Goal: Task Accomplishment & Management: Complete application form

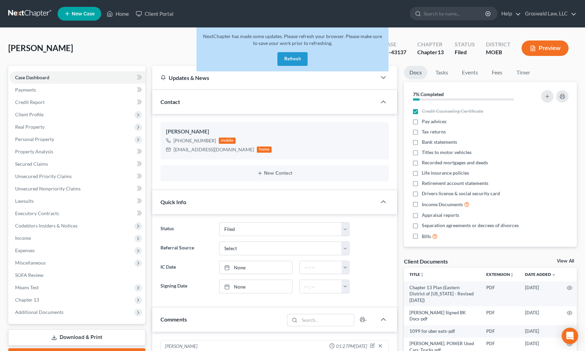
select select "6"
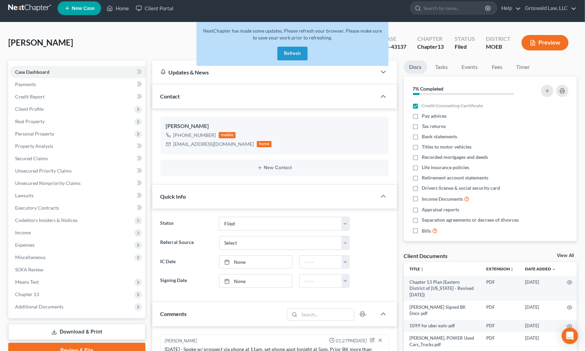
scroll to position [349, 0]
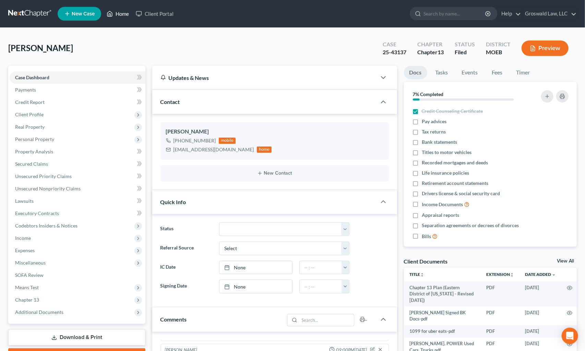
click at [124, 9] on link "Home" at bounding box center [117, 14] width 29 height 12
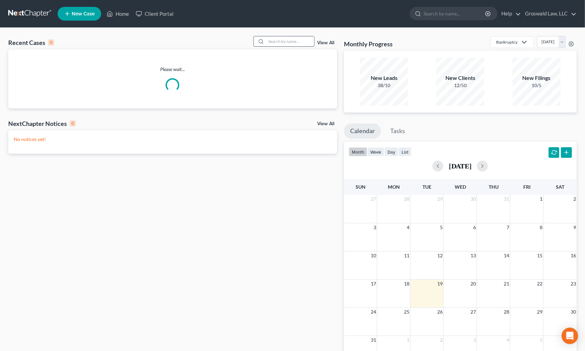
click at [289, 41] on input "search" at bounding box center [290, 41] width 48 height 10
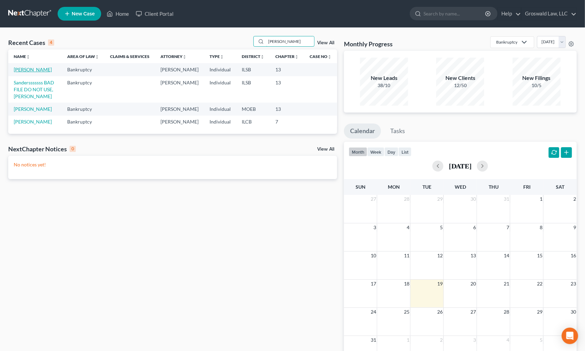
type input "[PERSON_NAME]"
click at [36, 70] on link "[PERSON_NAME]" at bounding box center [33, 70] width 38 height 6
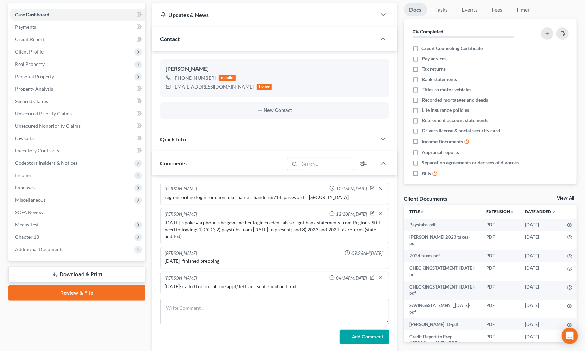
scroll to position [131, 0]
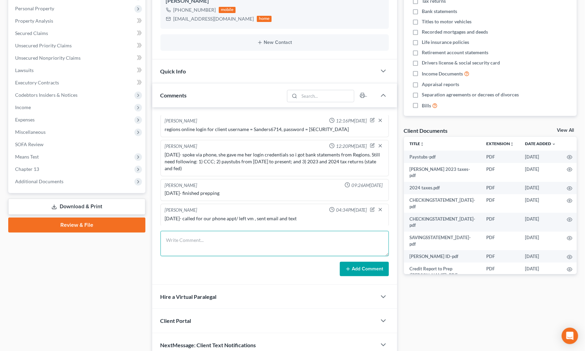
click at [256, 239] on textarea at bounding box center [275, 243] width 228 height 25
type textarea "[DATE] - called/ left vm , sent email and text"
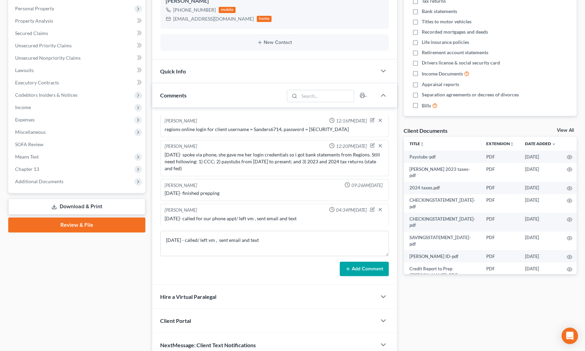
click at [369, 268] on button "Add Comment" at bounding box center [364, 269] width 49 height 14
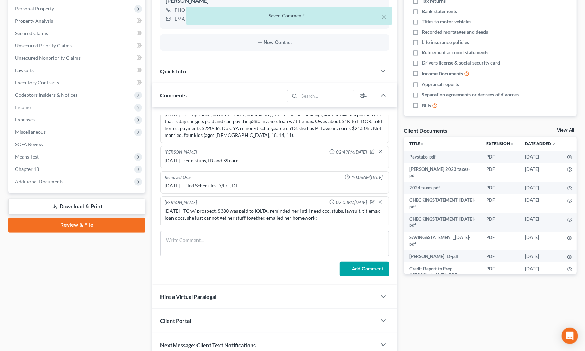
scroll to position [0, 0]
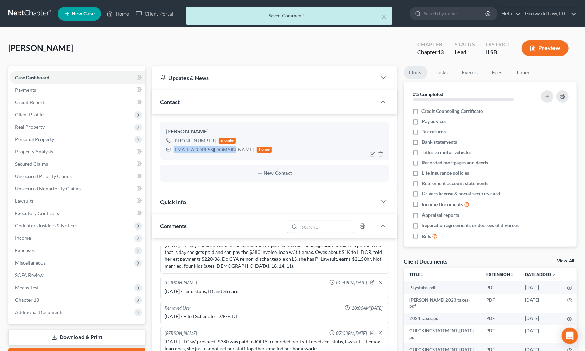
drag, startPoint x: 227, startPoint y: 149, endPoint x: 186, endPoint y: 128, distance: 45.6
click at [169, 150] on div "[EMAIL_ADDRESS][DOMAIN_NAME] home" at bounding box center [219, 149] width 106 height 9
copy div "[EMAIL_ADDRESS][DOMAIN_NAME]"
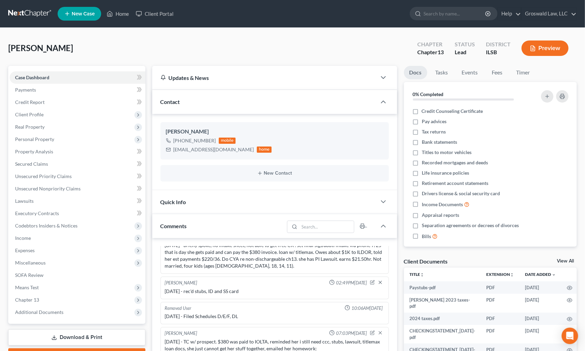
click at [464, 34] on div "[PERSON_NAME] Upgraded Chapter Chapter 13 Status Lead District ILSB Preview Pet…" at bounding box center [292, 265] width 585 height 474
click at [126, 10] on link "Home" at bounding box center [117, 14] width 29 height 12
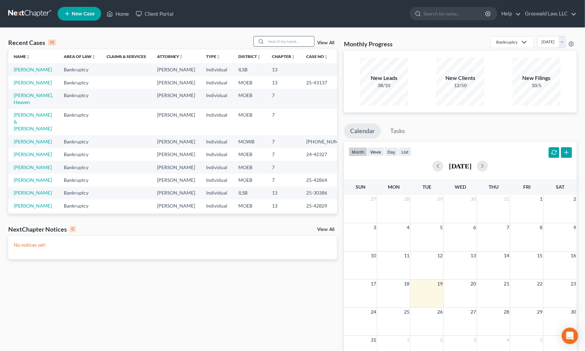
click at [269, 40] on input "search" at bounding box center [290, 41] width 48 height 10
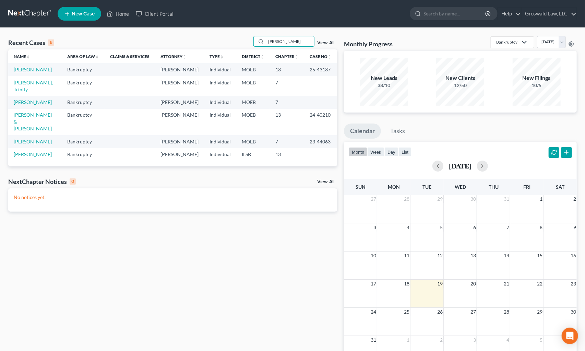
type input "[PERSON_NAME]"
click at [33, 69] on link "[PERSON_NAME]" at bounding box center [33, 70] width 38 height 6
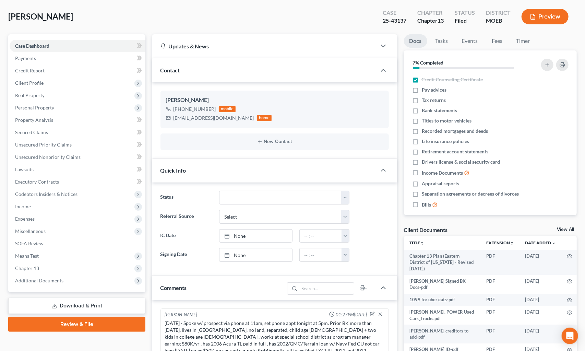
scroll to position [536, 0]
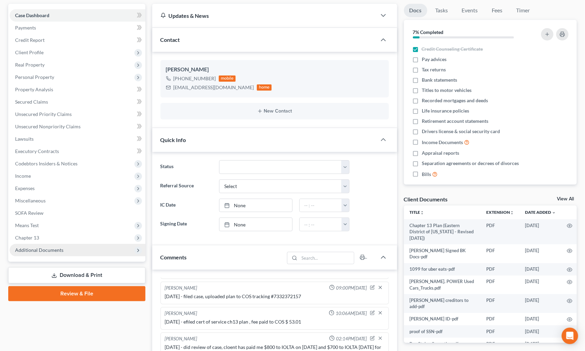
click at [41, 248] on span "Additional Documents" at bounding box center [39, 250] width 48 height 6
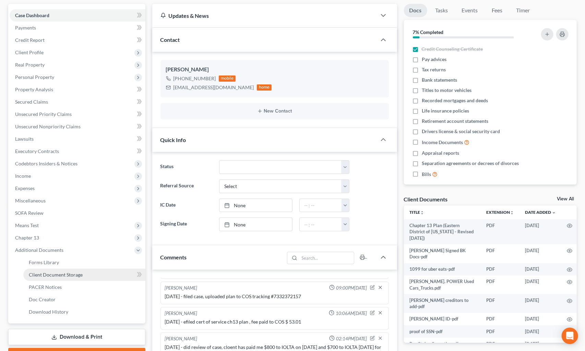
click at [59, 272] on span "Client Document Storage" at bounding box center [56, 275] width 54 height 6
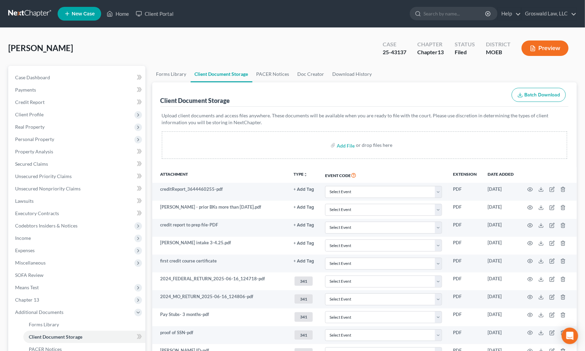
click at [326, 94] on div "Client Document Storage Batch Download" at bounding box center [365, 94] width 409 height 25
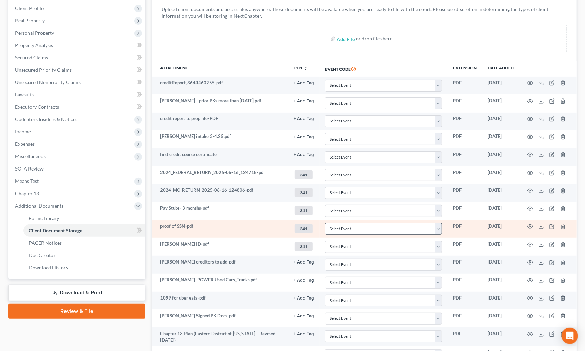
scroll to position [172, 0]
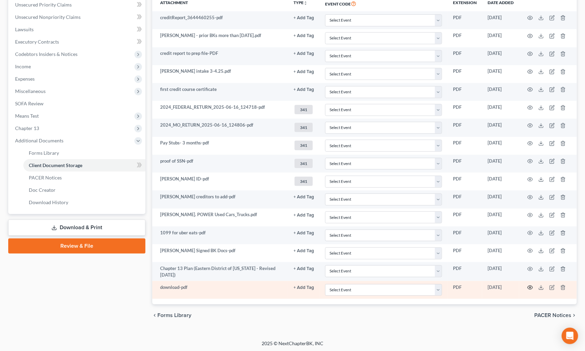
click at [532, 285] on icon "button" at bounding box center [530, 287] width 5 height 5
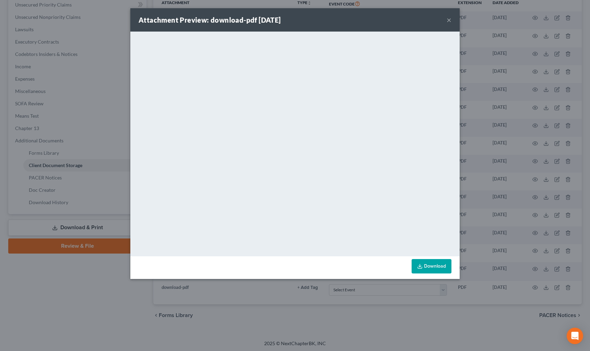
click at [449, 20] on button "×" at bounding box center [449, 20] width 5 height 8
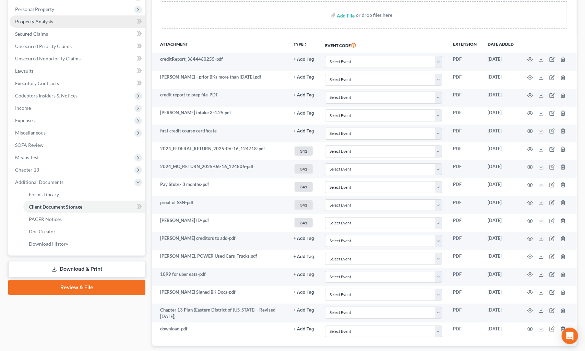
scroll to position [15, 0]
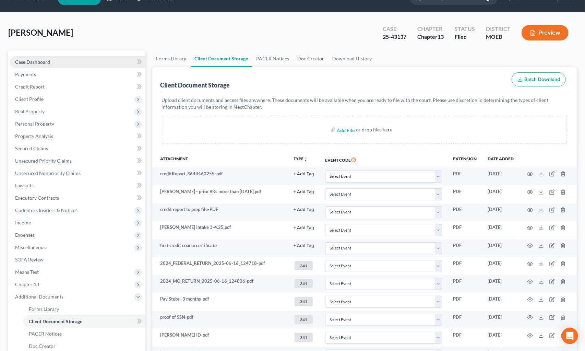
click at [41, 63] on span "Case Dashboard" at bounding box center [32, 62] width 35 height 6
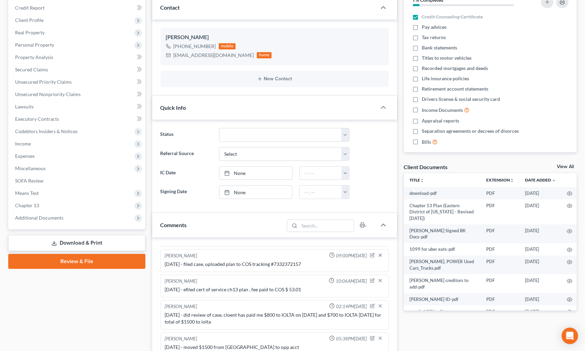
scroll to position [156, 0]
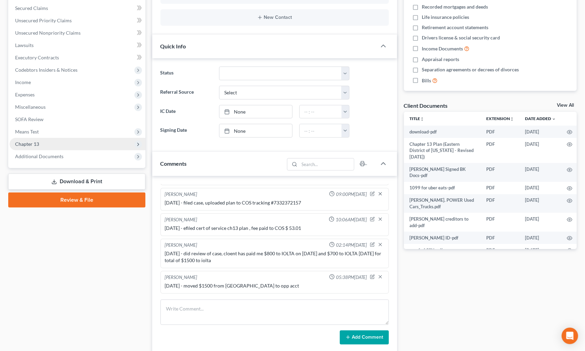
click at [36, 141] on span "Chapter 13" at bounding box center [27, 144] width 24 height 6
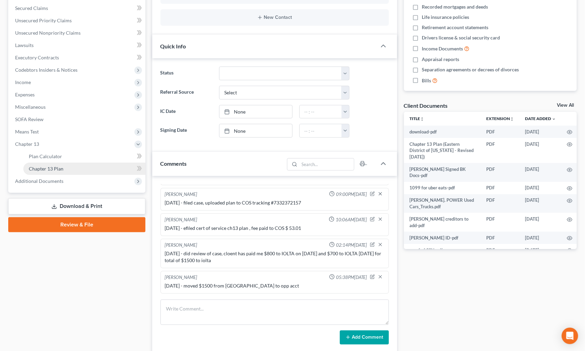
click at [66, 163] on link "Chapter 13 Plan" at bounding box center [84, 169] width 122 height 12
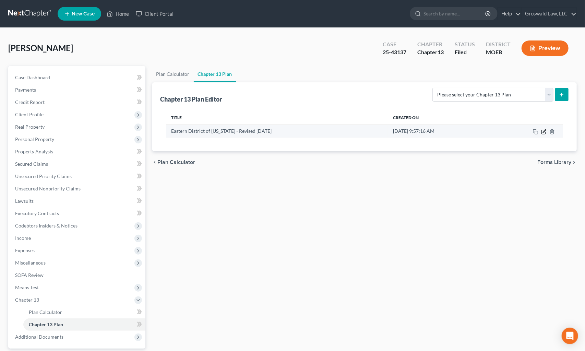
click at [544, 130] on icon "button" at bounding box center [544, 130] width 3 height 3
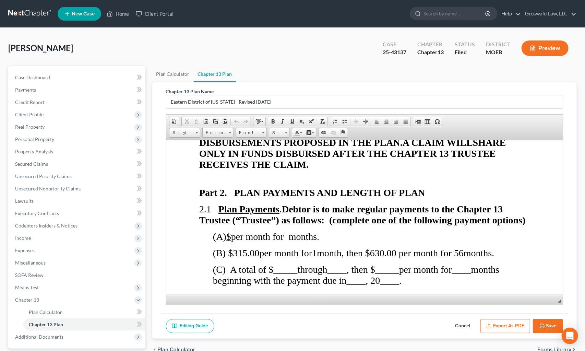
scroll to position [561, 0]
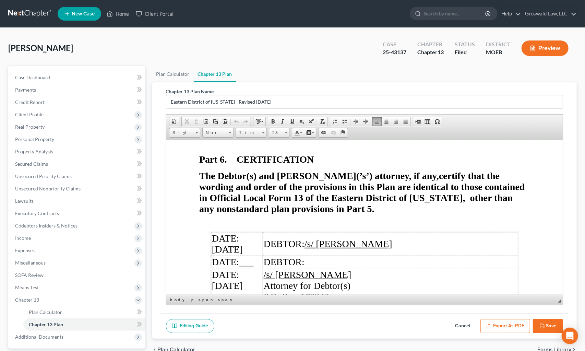
scroll to position [3621, 0]
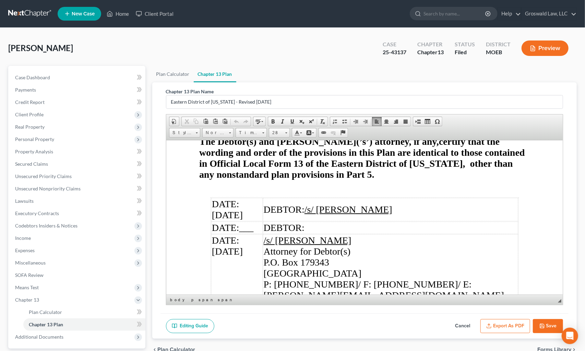
drag, startPoint x: 464, startPoint y: 325, endPoint x: 405, endPoint y: 257, distance: 90.2
click at [464, 324] on button "Cancel" at bounding box center [463, 326] width 30 height 14
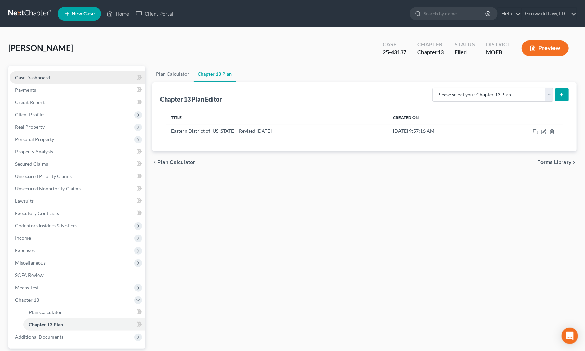
click at [59, 75] on link "Case Dashboard" at bounding box center [78, 77] width 136 height 12
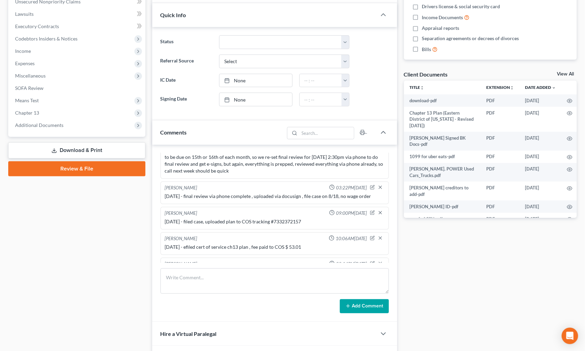
scroll to position [442, 0]
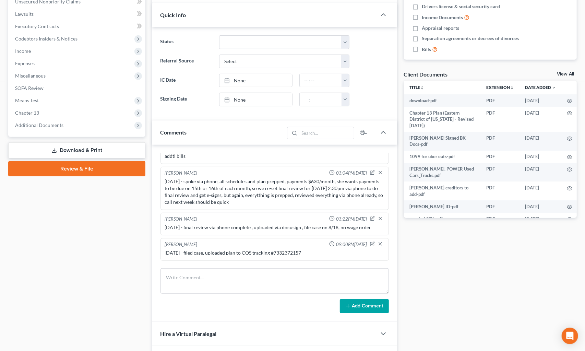
drag, startPoint x: 472, startPoint y: 72, endPoint x: 456, endPoint y: 69, distance: 16.6
click at [472, 72] on div "Client Documents View All" at bounding box center [490, 76] width 173 height 10
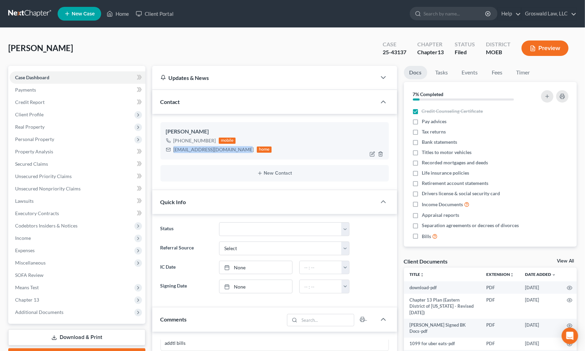
drag, startPoint x: 234, startPoint y: 149, endPoint x: 173, endPoint y: 152, distance: 61.5
click at [173, 152] on div "[EMAIL_ADDRESS][DOMAIN_NAME] home" at bounding box center [219, 149] width 106 height 9
copy div "[EMAIL_ADDRESS][DOMAIN_NAME]"
click at [554, 65] on div "[PERSON_NAME] Upgraded Case 25-43137 Chapter Chapter 13 Status Filed District M…" at bounding box center [292, 51] width 569 height 30
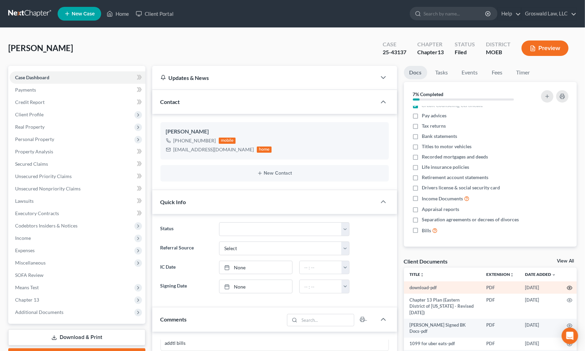
click at [568, 286] on icon "button" at bounding box center [569, 287] width 5 height 5
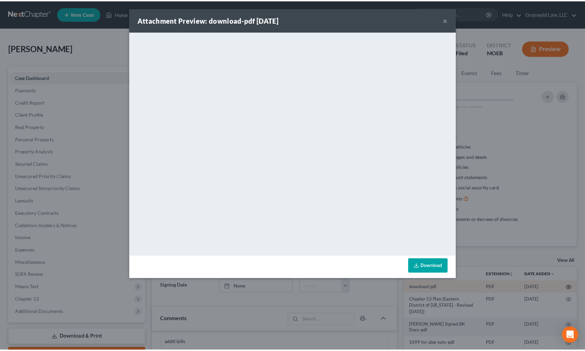
scroll to position [428, 0]
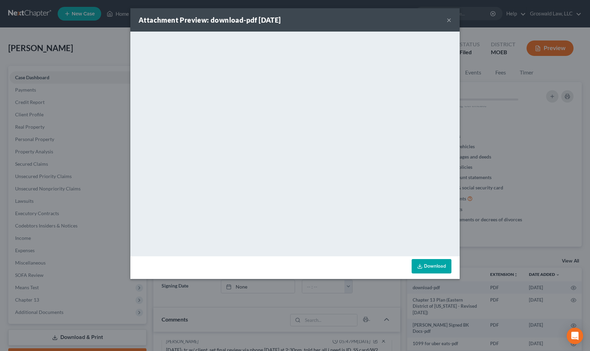
click at [449, 19] on button "×" at bounding box center [449, 20] width 5 height 8
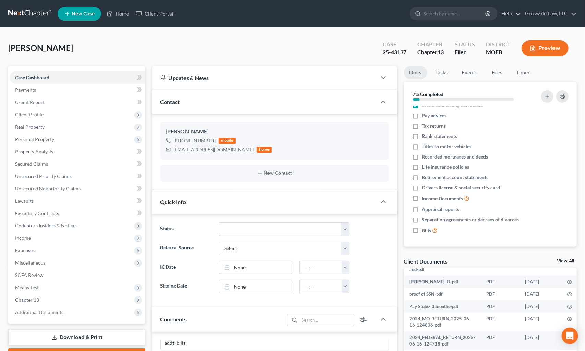
scroll to position [125, 0]
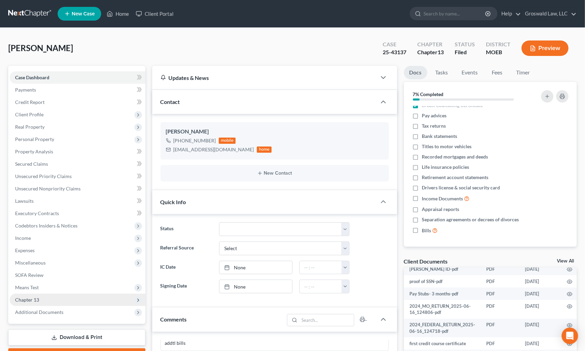
drag, startPoint x: 62, startPoint y: 313, endPoint x: 64, endPoint y: 299, distance: 13.2
click at [62, 313] on span "Additional Documents" at bounding box center [78, 312] width 136 height 12
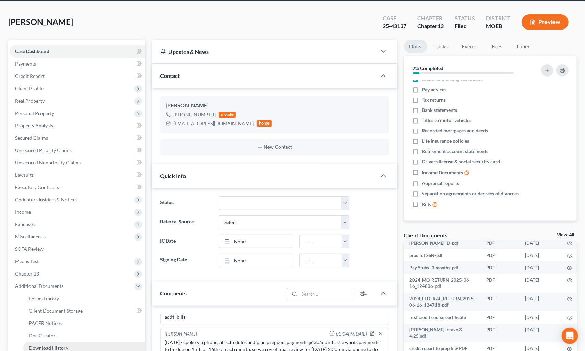
scroll to position [93, 0]
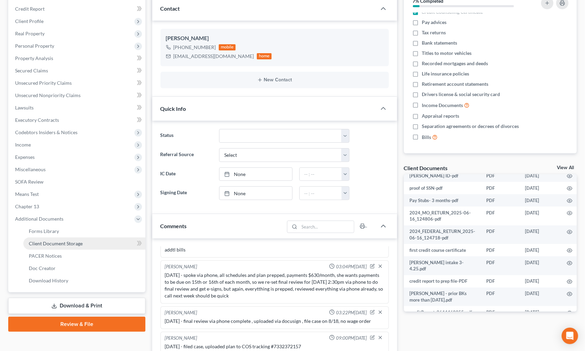
click at [69, 242] on span "Client Document Storage" at bounding box center [56, 243] width 54 height 6
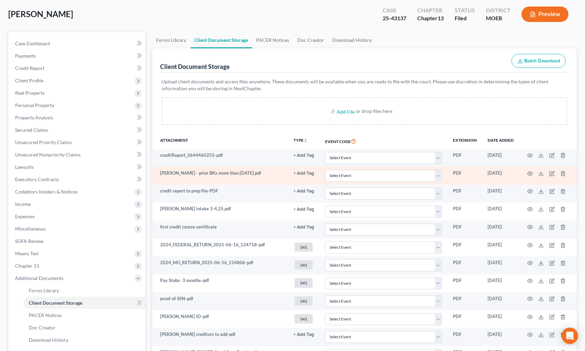
scroll to position [93, 0]
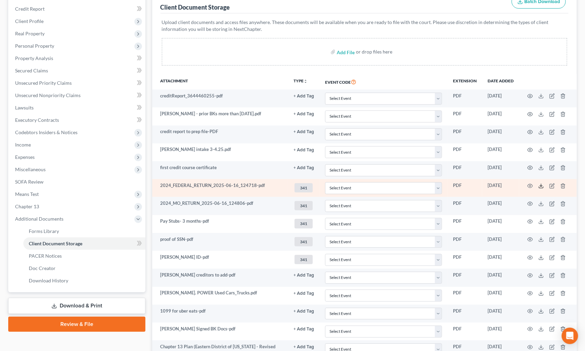
click at [542, 183] on icon at bounding box center [541, 185] width 5 height 5
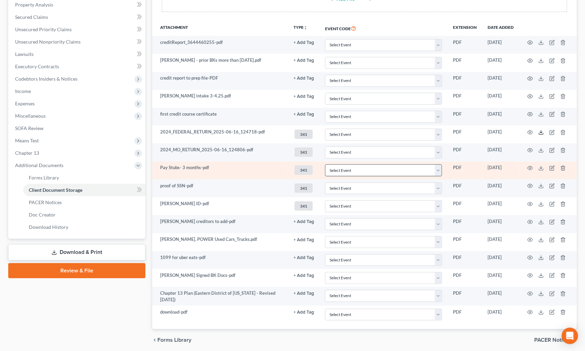
scroll to position [109, 0]
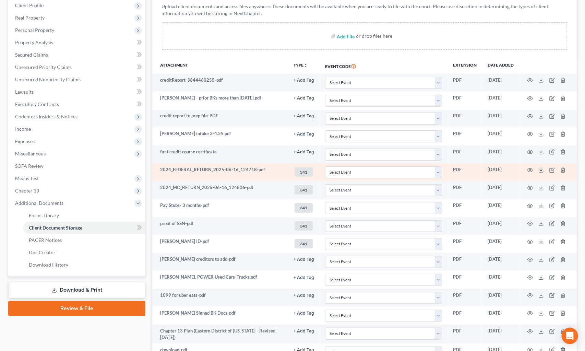
click at [540, 168] on icon at bounding box center [541, 169] width 5 height 5
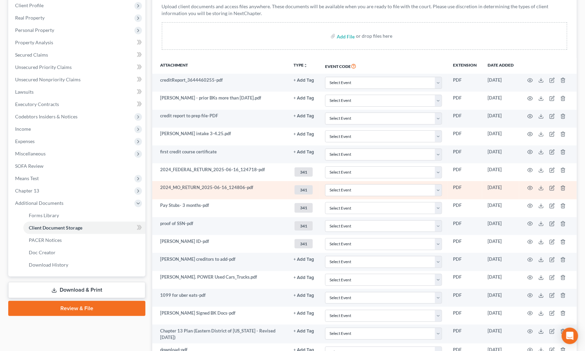
click at [542, 183] on td at bounding box center [548, 190] width 58 height 18
click at [542, 185] on icon at bounding box center [541, 187] width 5 height 5
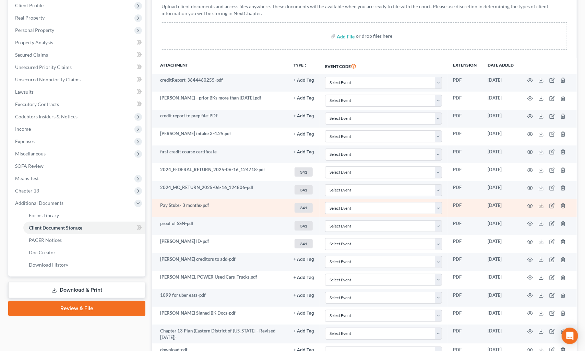
click at [542, 205] on icon at bounding box center [541, 205] width 5 height 5
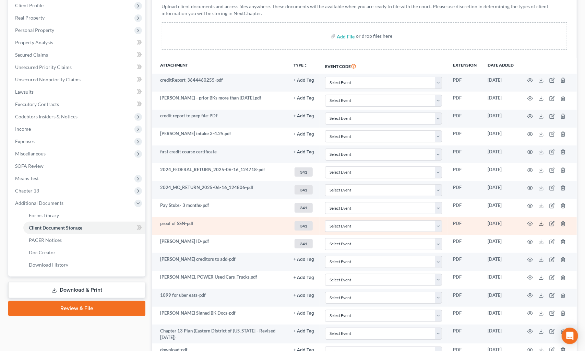
click at [543, 222] on icon at bounding box center [541, 223] width 5 height 5
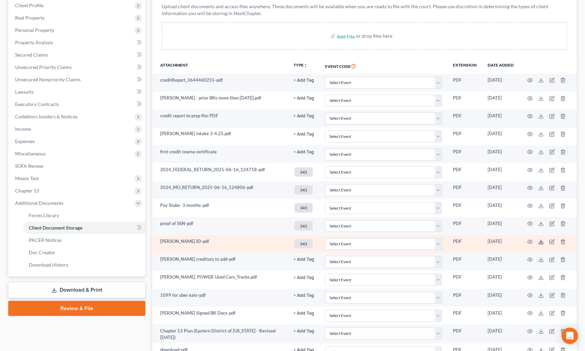
click at [541, 243] on icon at bounding box center [541, 243] width 4 height 1
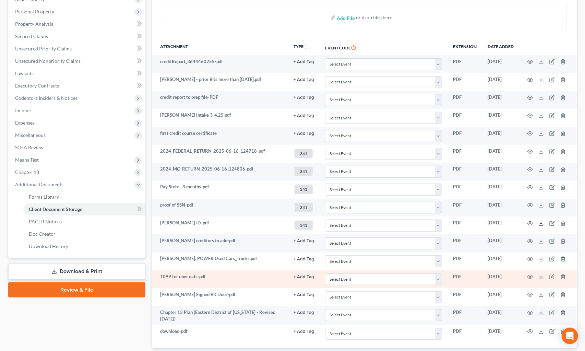
scroll to position [172, 0]
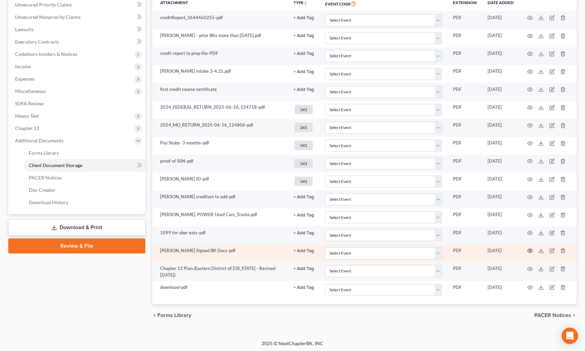
click at [529, 250] on icon "button" at bounding box center [530, 251] width 5 height 4
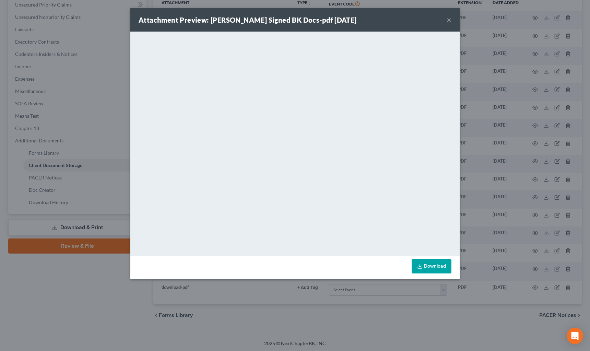
click at [450, 18] on button "×" at bounding box center [449, 20] width 5 height 8
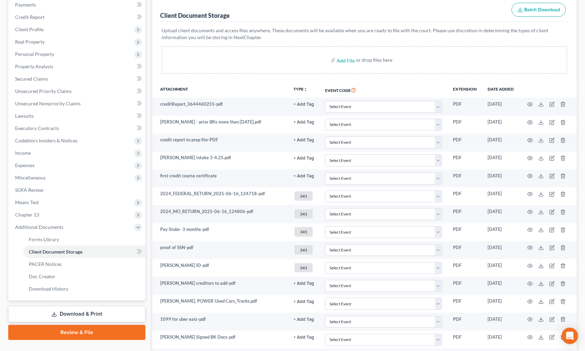
scroll to position [0, 0]
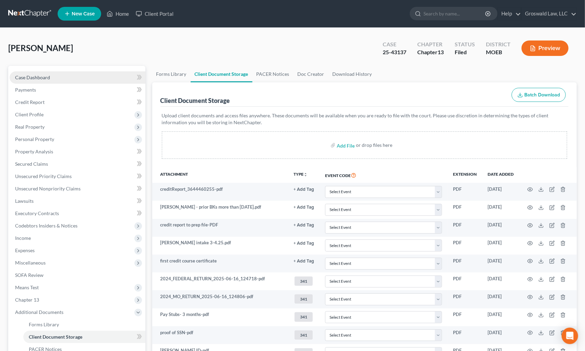
click at [63, 77] on link "Case Dashboard" at bounding box center [78, 77] width 136 height 12
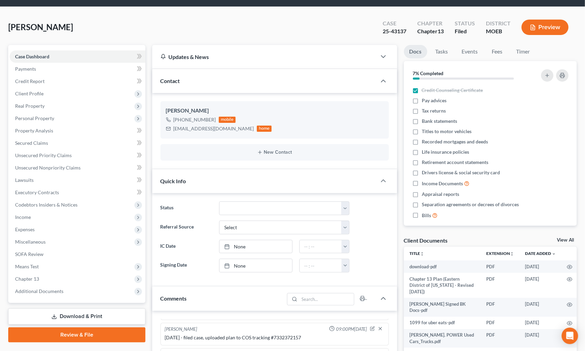
scroll to position [187, 0]
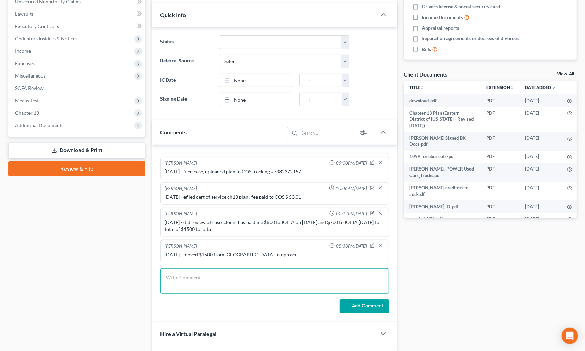
click at [213, 284] on textarea at bounding box center [275, 280] width 228 height 25
type textarea "[DATE] - emailed 341 letter and sent all docs to trustee"
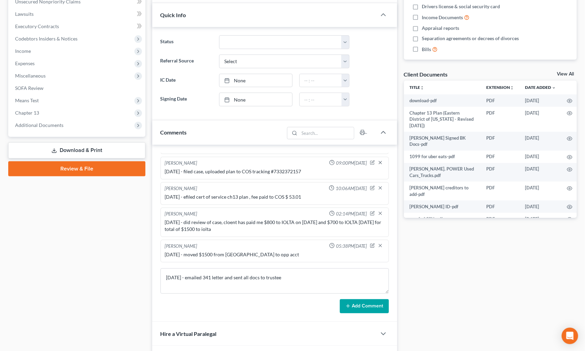
click at [355, 302] on button "Add Comment" at bounding box center [364, 306] width 49 height 14
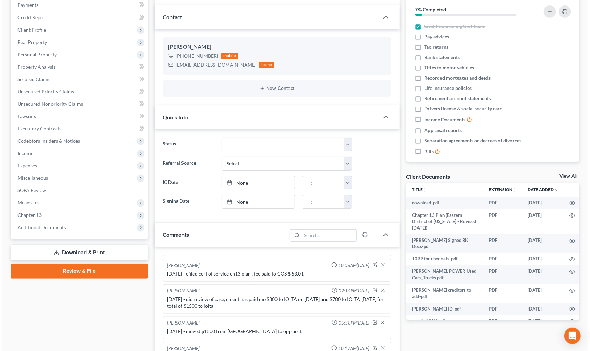
scroll to position [0, 0]
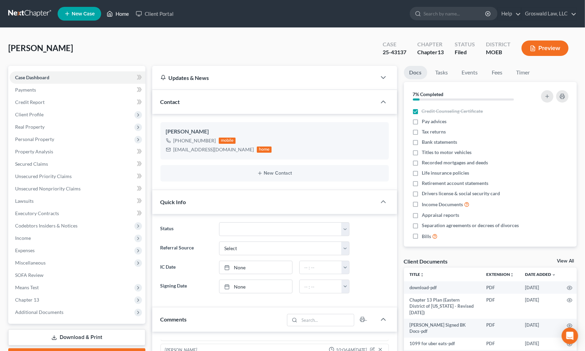
click at [115, 17] on link "Home" at bounding box center [117, 14] width 29 height 12
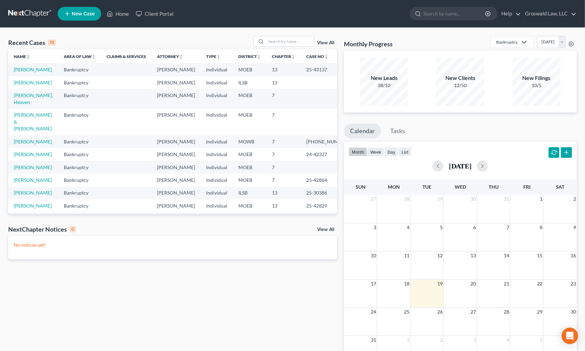
click at [81, 18] on link "New Case" at bounding box center [80, 14] width 44 height 14
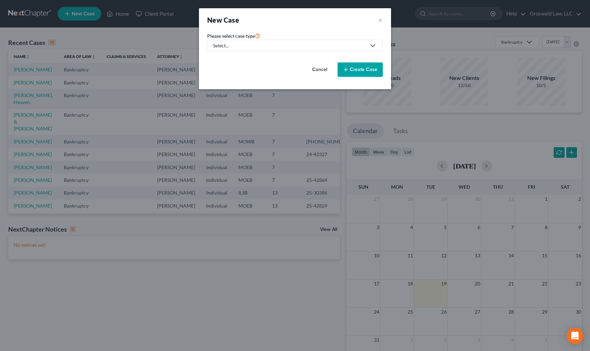
click at [252, 48] on div "Select..." at bounding box center [289, 45] width 153 height 7
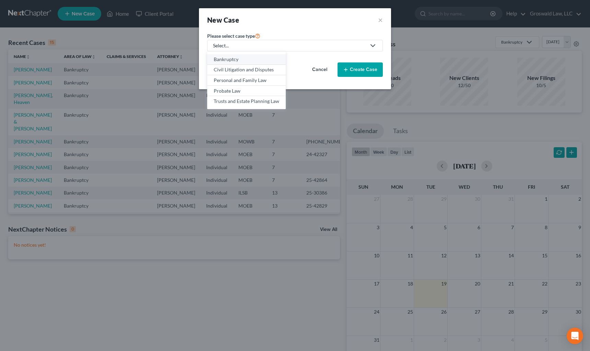
click at [240, 62] on div "Bankruptcy" at bounding box center [247, 59] width 66 height 7
select select "45"
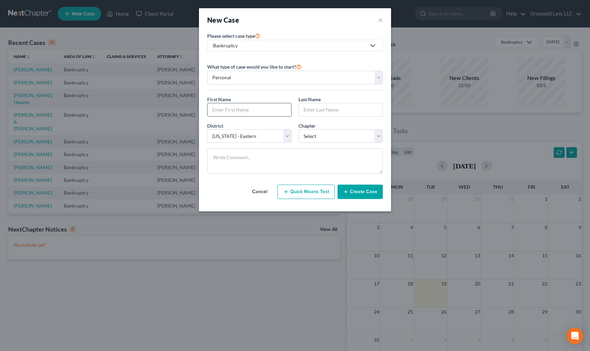
click at [254, 112] on input "text" at bounding box center [250, 109] width 84 height 13
type input "[PERSON_NAME]"
type input "P"
type input "Cage"
select select "3"
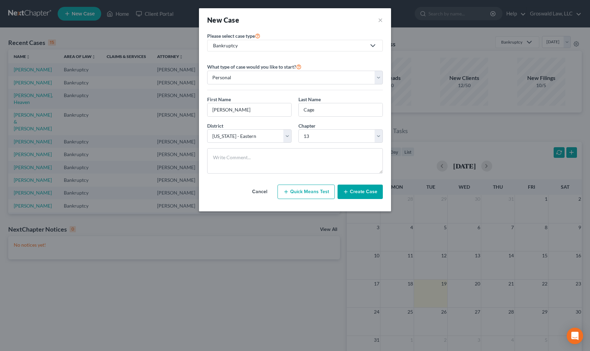
click at [361, 192] on button "Create Case" at bounding box center [360, 192] width 45 height 14
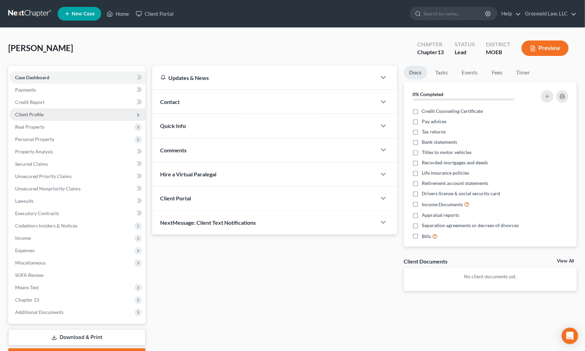
click at [37, 117] on span "Client Profile" at bounding box center [78, 114] width 136 height 12
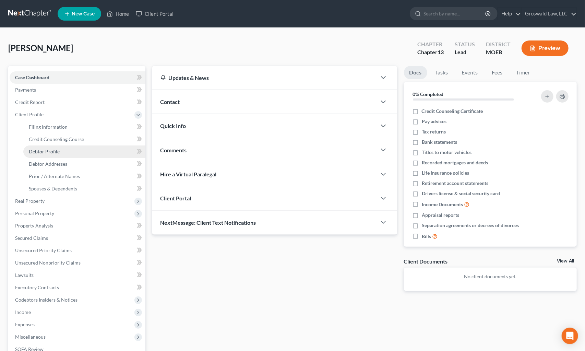
click at [52, 152] on span "Debtor Profile" at bounding box center [44, 152] width 31 height 6
select select "0"
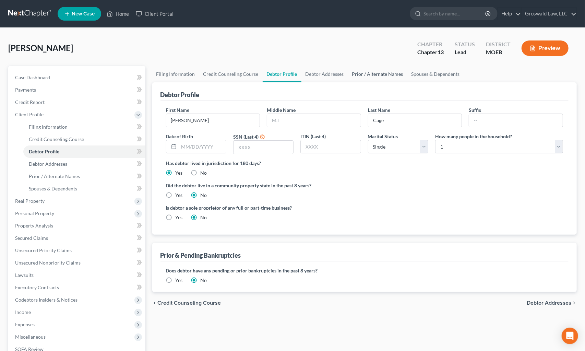
click at [382, 73] on link "Prior / Alternate Names" at bounding box center [377, 74] width 59 height 16
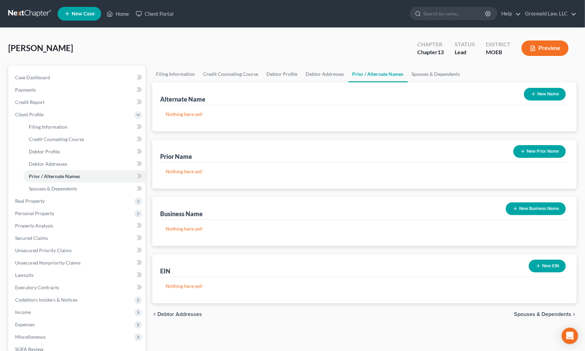
click at [535, 93] on icon "button" at bounding box center [533, 93] width 5 height 5
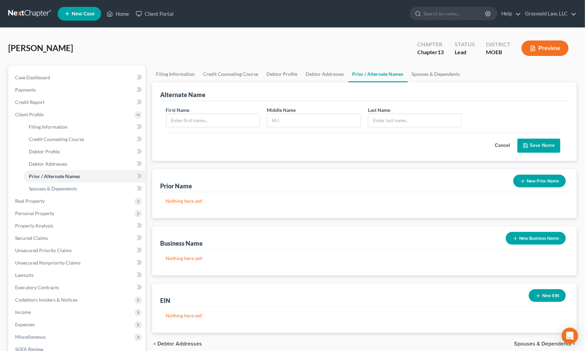
drag, startPoint x: 501, startPoint y: 147, endPoint x: 457, endPoint y: 110, distance: 57.9
click at [500, 144] on button "Cancel" at bounding box center [502, 146] width 30 height 14
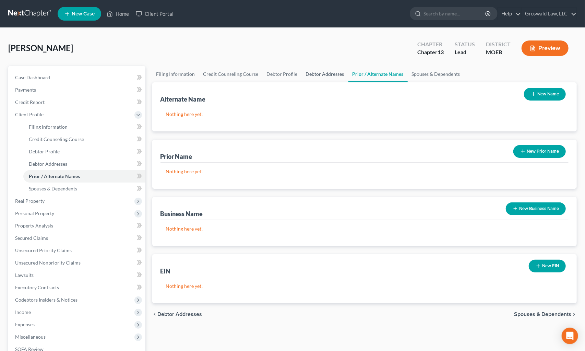
click at [321, 73] on link "Debtor Addresses" at bounding box center [325, 74] width 47 height 16
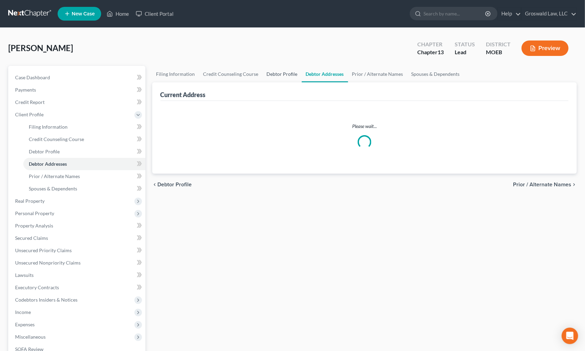
select select "0"
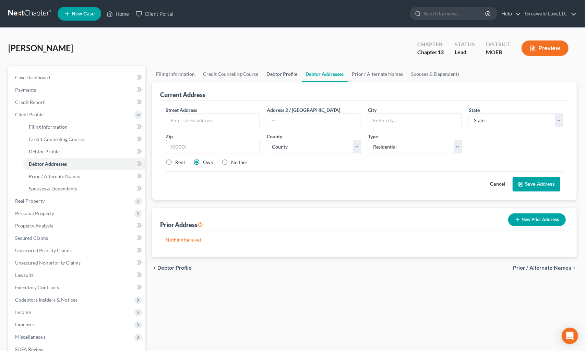
click at [283, 73] on link "Debtor Profile" at bounding box center [282, 74] width 39 height 16
select select "0"
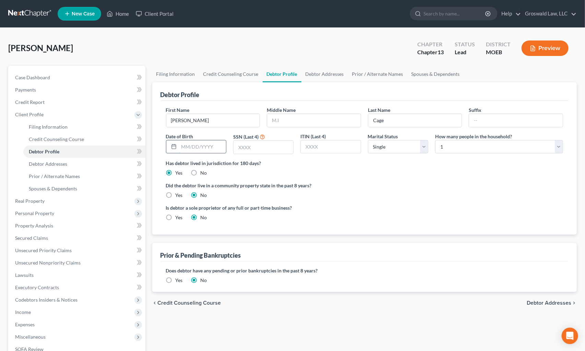
click at [209, 147] on input "text" at bounding box center [202, 146] width 47 height 13
type input "[DATE]"
click at [459, 194] on div "Did the debtor live in a community property state in the past 8 years? Yes No" at bounding box center [365, 190] width 398 height 17
click at [326, 79] on link "Debtor Addresses" at bounding box center [325, 74] width 47 height 16
select select "0"
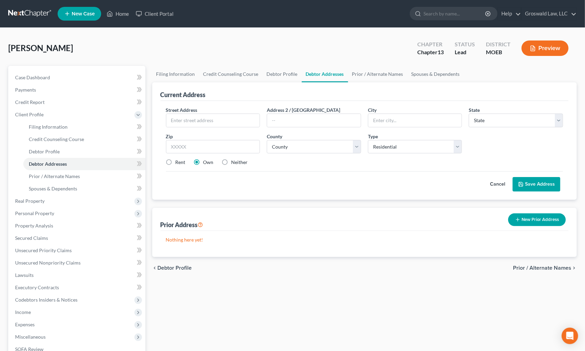
click at [232, 163] on label "Neither" at bounding box center [240, 162] width 16 height 7
click at [234, 163] on input "Neither" at bounding box center [236, 161] width 4 height 4
radio input "true"
click at [209, 118] on input "text" at bounding box center [213, 120] width 94 height 13
type input "[STREET_ADDRESS][PERSON_NAME]"
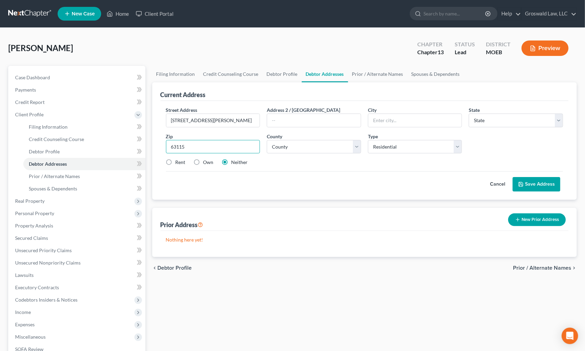
type input "63115"
type input "Saint Louis"
select select "26"
select select "98"
click at [181, 120] on input "[STREET_ADDRESS][PERSON_NAME]" at bounding box center [213, 120] width 94 height 13
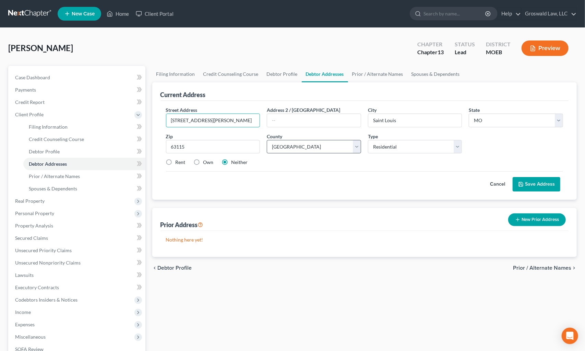
type input "[STREET_ADDRESS][PERSON_NAME]"
click at [294, 144] on select "County [GEOGRAPHIC_DATA] [GEOGRAPHIC_DATA] [GEOGRAPHIC_DATA] [GEOGRAPHIC_DATA] …" at bounding box center [314, 147] width 94 height 14
select select "101"
click at [267, 140] on select "County [GEOGRAPHIC_DATA] [GEOGRAPHIC_DATA] [GEOGRAPHIC_DATA] [GEOGRAPHIC_DATA] …" at bounding box center [314, 147] width 94 height 14
click at [538, 182] on button "Save Address" at bounding box center [537, 184] width 48 height 14
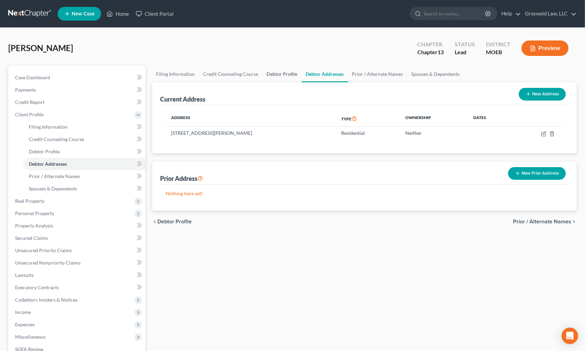
click at [270, 74] on link "Debtor Profile" at bounding box center [282, 74] width 39 height 16
select select "0"
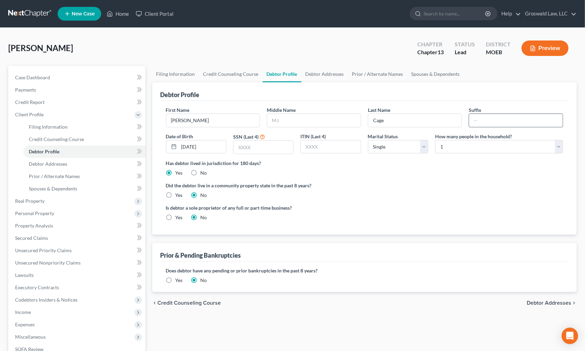
click at [487, 120] on input "text" at bounding box center [516, 120] width 94 height 13
type input "Sr."
click at [493, 187] on label "Did the debtor live in a community property state in the past 8 years?" at bounding box center [365, 185] width 398 height 7
click at [369, 71] on link "Prior / Alternate Names" at bounding box center [377, 74] width 59 height 16
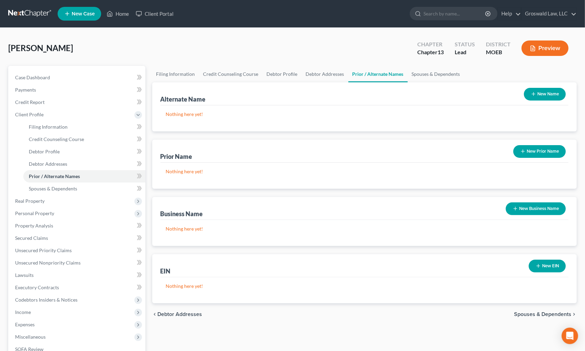
drag, startPoint x: 539, startPoint y: 90, endPoint x: 475, endPoint y: 102, distance: 65.7
click at [539, 90] on button "New Name" at bounding box center [545, 94] width 42 height 13
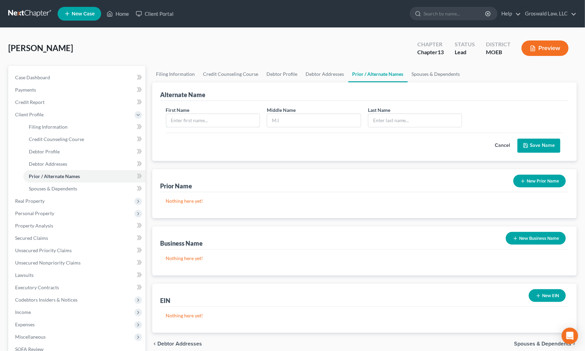
drag, startPoint x: 237, startPoint y: 117, endPoint x: 238, endPoint y: 113, distance: 4.2
click at [237, 115] on input "text" at bounding box center [213, 120] width 94 height 13
type input "[PERSON_NAME]"
type input "Cage"
click at [543, 142] on button "Save Name" at bounding box center [539, 146] width 43 height 14
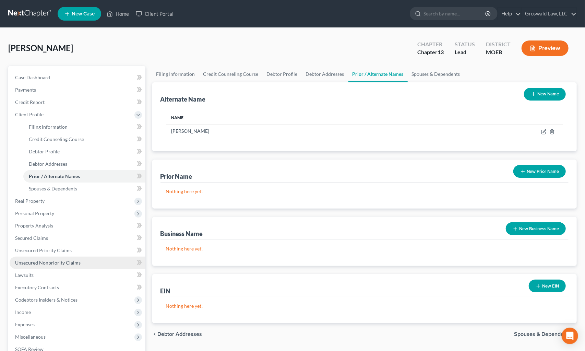
click at [58, 264] on span "Unsecured Nonpriority Claims" at bounding box center [48, 263] width 66 height 6
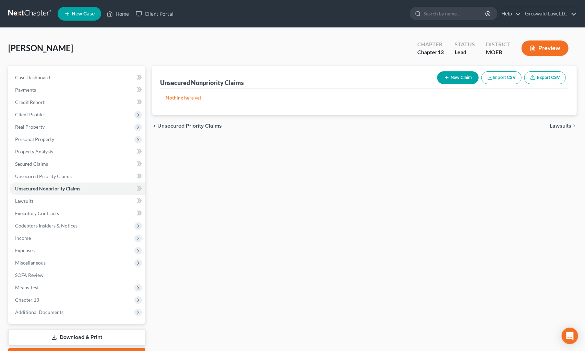
click at [448, 79] on icon "button" at bounding box center [446, 77] width 5 height 5
select select "0"
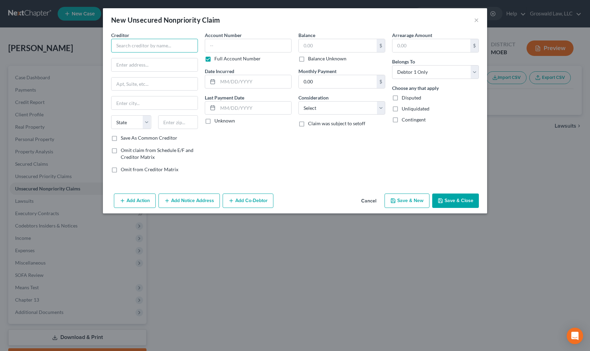
click at [168, 46] on input "text" at bounding box center [154, 46] width 87 height 14
drag, startPoint x: 23, startPoint y: 45, endPoint x: 8, endPoint y: 44, distance: 15.5
click at [8, 45] on div "New Unsecured Nonpriority Claim × Creditor * [PERSON_NAME] State [US_STATE] AK …" at bounding box center [295, 175] width 590 height 351
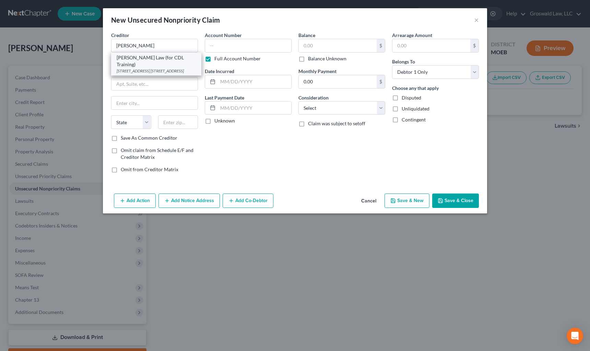
click at [146, 68] on div "[STREET_ADDRESS] [STREET_ADDRESS]" at bounding box center [156, 71] width 79 height 6
type input "[PERSON_NAME] Law (for CDL Training)"
type input "[STREET_ADDRESS]"
type input "Suite 201"
type input "Chesterfield"
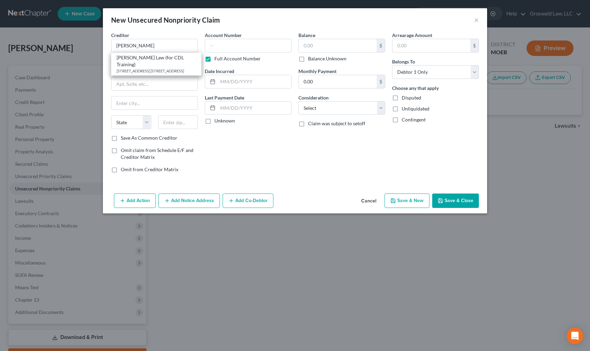
select select "26"
type input "63005"
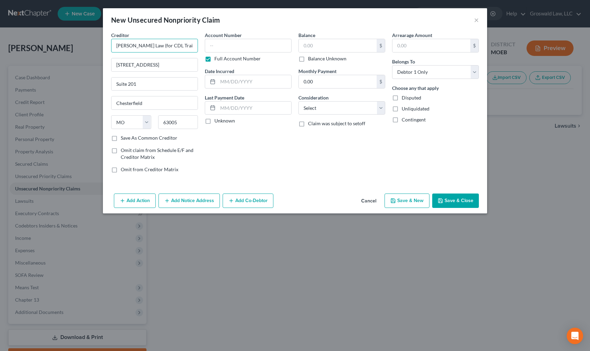
drag, startPoint x: 176, startPoint y: 45, endPoint x: 143, endPoint y: 45, distance: 33.3
click at [143, 45] on input "[PERSON_NAME] Law (for CDL Training)" at bounding box center [154, 46] width 87 height 14
type input "[PERSON_NAME] ([PERSON_NAME])"
click at [259, 41] on div "Account Number Full Account Number" at bounding box center [248, 47] width 87 height 31
click at [258, 42] on input "text" at bounding box center [248, 46] width 87 height 14
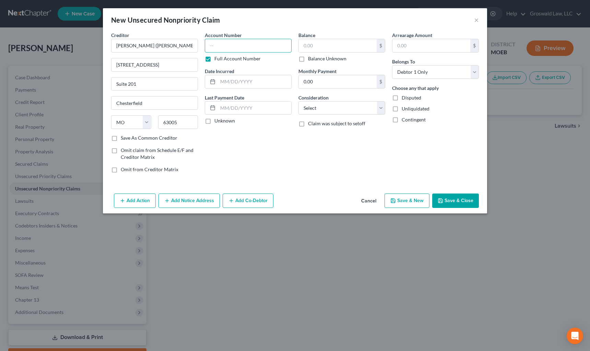
paste input "21SL-AC14409"
type input "21SL-AC14409"
click at [347, 46] on input "text" at bounding box center [338, 45] width 78 height 13
type input "4,900"
select select "14"
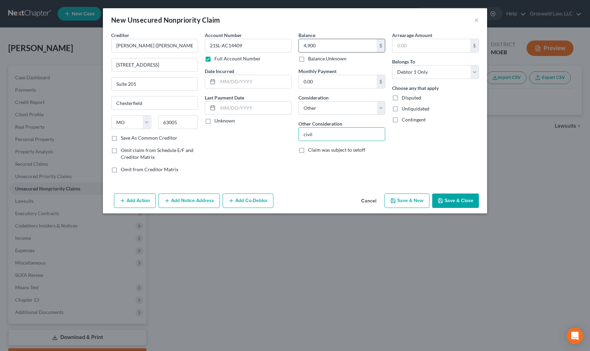
type input "civil judgment"
drag, startPoint x: 268, startPoint y: 83, endPoint x: 274, endPoint y: 81, distance: 7.3
click at [268, 83] on input "text" at bounding box center [254, 81] width 73 height 13
type input "2021"
click at [456, 197] on button "Save & Close" at bounding box center [455, 200] width 47 height 14
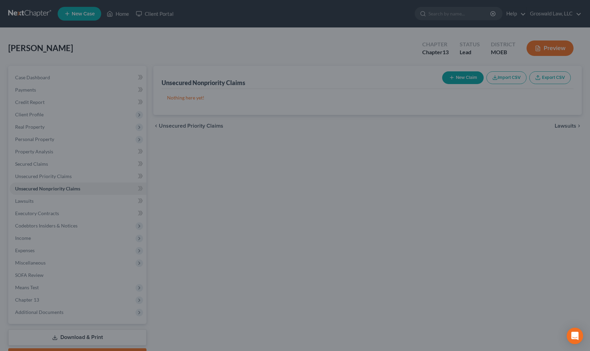
type input "4,900.00"
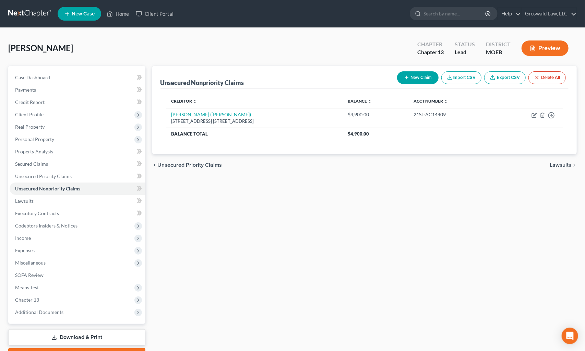
click at [490, 231] on div "Unsecured Nonpriority Claims New Claim Import CSV Export CSV Delete All Credito…" at bounding box center [365, 214] width 432 height 297
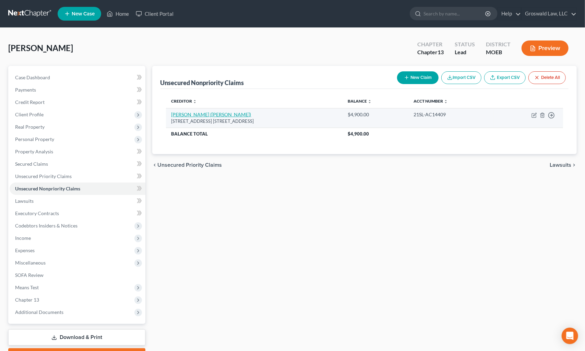
click at [219, 111] on link "[PERSON_NAME] ([PERSON_NAME])" at bounding box center [212, 114] width 80 height 6
select select "26"
select select "14"
select select "0"
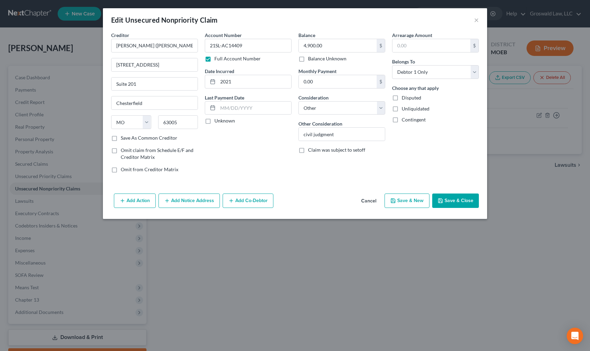
drag, startPoint x: 371, startPoint y: 198, endPoint x: 361, endPoint y: 197, distance: 10.4
click at [371, 198] on button "Cancel" at bounding box center [369, 201] width 26 height 14
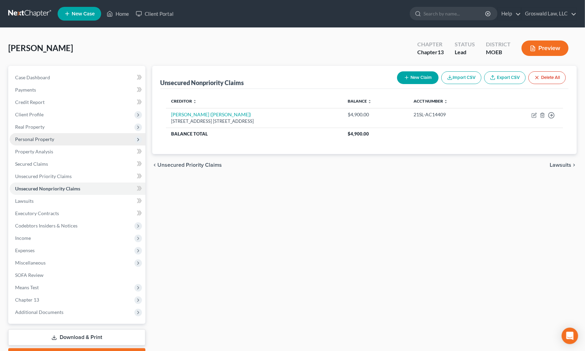
click at [48, 137] on span "Personal Property" at bounding box center [34, 139] width 39 height 6
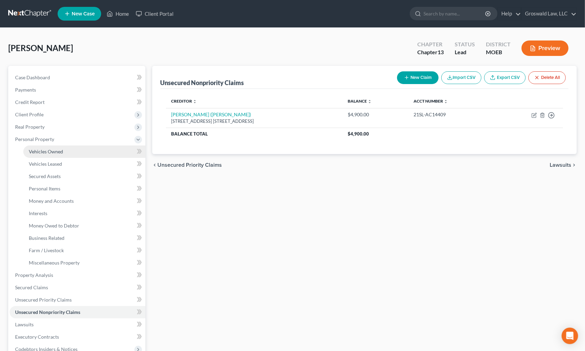
click at [55, 147] on link "Vehicles Owned" at bounding box center [84, 151] width 122 height 12
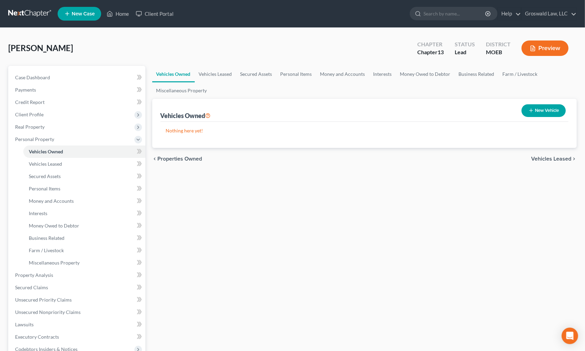
click at [552, 110] on button "New Vehicle" at bounding box center [544, 110] width 44 height 13
select select "0"
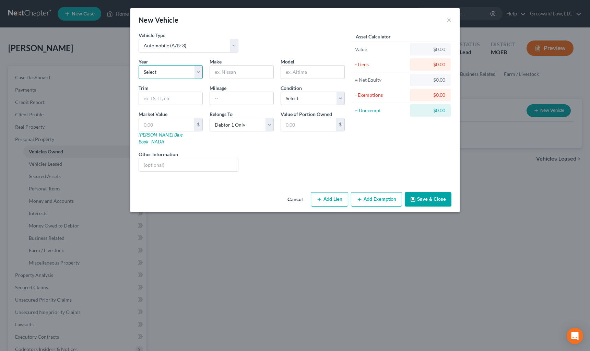
drag, startPoint x: 168, startPoint y: 72, endPoint x: 166, endPoint y: 78, distance: 5.3
click at [167, 72] on select "Select 2026 2025 2024 2023 2022 2021 2020 2019 2018 2017 2016 2015 2014 2013 20…" at bounding box center [171, 72] width 64 height 14
select select "9"
click at [139, 65] on select "Select 2026 2025 2024 2023 2022 2021 2020 2019 2018 2017 2016 2015 2014 2013 20…" at bounding box center [171, 72] width 64 height 14
click at [236, 71] on input "text" at bounding box center [241, 72] width 63 height 13
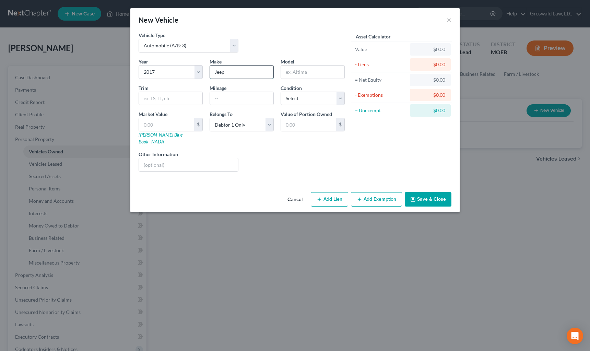
type input "Jeep"
type input "Compass"
click at [325, 192] on button "Add Lien" at bounding box center [329, 199] width 37 height 14
select select "0"
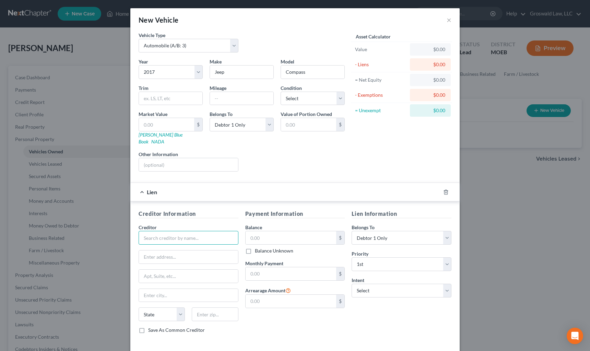
click at [199, 233] on input "text" at bounding box center [189, 238] width 100 height 14
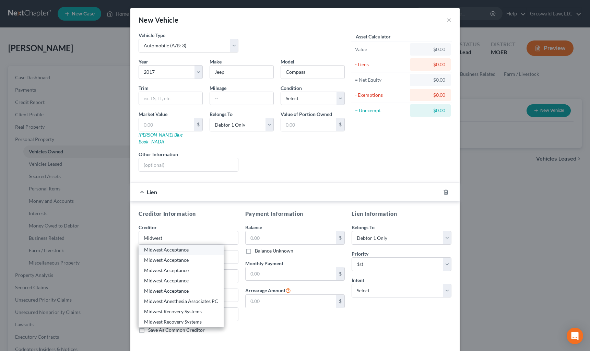
click at [190, 247] on div "Midwest Acceptance" at bounding box center [181, 250] width 85 height 10
type input "Midwest Acceptance"
type input "[STREET_ADDRESS]"
type input "Saint Louis"
select select "26"
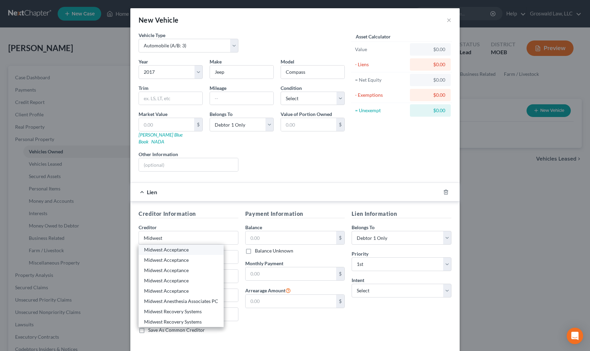
type input "63109"
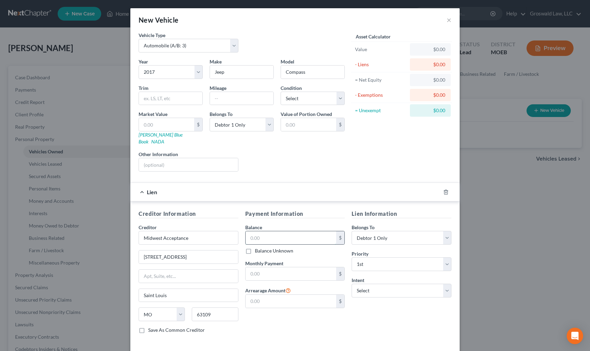
click at [295, 232] on input "text" at bounding box center [291, 237] width 91 height 13
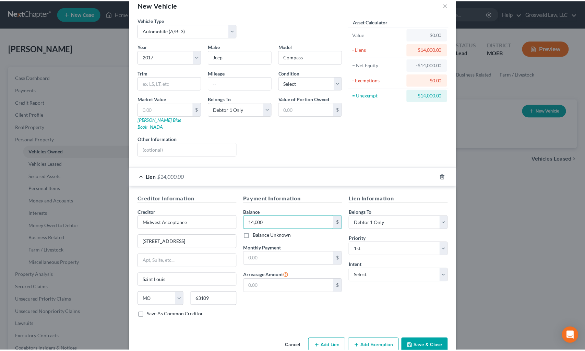
scroll to position [24, 0]
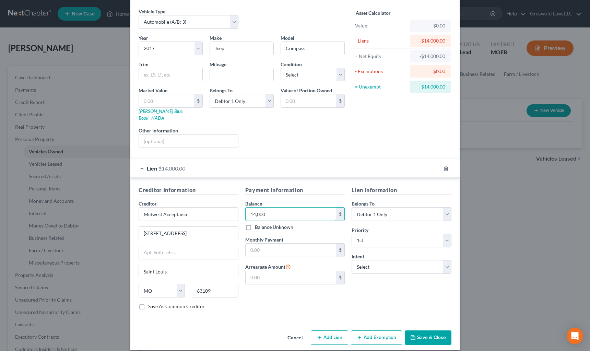
type input "14,000"
click at [422, 330] on button "Save & Close" at bounding box center [428, 337] width 47 height 14
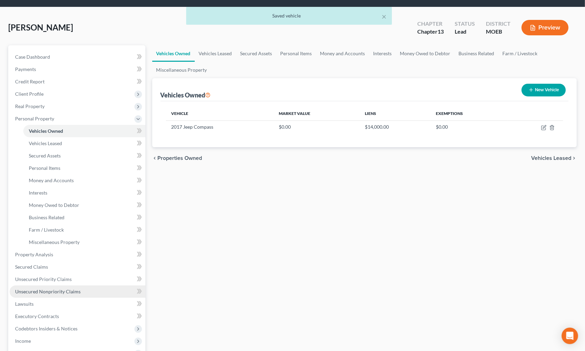
scroll to position [31, 0]
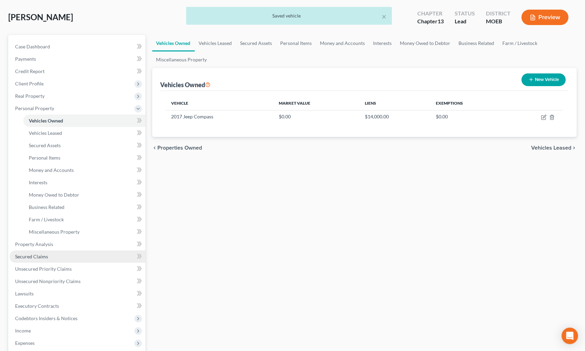
click at [45, 256] on span "Secured Claims" at bounding box center [31, 257] width 33 height 6
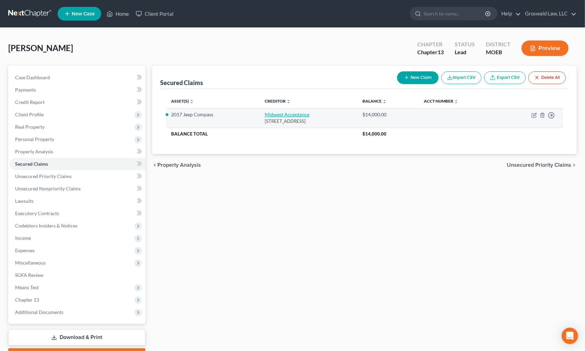
click at [283, 112] on link "Midwest Acceptance" at bounding box center [287, 114] width 45 height 6
select select "26"
select select "2"
select select "0"
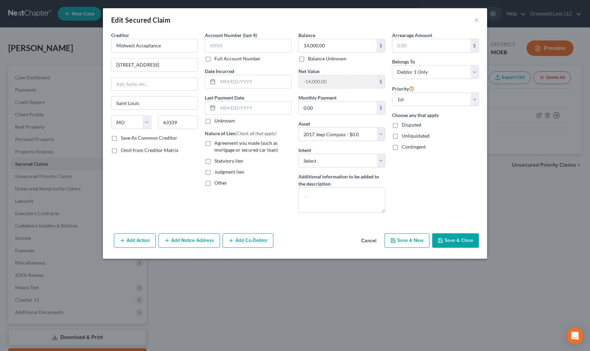
drag, startPoint x: 225, startPoint y: 143, endPoint x: 234, endPoint y: 98, distance: 45.5
click at [225, 142] on span "Agreement you made (such as mortgage or secured car loan)" at bounding box center [245, 146] width 63 height 13
click at [222, 142] on input "Agreement you made (such as mortgage or secured car loan)" at bounding box center [219, 142] width 4 height 4
checkbox input "true"
click at [243, 78] on input "text" at bounding box center [254, 81] width 73 height 13
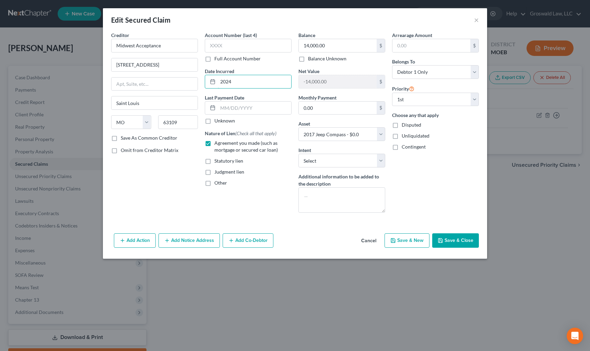
type input "2024"
click at [462, 238] on button "Save & Close" at bounding box center [455, 240] width 47 height 14
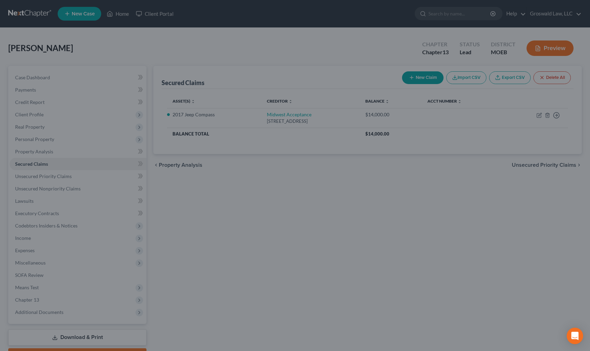
select select "2"
type input "0"
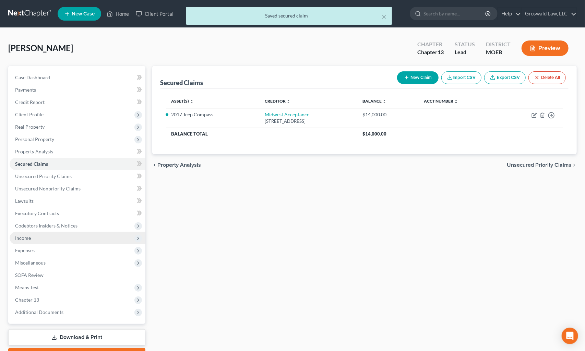
click at [59, 237] on span "Income" at bounding box center [78, 238] width 136 height 12
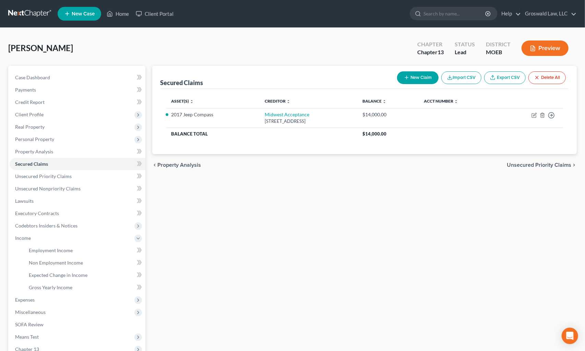
click at [377, 247] on div "Secured Claims New Claim Import CSV Export CSV Delete All Asset(s) expand_more …" at bounding box center [365, 239] width 432 height 347
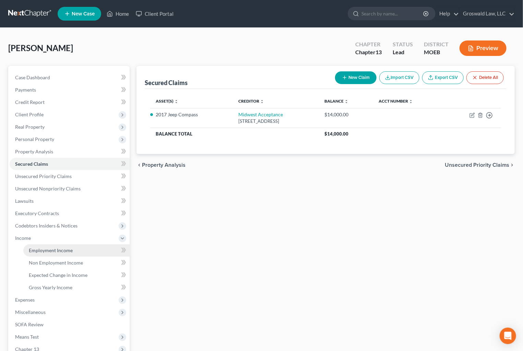
click at [35, 250] on span "Employment Income" at bounding box center [51, 250] width 44 height 6
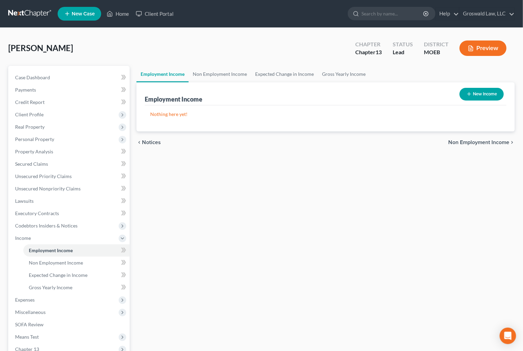
click at [487, 89] on button "New Income" at bounding box center [482, 94] width 44 height 13
select select "0"
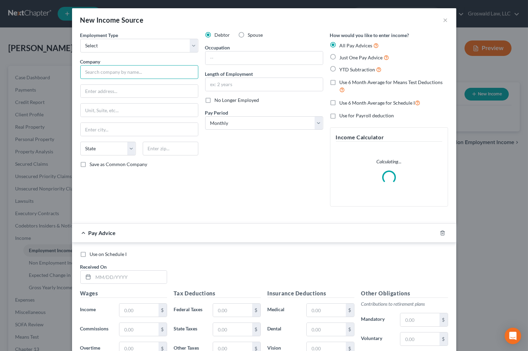
click at [163, 73] on input "text" at bounding box center [139, 72] width 118 height 14
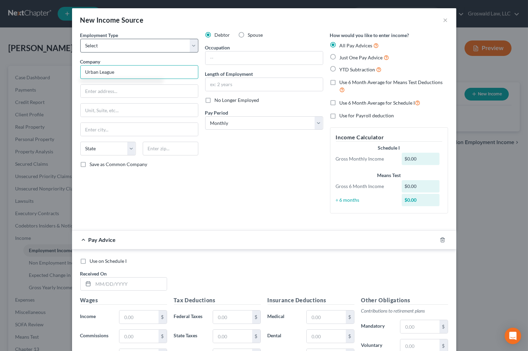
type input "Urban League"
drag, startPoint x: 137, startPoint y: 42, endPoint x: 132, endPoint y: 52, distance: 11.2
click at [137, 44] on select "Select Full or [DEMOGRAPHIC_DATA] Employment Self Employment" at bounding box center [139, 46] width 118 height 14
select select "0"
click at [80, 39] on select "Select Full or [DEMOGRAPHIC_DATA] Employment Self Employment" at bounding box center [139, 46] width 118 height 14
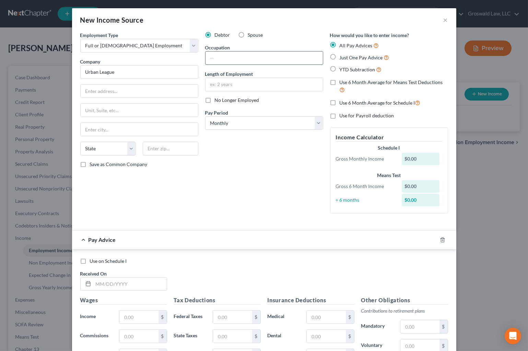
click at [256, 55] on input "text" at bounding box center [263, 57] width 117 height 13
type input "L"
type input "Recruiter"
type input "2014 to present"
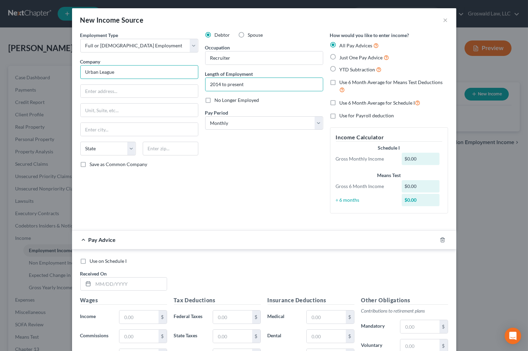
click at [161, 71] on input "Urban League" at bounding box center [139, 72] width 118 height 14
type input "Urban League of [GEOGRAPHIC_DATA][PERSON_NAME]"
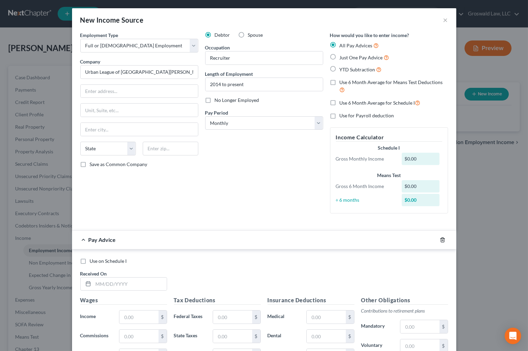
click at [441, 239] on icon "button" at bounding box center [442, 239] width 5 height 5
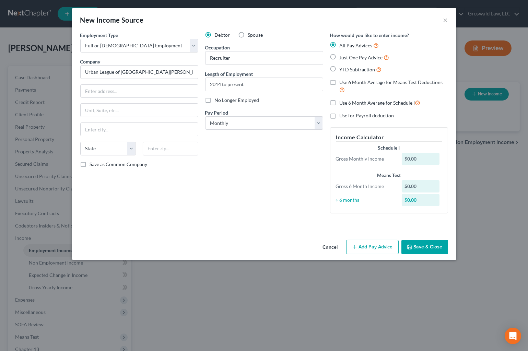
click at [425, 247] on button "Save & Close" at bounding box center [424, 247] width 47 height 14
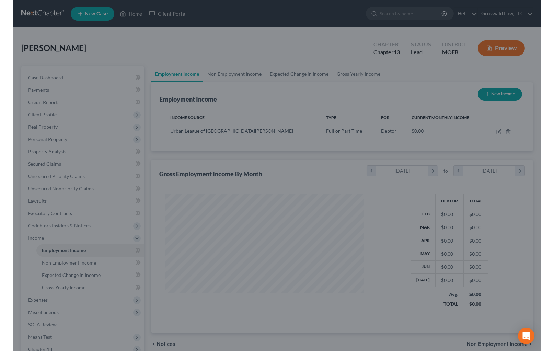
scroll to position [342938, 342848]
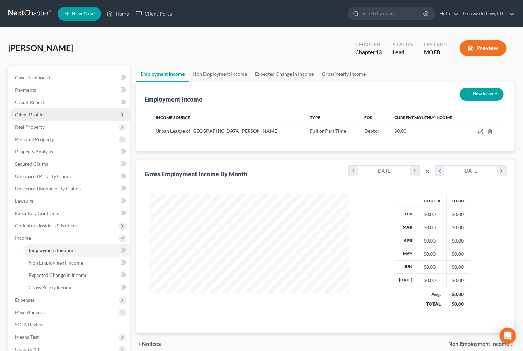
click at [40, 113] on span "Client Profile" at bounding box center [29, 114] width 28 height 6
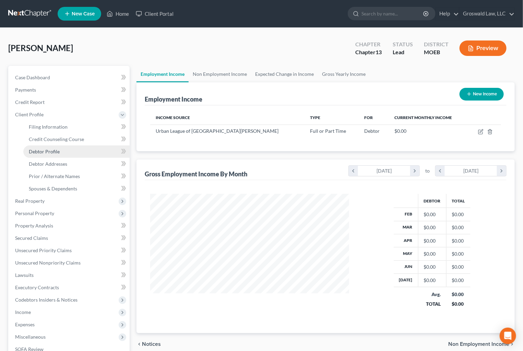
click at [57, 153] on span "Debtor Profile" at bounding box center [44, 152] width 31 height 6
select select "0"
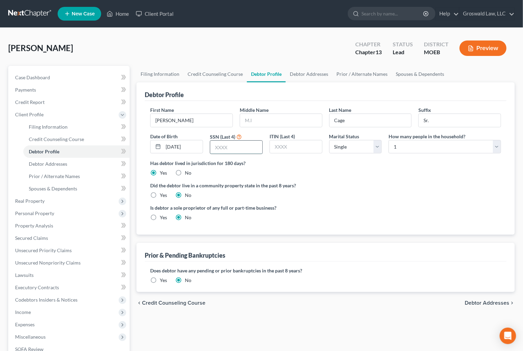
click at [246, 149] on input "text" at bounding box center [236, 147] width 52 height 13
type input "1534"
click at [332, 204] on div "Is debtor a sole proprietor of any full or part-time business? Yes No" at bounding box center [326, 215] width 358 height 22
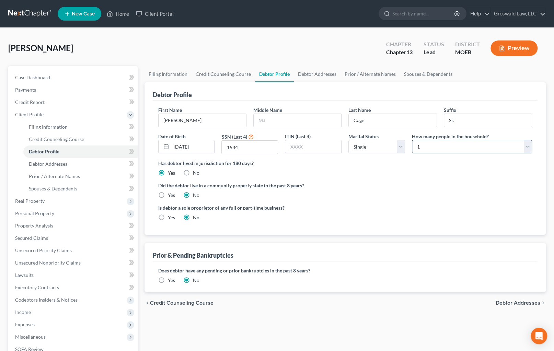
drag, startPoint x: 447, startPoint y: 192, endPoint x: 429, endPoint y: 146, distance: 49.3
click at [447, 189] on div "Did the debtor live in a community property state in the past 8 years? Yes No" at bounding box center [345, 190] width 374 height 17
click at [308, 76] on link "Debtor Addresses" at bounding box center [317, 74] width 47 height 16
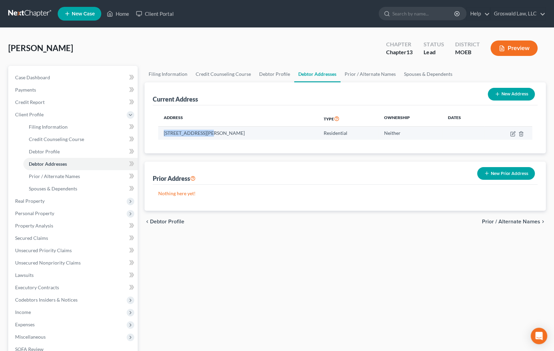
drag, startPoint x: 208, startPoint y: 133, endPoint x: 163, endPoint y: 134, distance: 44.6
click at [163, 134] on td "[STREET_ADDRESS][PERSON_NAME]" at bounding box center [238, 133] width 160 height 13
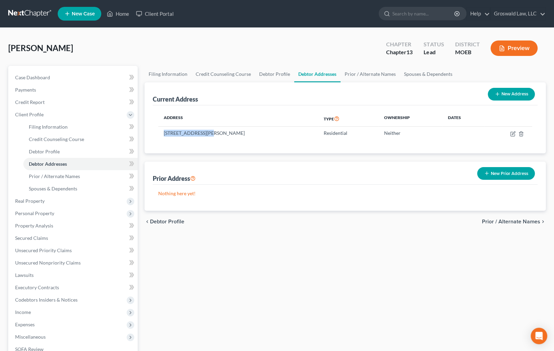
copy td "[STREET_ADDRESS][PERSON_NAME]"
click at [371, 159] on div "Current Address New Address Address Type Ownership Dates [STREET_ADDRESS][PERSO…" at bounding box center [344, 146] width 401 height 128
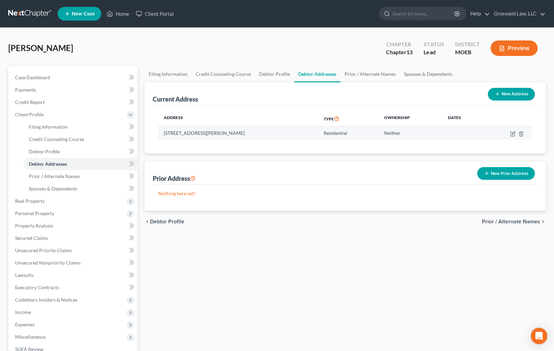
click at [252, 132] on td "[STREET_ADDRESS][PERSON_NAME]" at bounding box center [238, 133] width 160 height 13
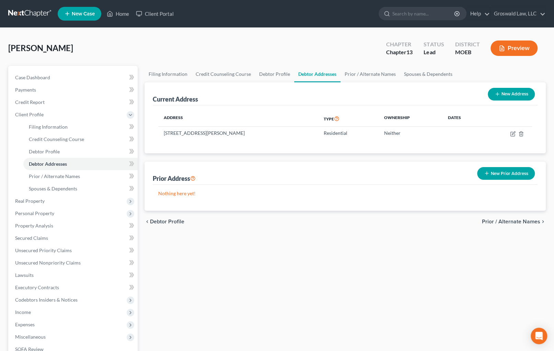
copy td "63115"
click at [434, 249] on div "Filing Information Credit Counseling Course Debtor Profile Debtor Addresses Pri…" at bounding box center [345, 252] width 408 height 372
drag, startPoint x: 68, startPoint y: 77, endPoint x: 76, endPoint y: 82, distance: 8.9
click at [68, 77] on link "Case Dashboard" at bounding box center [74, 77] width 128 height 12
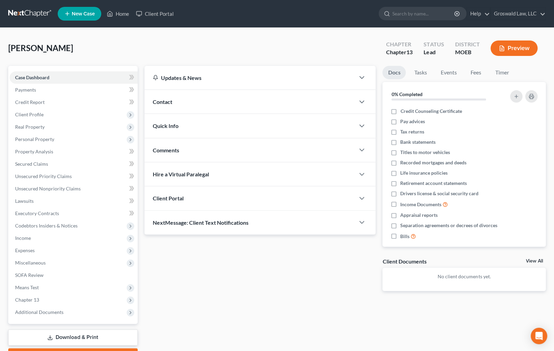
click at [204, 102] on div "Contact" at bounding box center [249, 102] width 211 height 24
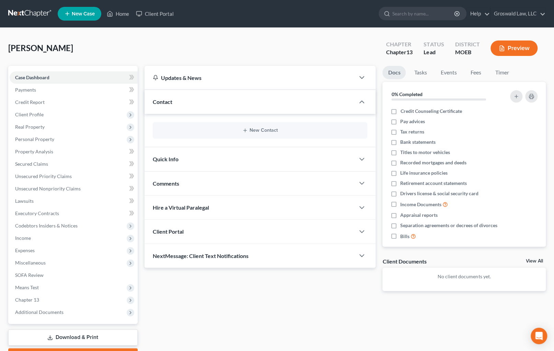
click at [259, 133] on div "New Contact" at bounding box center [260, 130] width 215 height 16
click at [261, 131] on button "New Contact" at bounding box center [260, 130] width 204 height 5
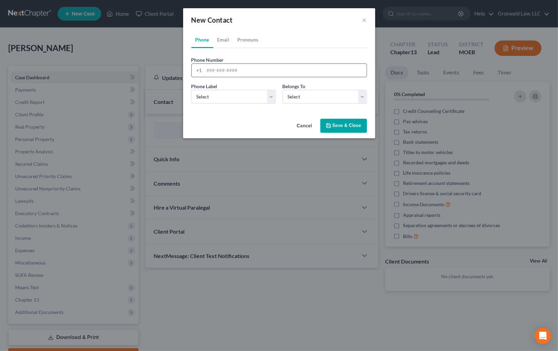
click at [221, 71] on input "tel" at bounding box center [285, 70] width 162 height 13
type input "[PHONE_NUMBER]"
select select "0"
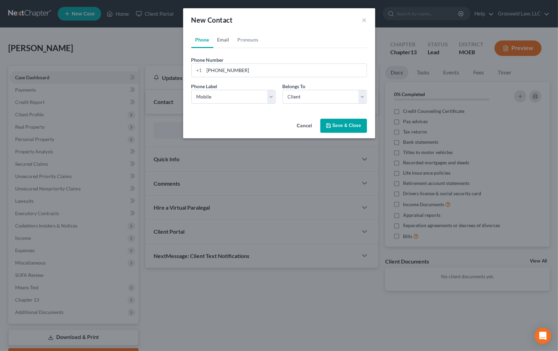
drag, startPoint x: 231, startPoint y: 38, endPoint x: 228, endPoint y: 45, distance: 7.3
click at [230, 38] on link "Email" at bounding box center [223, 40] width 20 height 16
click at [227, 66] on input "email" at bounding box center [285, 70] width 162 height 13
type input "[EMAIL_ADDRESS][DOMAIN_NAME]"
select select "0"
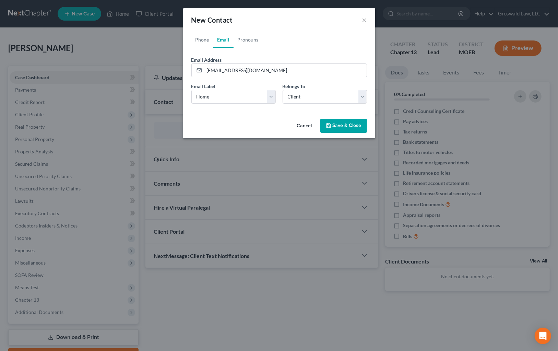
click at [343, 130] on button "Save & Close" at bounding box center [343, 126] width 47 height 14
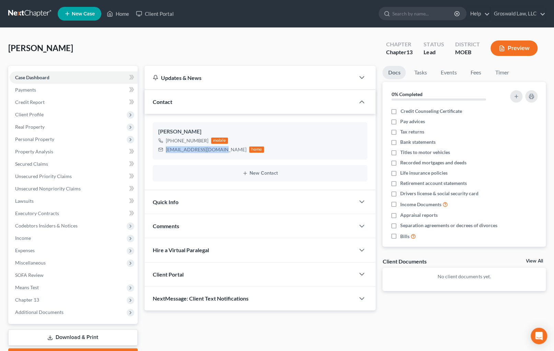
drag, startPoint x: 221, startPoint y: 149, endPoint x: 141, endPoint y: 149, distance: 80.6
click at [141, 149] on div "Updates & News × [US_STATE] [GEOGRAPHIC_DATA] Notes: Take a look at NextChapter…" at bounding box center [260, 188] width 238 height 245
copy div "[EMAIL_ADDRESS][DOMAIN_NAME]"
click at [308, 43] on div "[PERSON_NAME] Upgraded Chapter Chapter 13 Status Lead District MOEB Preview" at bounding box center [276, 51] width 537 height 30
drag, startPoint x: 193, startPoint y: 151, endPoint x: 164, endPoint y: 151, distance: 29.2
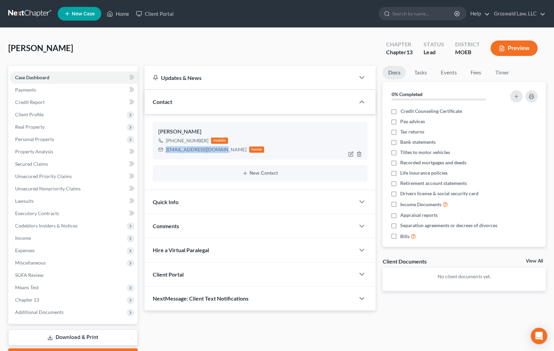
click at [164, 151] on div "[EMAIL_ADDRESS][DOMAIN_NAME] home" at bounding box center [211, 149] width 106 height 9
copy div "[EMAIL_ADDRESS][DOMAIN_NAME]"
drag, startPoint x: 205, startPoint y: 140, endPoint x: 184, endPoint y: 139, distance: 21.0
click at [184, 139] on div "[PHONE_NUMBER]" at bounding box center [187, 140] width 43 height 7
copy div "437-1209"
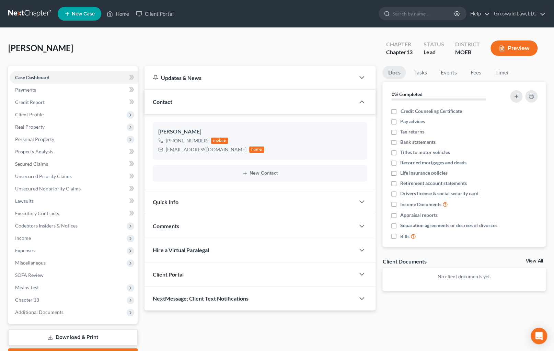
click at [222, 224] on div "Comments" at bounding box center [249, 226] width 211 height 24
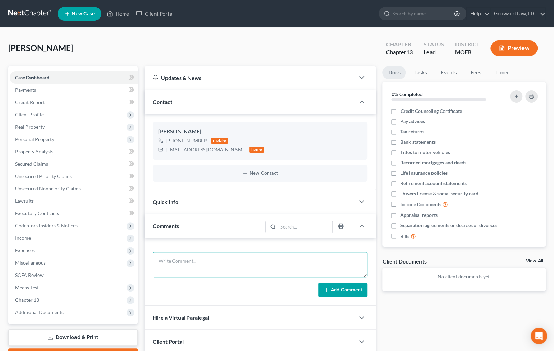
click at [209, 269] on textarea at bounding box center [260, 264] width 215 height 25
paste textarea "1. ID and SS Card2. Tax returns (state and fed) for 2024 and 20233. Paystubs fr…"
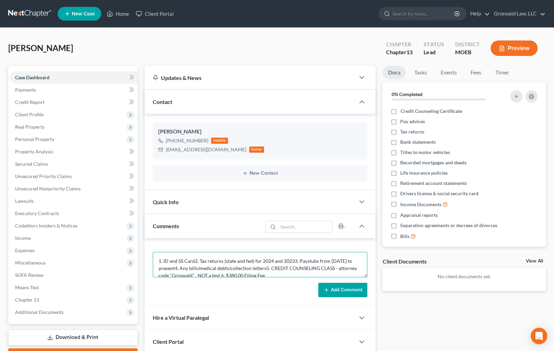
scroll to position [1, 0]
type textarea "1. ID and SS Card2. Tax returns (state and fed) for 2024 and 20233. Paystubs fr…"
click at [349, 289] on button "Add Comment" at bounding box center [342, 290] width 49 height 14
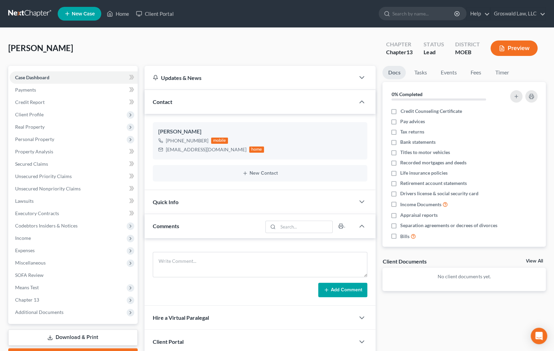
scroll to position [0, 0]
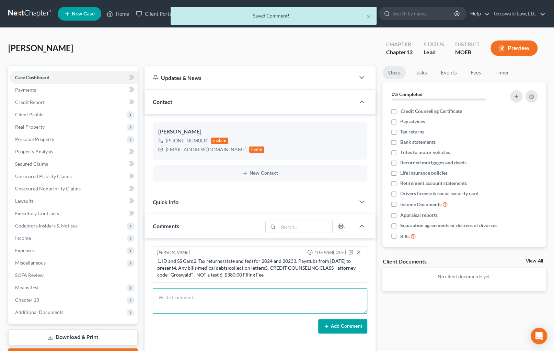
click at [238, 296] on textarea at bounding box center [260, 300] width 215 height 25
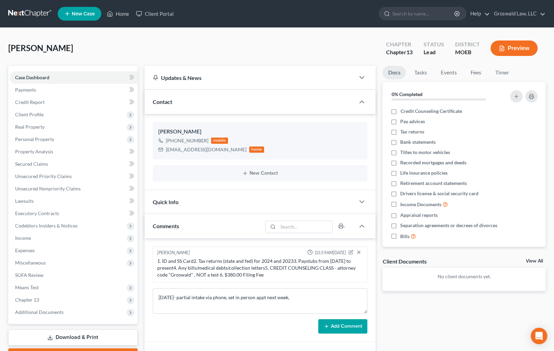
drag, startPoint x: 459, startPoint y: 318, endPoint x: 449, endPoint y: 321, distance: 10.4
click at [459, 318] on div "Docs Tasks Events Fees Timer 0% Completed Nothing here yet! Credit Counseling C…" at bounding box center [464, 240] width 170 height 349
click at [312, 298] on textarea "[DATE]- partial intake via phone, set in person appt next week," at bounding box center [260, 300] width 215 height 25
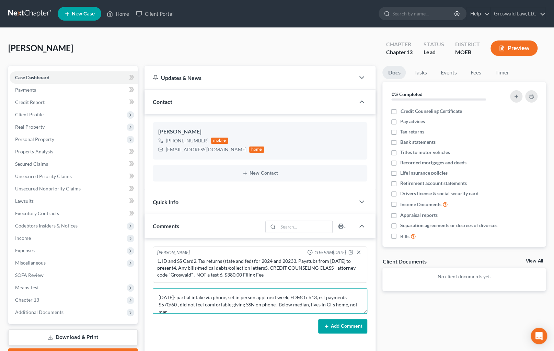
scroll to position [1, 0]
type textarea "[DATE]- partial intake via phone, set in person appt next week, EDMO ch13, est …"
click at [348, 326] on button "Add Comment" at bounding box center [342, 326] width 49 height 14
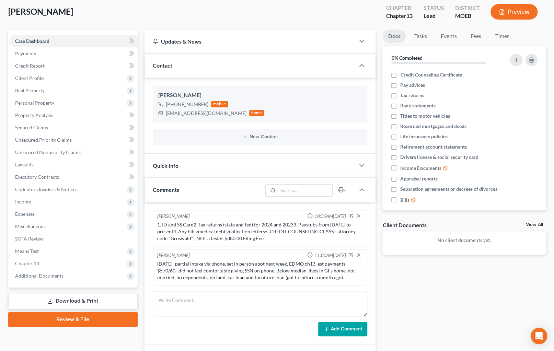
scroll to position [93, 0]
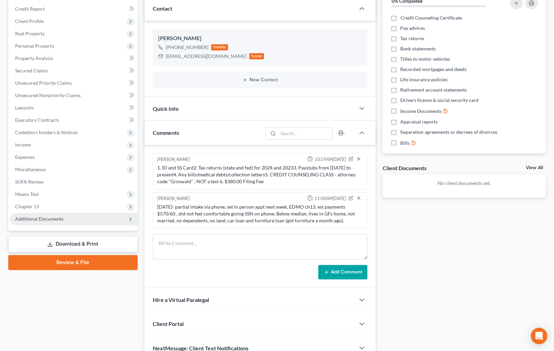
click at [32, 219] on span "Additional Documents" at bounding box center [39, 219] width 48 height 6
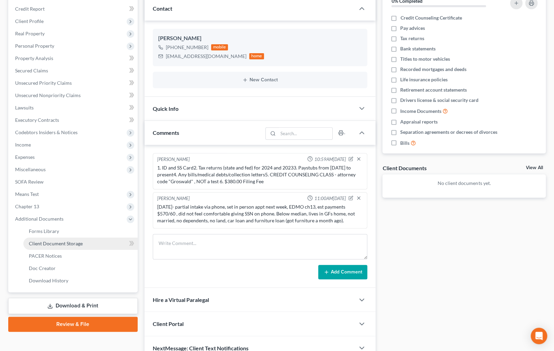
click at [66, 244] on span "Client Document Storage" at bounding box center [56, 243] width 54 height 6
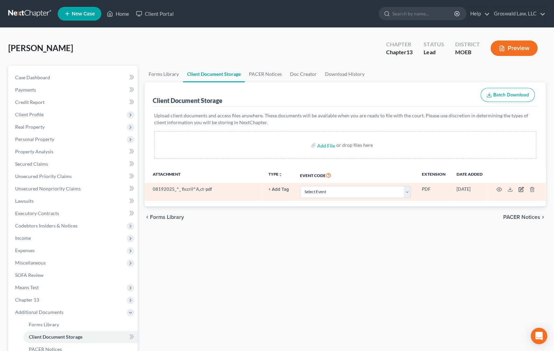
click at [519, 189] on icon "button" at bounding box center [520, 189] width 5 height 5
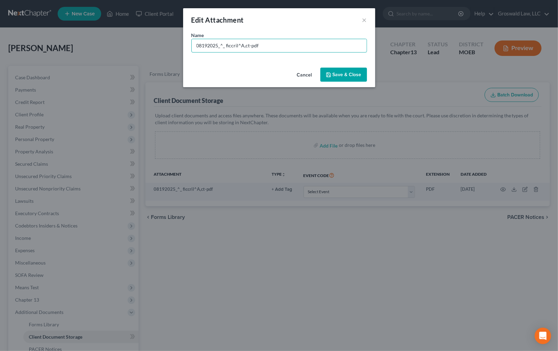
drag, startPoint x: 249, startPoint y: 48, endPoint x: 90, endPoint y: 32, distance: 160.0
click at [90, 32] on div "Edit Attachment × Name * 08192025_^_ ficcril^A,ct-pdf Cancel Save & Close" at bounding box center [279, 175] width 558 height 351
type input "[PERSON_NAME] Notes [DATE]-pdf"
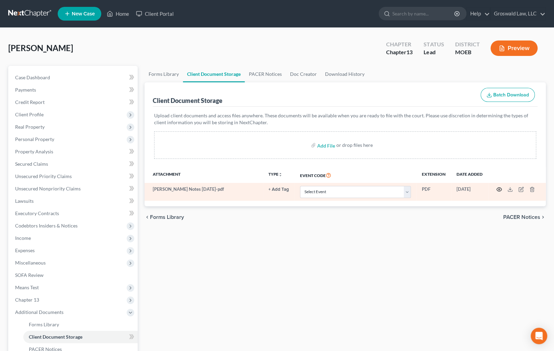
click at [499, 188] on icon "button" at bounding box center [498, 189] width 5 height 5
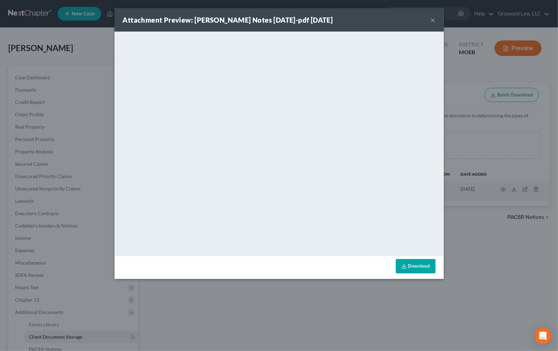
click at [434, 20] on button "×" at bounding box center [433, 20] width 5 height 8
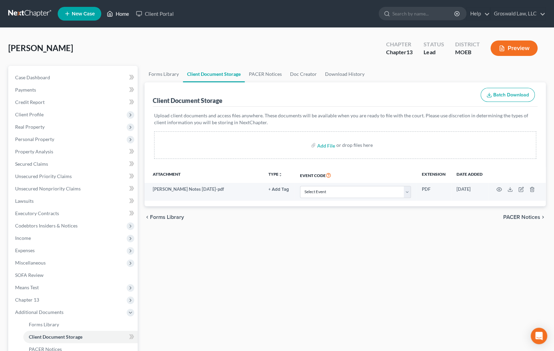
drag, startPoint x: 119, startPoint y: 17, endPoint x: 118, endPoint y: 13, distance: 4.3
click at [119, 17] on link "Home" at bounding box center [117, 14] width 29 height 12
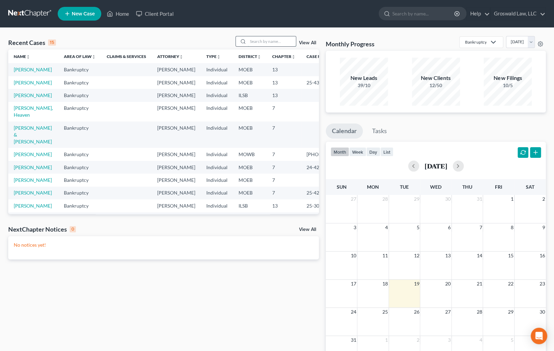
click at [269, 39] on input "search" at bounding box center [272, 41] width 48 height 10
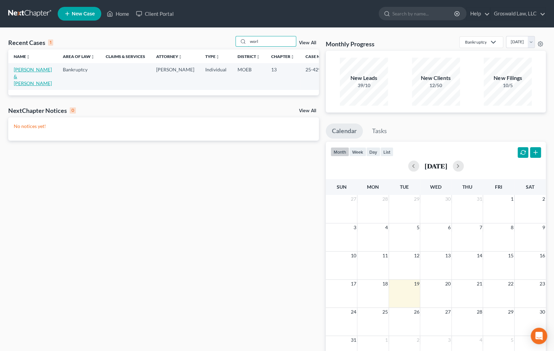
type input "worl"
click at [21, 70] on link "[PERSON_NAME] & [PERSON_NAME]" at bounding box center [33, 77] width 38 height 20
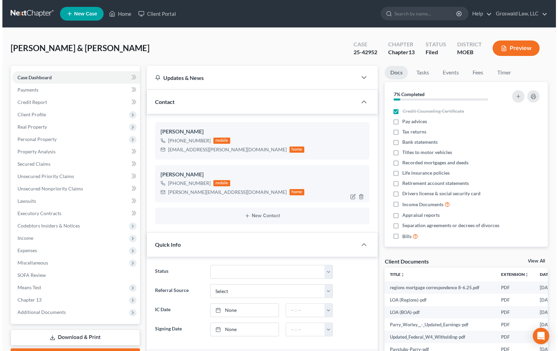
scroll to position [250, 0]
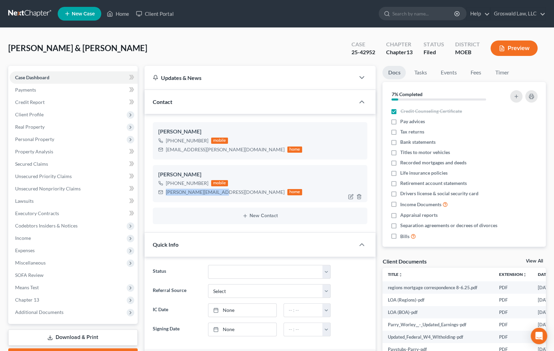
drag, startPoint x: 214, startPoint y: 193, endPoint x: 154, endPoint y: 192, distance: 60.4
click at [154, 192] on div "[PERSON_NAME] [PHONE_NUMBER] mobile [PERSON_NAME][EMAIL_ADDRESS][DOMAIN_NAME] h…" at bounding box center [260, 183] width 215 height 37
copy div "[PERSON_NAME][EMAIL_ADDRESS][DOMAIN_NAME]"
drag, startPoint x: 381, startPoint y: 143, endPoint x: 261, endPoint y: 151, distance: 121.0
click at [379, 143] on div "Docs Tasks Events Fees Timer 7% Completed Nothing here yet! Credit Counseling C…" at bounding box center [464, 345] width 170 height 558
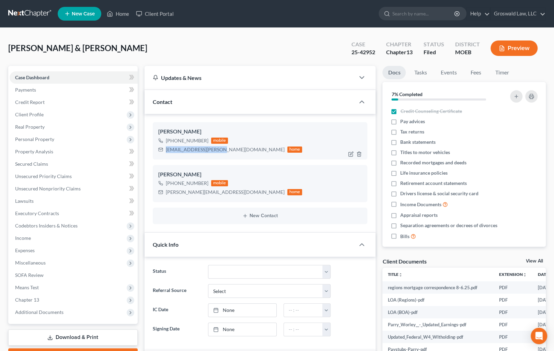
drag, startPoint x: 216, startPoint y: 150, endPoint x: 165, endPoint y: 149, distance: 51.1
click at [163, 150] on div "[EMAIL_ADDRESS][PERSON_NAME][DOMAIN_NAME] home" at bounding box center [230, 149] width 144 height 9
copy div "[EMAIL_ADDRESS][PERSON_NAME][DOMAIN_NAME]"
click at [122, 13] on link "Home" at bounding box center [117, 14] width 29 height 12
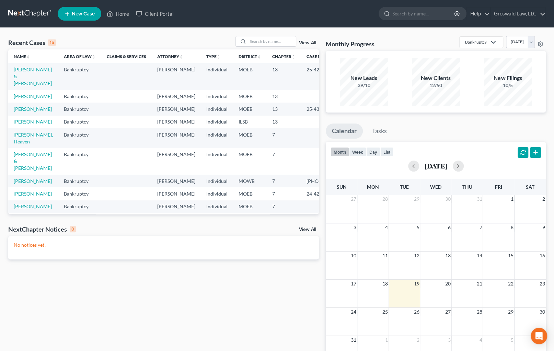
drag, startPoint x: 431, startPoint y: 127, endPoint x: 428, endPoint y: 126, distance: 3.6
click at [431, 127] on ul "Calendar Tasks" at bounding box center [436, 133] width 220 height 18
click at [84, 16] on span "New Case" at bounding box center [83, 13] width 23 height 5
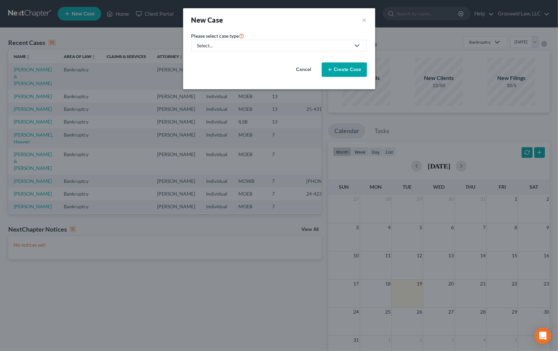
click at [231, 49] on link "Select..." at bounding box center [279, 46] width 176 height 12
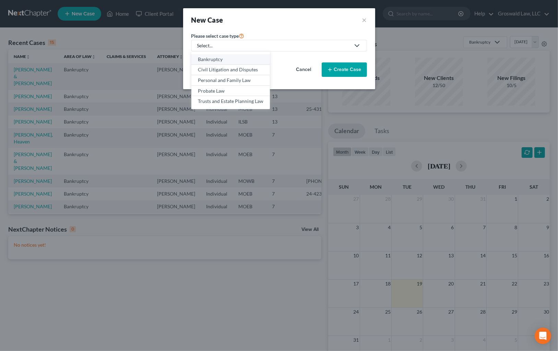
click at [223, 60] on div "Bankruptcy" at bounding box center [231, 59] width 66 height 7
select select "45"
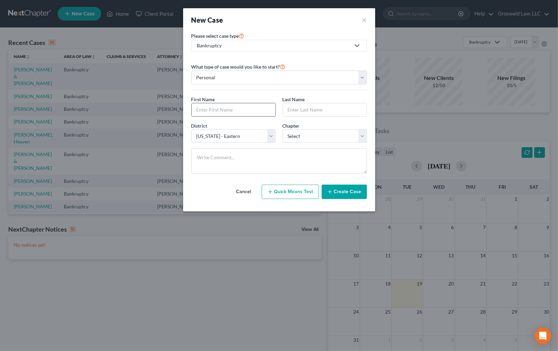
click at [216, 108] on input "text" at bounding box center [234, 109] width 84 height 13
type input "[PERSON_NAME]"
type input "Chance"
select select "0"
click at [340, 193] on button "Create Case" at bounding box center [344, 192] width 45 height 14
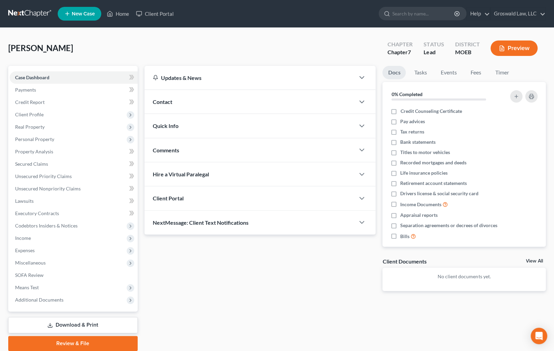
click at [357, 298] on div "Updates & News × [US_STATE] [GEOGRAPHIC_DATA] Notes: Take a look at NextChapter…" at bounding box center [260, 184] width 238 height 236
click at [44, 114] on span "Client Profile" at bounding box center [74, 114] width 128 height 12
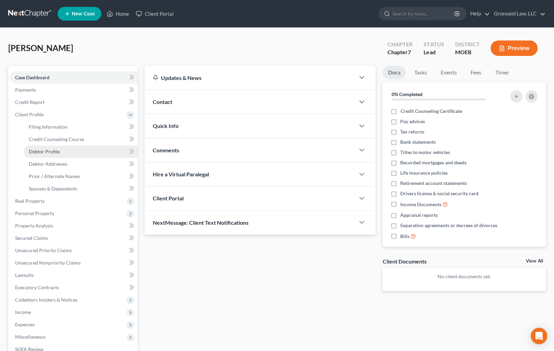
click at [49, 149] on span "Debtor Profile" at bounding box center [44, 152] width 31 height 6
select select "0"
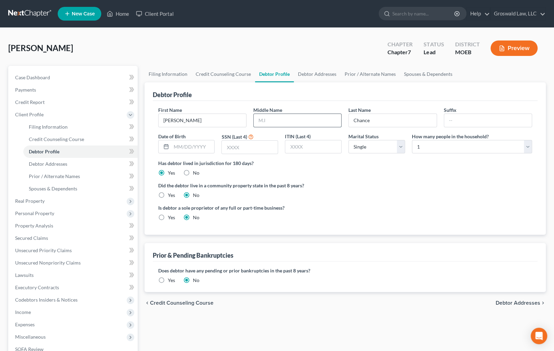
click at [256, 120] on input "text" at bounding box center [297, 120] width 87 height 13
type input "D."
click at [362, 150] on select "Select Single Married Separated Divorced Widowed" at bounding box center [376, 147] width 57 height 14
click at [424, 146] on select "Select 1 2 3 4 5 6 7 8 9 10 11 12 13 14 15 16 17 18 19 20" at bounding box center [472, 147] width 120 height 14
select select "1"
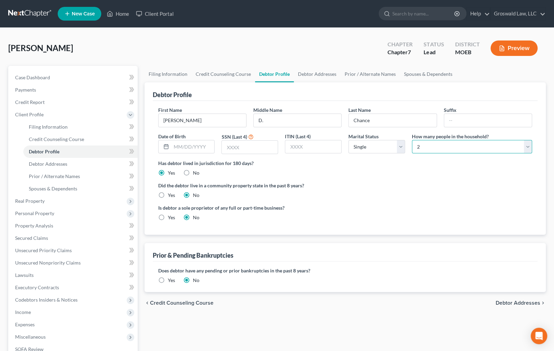
click at [412, 140] on select "Select 1 2 3 4 5 6 7 8 9 10 11 12 13 14 15 16 17 18 19 20" at bounding box center [472, 147] width 120 height 14
click at [305, 73] on link "Debtor Addresses" at bounding box center [317, 74] width 47 height 16
select select "0"
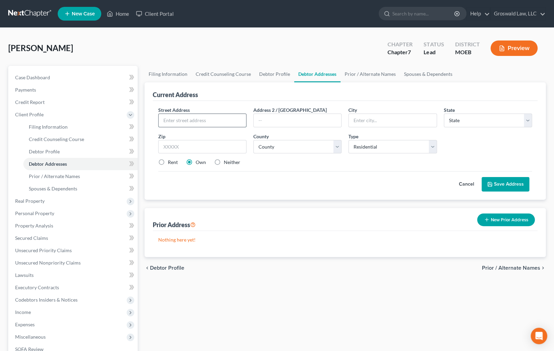
click at [187, 118] on input "text" at bounding box center [201, 120] width 87 height 13
type input "[STREET_ADDRESS][PERSON_NAME]"
type input "63084"
type input "Union"
select select "26"
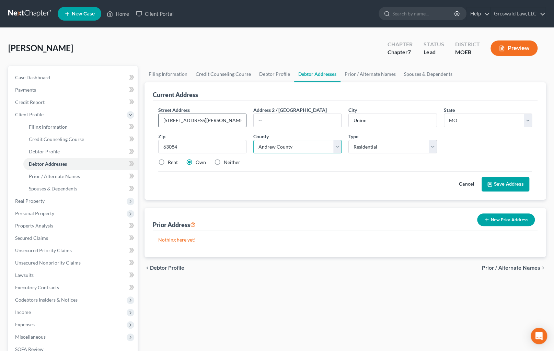
select select "35"
click at [500, 185] on button "Save Address" at bounding box center [505, 184] width 48 height 14
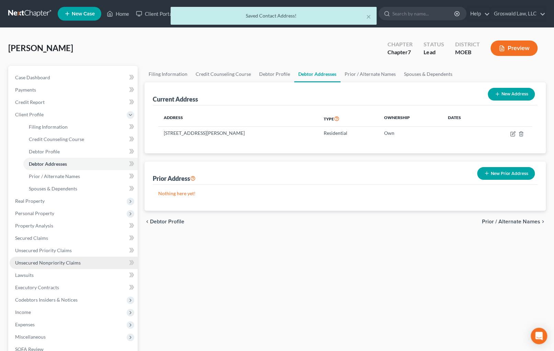
click at [67, 261] on span "Unsecured Nonpriority Claims" at bounding box center [48, 263] width 66 height 6
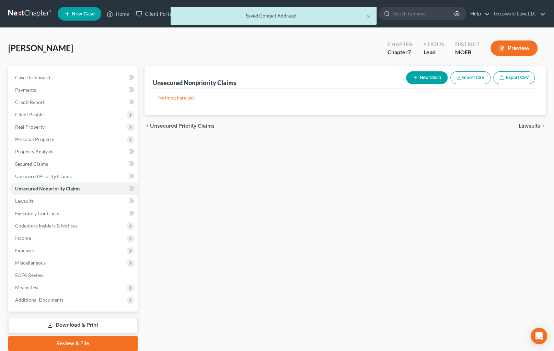
click at [425, 78] on button "New Claim" at bounding box center [427, 77] width 42 height 13
select select "0"
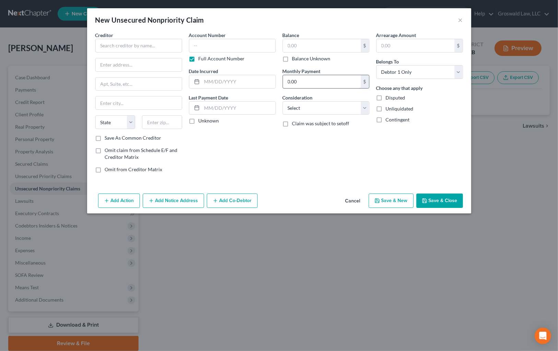
drag, startPoint x: 386, startPoint y: 164, endPoint x: 307, endPoint y: 75, distance: 119.3
click at [382, 157] on div "Arrearage Amount $ Belongs To * Select Debtor 1 Only Debtor 2 Only Debtor 1 And…" at bounding box center [420, 105] width 94 height 147
click at [151, 48] on input "text" at bounding box center [138, 46] width 87 height 14
drag, startPoint x: 115, startPoint y: 62, endPoint x: 127, endPoint y: 56, distance: 13.3
click at [116, 68] on div "[STREET_ADDRESS]" at bounding box center [140, 71] width 79 height 6
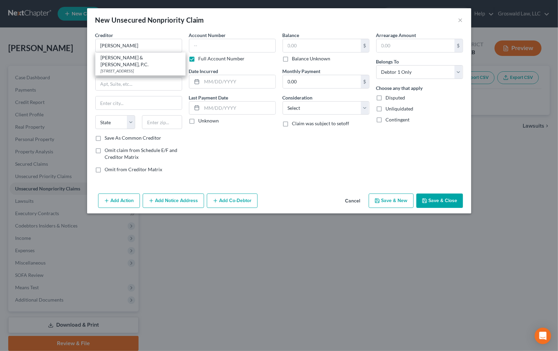
type input "[PERSON_NAME] & [PERSON_NAME], P.C."
type input "[STREET_ADDRESS]"
type input "Saint Louis"
select select "26"
type input "63146"
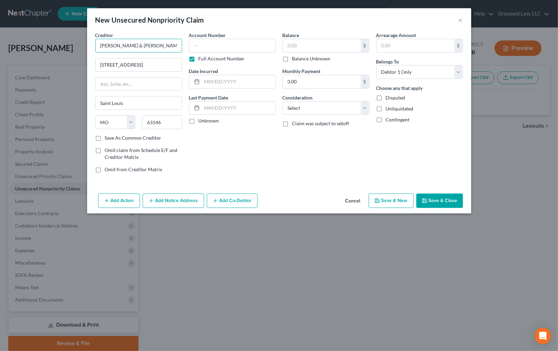
click at [159, 45] on input "[PERSON_NAME] & [PERSON_NAME], P.C." at bounding box center [138, 46] width 87 height 14
type input "[PERSON_NAME] & [PERSON_NAME], P.C. (Velocity)"
drag, startPoint x: 364, startPoint y: 144, endPoint x: 236, endPoint y: 74, distance: 145.2
click at [358, 142] on div "Balance $ Balance Unknown Balance Undetermined $ Balance Unknown Monthly Paymen…" at bounding box center [326, 105] width 94 height 147
drag, startPoint x: 211, startPoint y: 48, endPoint x: 216, endPoint y: 52, distance: 7.3
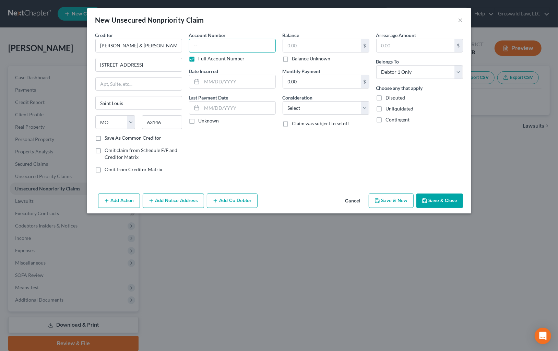
click at [211, 48] on input "text" at bounding box center [232, 46] width 87 height 14
paste input "25AB-AC01954"
type input "25AB-AC01954"
drag, startPoint x: 230, startPoint y: 83, endPoint x: 227, endPoint y: 80, distance: 4.6
click at [230, 83] on input "text" at bounding box center [238, 81] width 73 height 13
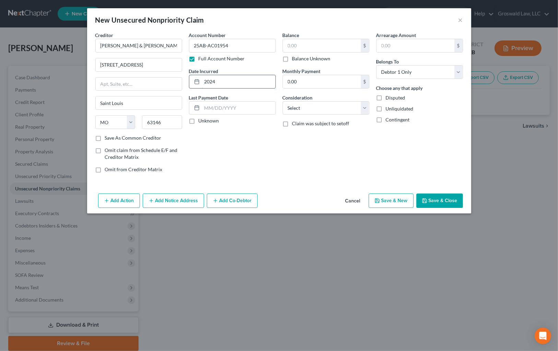
type input "2024"
drag, startPoint x: 418, startPoint y: 169, endPoint x: 353, endPoint y: 64, distance: 123.9
click at [417, 167] on div "Arrearage Amount $ Belongs To * Select Debtor 1 Only Debtor 2 Only Debtor 1 And…" at bounding box center [420, 105] width 94 height 147
click at [312, 48] on input "text" at bounding box center [322, 45] width 78 height 13
type input "4,790.00"
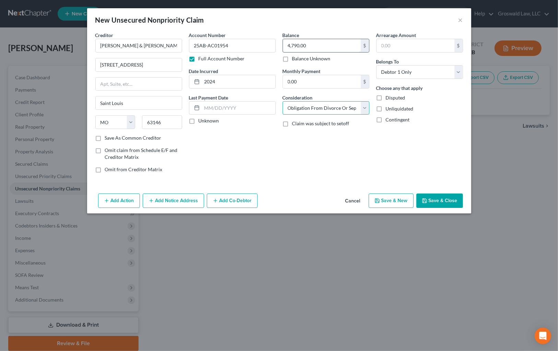
select select "14"
click at [343, 132] on input "collections" at bounding box center [326, 134] width 86 height 13
click at [352, 136] on input "collections - cross river bank" at bounding box center [326, 134] width 86 height 13
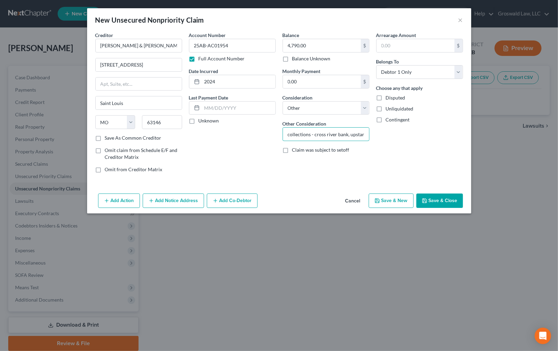
type input "collections - cross river bank, upstart"
click at [434, 199] on button "Save & Close" at bounding box center [439, 200] width 47 height 14
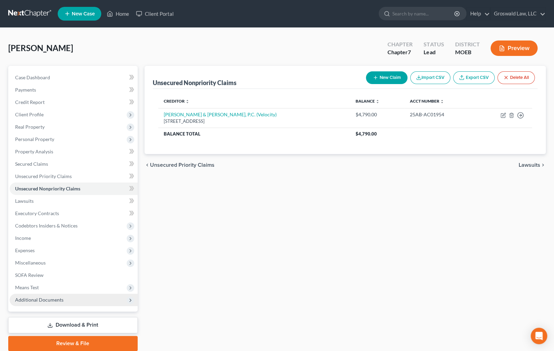
click at [65, 302] on span "Additional Documents" at bounding box center [74, 300] width 128 height 12
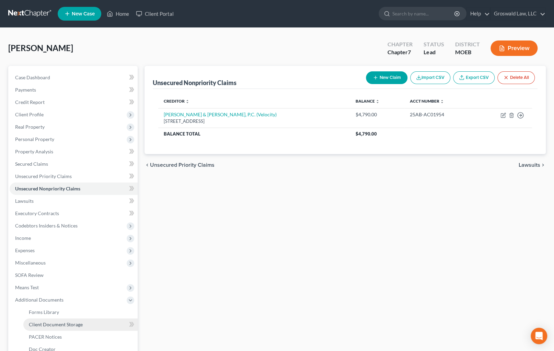
click at [68, 329] on link "Client Document Storage" at bounding box center [80, 324] width 114 height 12
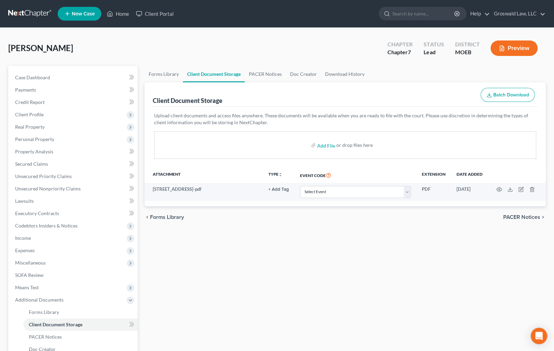
click at [376, 101] on div "Client Document Storage Batch Download" at bounding box center [345, 94] width 385 height 25
click at [28, 239] on span "Income" at bounding box center [23, 238] width 16 height 6
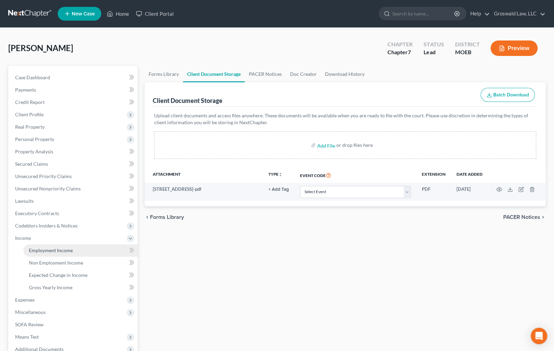
click at [51, 249] on span "Employment Income" at bounding box center [51, 250] width 44 height 6
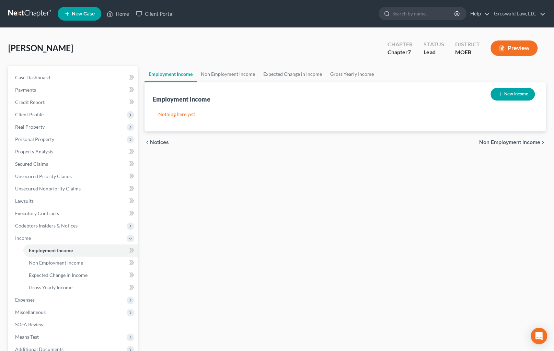
click at [507, 96] on button "New Income" at bounding box center [512, 94] width 44 height 13
select select "0"
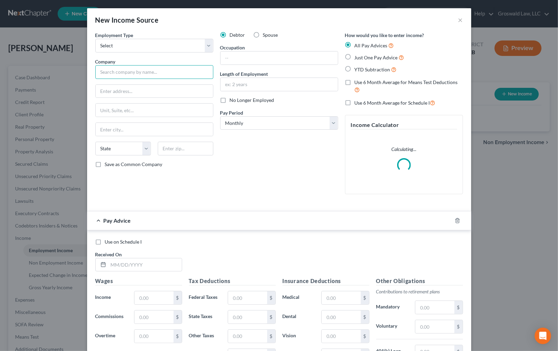
drag, startPoint x: 140, startPoint y: 72, endPoint x: 143, endPoint y: 67, distance: 6.1
click at [141, 72] on input "text" at bounding box center [154, 72] width 118 height 14
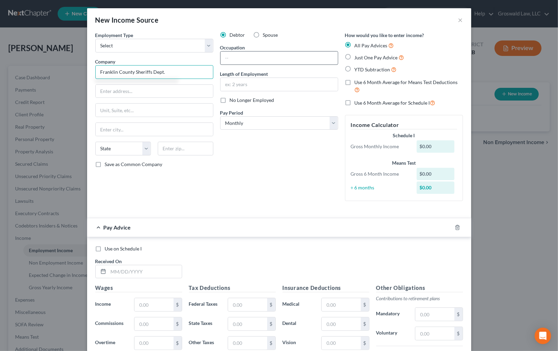
type input "Franklin County Sheriffs Dept."
click at [257, 62] on input "text" at bounding box center [279, 57] width 117 height 13
click at [269, 56] on input "Office" at bounding box center [279, 57] width 117 height 13
type input "Officer"
type input "09/2024 to present"
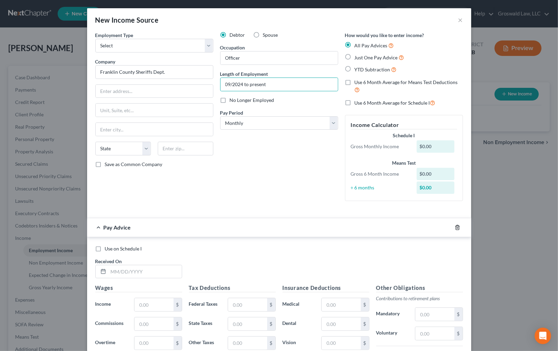
click at [456, 227] on icon "button" at bounding box center [457, 227] width 3 height 4
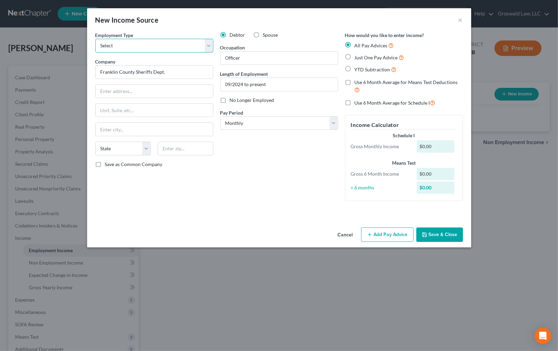
drag, startPoint x: 142, startPoint y: 48, endPoint x: 142, endPoint y: 51, distance: 3.4
click at [142, 48] on select "Select Full or [DEMOGRAPHIC_DATA] Employment Self Employment" at bounding box center [154, 46] width 118 height 14
select select "0"
click at [95, 39] on select "Select Full or [DEMOGRAPHIC_DATA] Employment Self Employment" at bounding box center [154, 46] width 118 height 14
click at [432, 234] on button "Save & Close" at bounding box center [439, 234] width 47 height 14
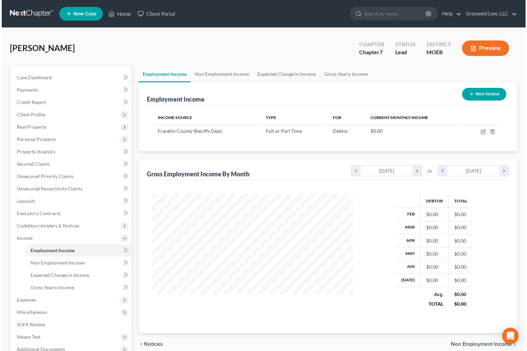
scroll to position [123, 214]
click at [431, 66] on ul "Employment Income Non Employment Income Expected Change in Income Gross Yearly …" at bounding box center [328, 74] width 381 height 16
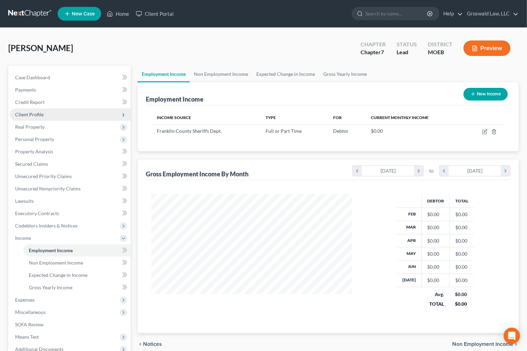
click at [31, 115] on span "Client Profile" at bounding box center [29, 114] width 28 height 6
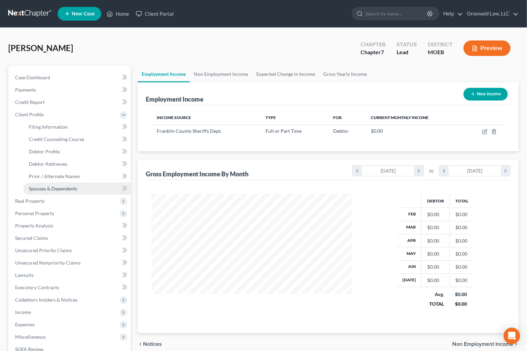
click at [52, 187] on span "Spouses & Dependents" at bounding box center [53, 189] width 48 height 6
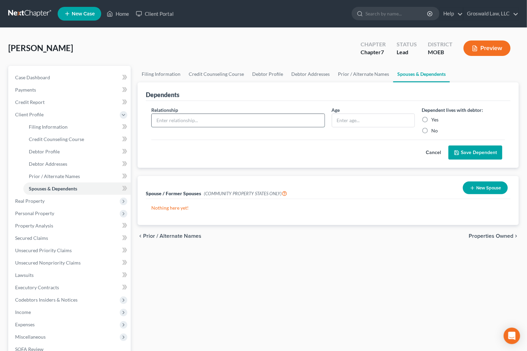
click at [258, 117] on input "text" at bounding box center [238, 120] width 173 height 13
type input "v"
type input "child"
type input "11"
drag, startPoint x: 425, startPoint y: 120, endPoint x: 484, endPoint y: 137, distance: 61.4
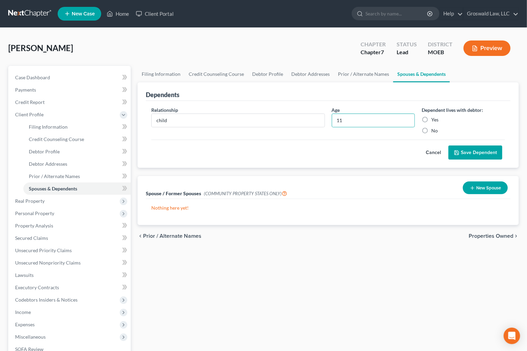
click at [431, 120] on label "Yes" at bounding box center [434, 119] width 7 height 7
click at [434, 120] on input "Yes" at bounding box center [436, 118] width 4 height 4
radio input "true"
click at [473, 153] on button "Save Dependent" at bounding box center [475, 152] width 54 height 14
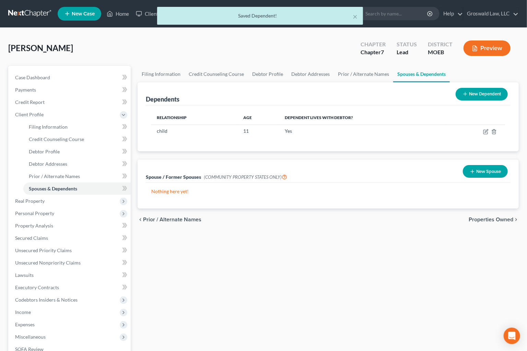
click at [482, 93] on button "New Dependent" at bounding box center [482, 94] width 52 height 13
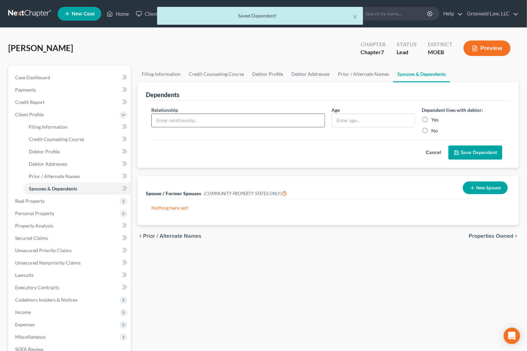
click at [198, 120] on input "text" at bounding box center [238, 120] width 173 height 13
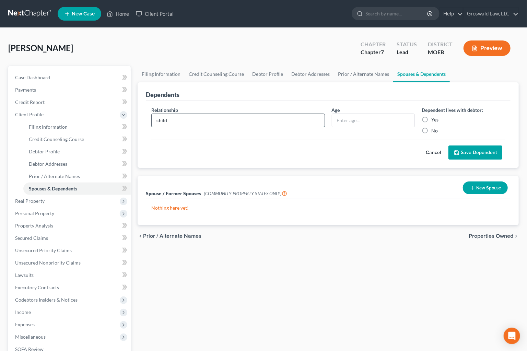
type input "child"
type input "4"
click at [431, 119] on label "Yes" at bounding box center [434, 119] width 7 height 7
click at [434, 119] on input "Yes" at bounding box center [436, 118] width 4 height 4
radio input "true"
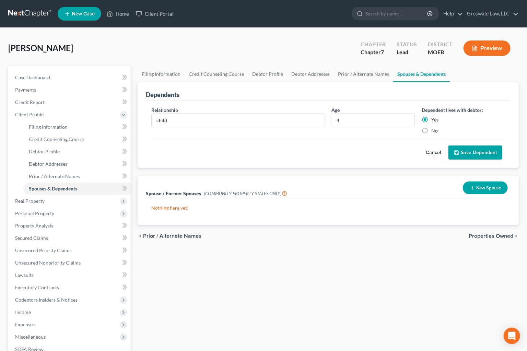
click at [480, 150] on button "Save Dependent" at bounding box center [475, 152] width 54 height 14
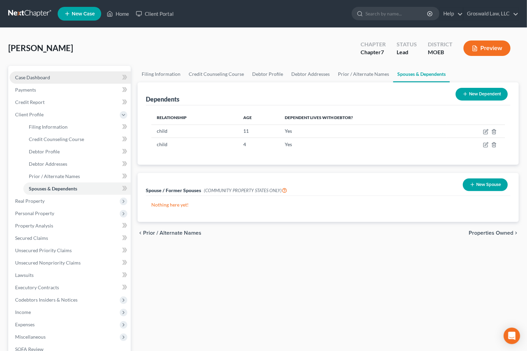
click at [48, 73] on link "Case Dashboard" at bounding box center [70, 77] width 121 height 12
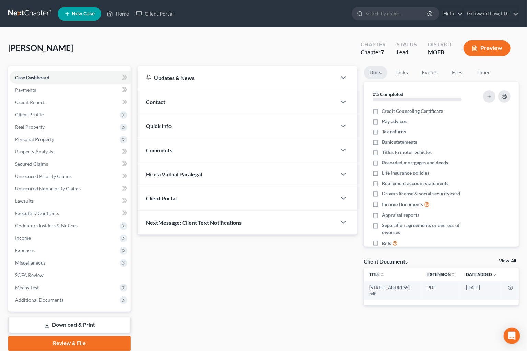
click at [197, 102] on div "Contact" at bounding box center [237, 102] width 199 height 24
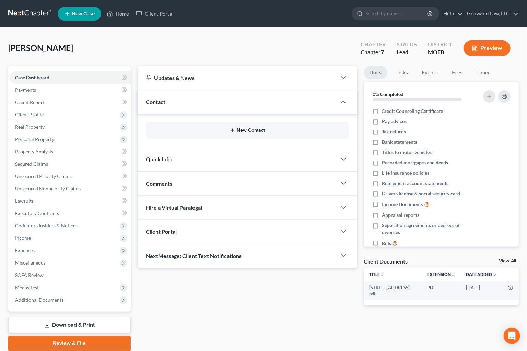
click at [250, 131] on button "New Contact" at bounding box center [247, 130] width 192 height 5
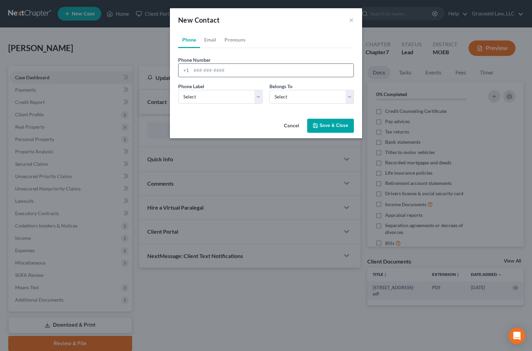
click at [265, 68] on input "tel" at bounding box center [272, 70] width 162 height 13
type input "[PHONE_NUMBER]"
select select "0"
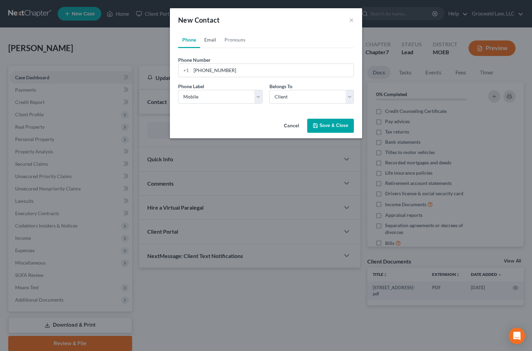
drag, startPoint x: 209, startPoint y: 40, endPoint x: 209, endPoint y: 57, distance: 16.5
click at [209, 40] on link "Email" at bounding box center [210, 40] width 20 height 16
click at [211, 71] on input "email" at bounding box center [272, 70] width 162 height 13
type input "[EMAIL_ADDRESS][DOMAIN_NAME]"
select select "0"
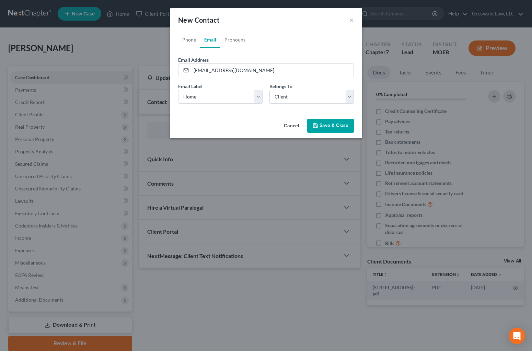
drag, startPoint x: 337, startPoint y: 127, endPoint x: 368, endPoint y: 113, distance: 33.9
click at [338, 126] on button "Save & Close" at bounding box center [330, 126] width 47 height 14
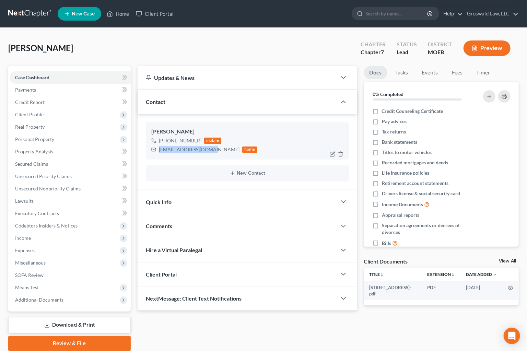
drag, startPoint x: 213, startPoint y: 150, endPoint x: 160, endPoint y: 151, distance: 53.2
click at [160, 151] on div "[EMAIL_ADDRESS][DOMAIN_NAME]" at bounding box center [199, 149] width 81 height 7
copy div "[EMAIL_ADDRESS][DOMAIN_NAME]"
drag, startPoint x: 198, startPoint y: 141, endPoint x: 202, endPoint y: 128, distance: 13.3
click at [177, 139] on div "[PHONE_NUMBER]" at bounding box center [180, 140] width 43 height 7
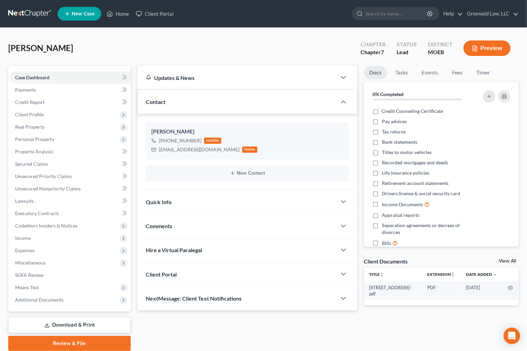
click at [232, 225] on div "Comments" at bounding box center [237, 226] width 199 height 24
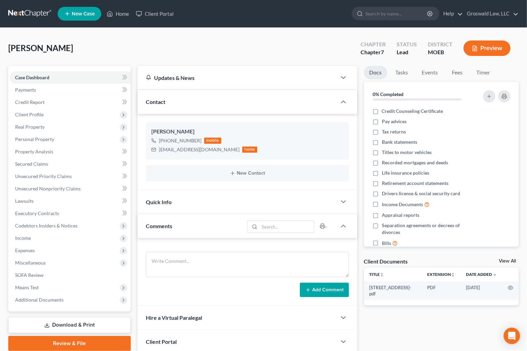
drag, startPoint x: 413, startPoint y: 326, endPoint x: 226, endPoint y: 201, distance: 224.3
click at [413, 326] on div "Docs Tasks Events Fees Timer 0% Completed Nothing here yet! Credit Counseling C…" at bounding box center [442, 222] width 162 height 312
click at [45, 116] on span "Client Profile" at bounding box center [70, 114] width 121 height 12
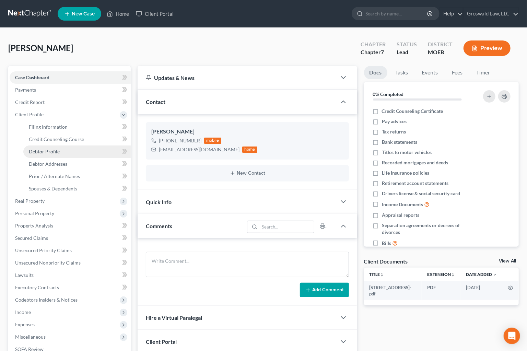
click at [57, 151] on span "Debtor Profile" at bounding box center [44, 152] width 31 height 6
select select "0"
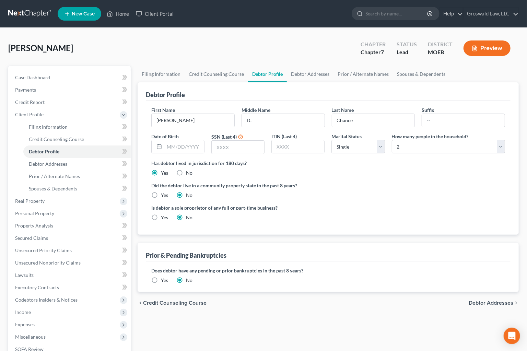
drag, startPoint x: 433, startPoint y: 191, endPoint x: 425, endPoint y: 175, distance: 18.0
click at [433, 191] on div "Did the debtor live in a community property state in the past 8 years? Yes No" at bounding box center [328, 190] width 354 height 17
drag, startPoint x: 422, startPoint y: 146, endPoint x: 418, endPoint y: 152, distance: 8.1
click at [422, 146] on select "Select 1 2 3 4 5 6 7 8 9 10 11 12 13 14 15 16 17 18 19 20" at bounding box center [448, 147] width 113 height 14
select select "3"
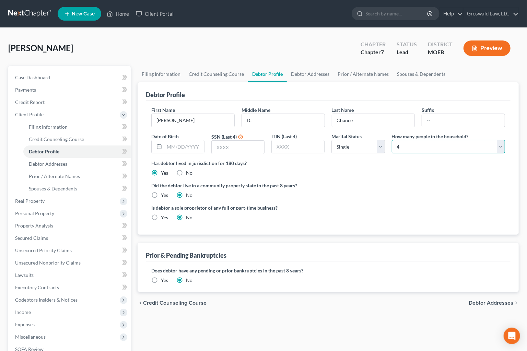
click at [392, 140] on select "Select 1 2 3 4 5 6 7 8 9 10 11 12 13 14 15 16 17 18 19 20" at bounding box center [448, 147] width 113 height 14
click at [409, 185] on label "Did the debtor live in a community property state in the past 8 years?" at bounding box center [328, 185] width 354 height 7
drag, startPoint x: 186, startPoint y: 145, endPoint x: 210, endPoint y: 128, distance: 29.6
click at [186, 144] on input "text" at bounding box center [184, 146] width 40 height 13
type input "[DATE]"
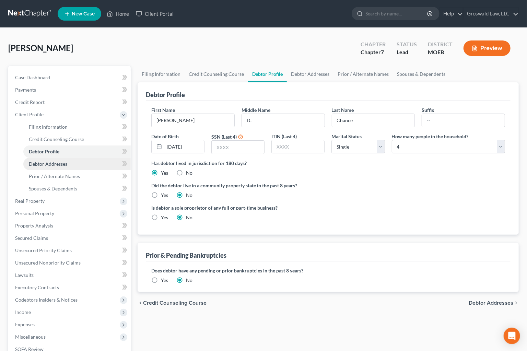
drag, startPoint x: 383, startPoint y: 167, endPoint x: 82, endPoint y: 168, distance: 300.9
click at [379, 167] on div "Has debtor lived in jurisdiction for 180 days? Yes No Debtor must reside in jur…" at bounding box center [328, 168] width 354 height 17
drag, startPoint x: 380, startPoint y: 96, endPoint x: 341, endPoint y: 95, distance: 38.8
click at [377, 96] on div "Debtor Profile" at bounding box center [328, 91] width 365 height 19
click at [316, 78] on link "Debtor Addresses" at bounding box center [310, 74] width 47 height 16
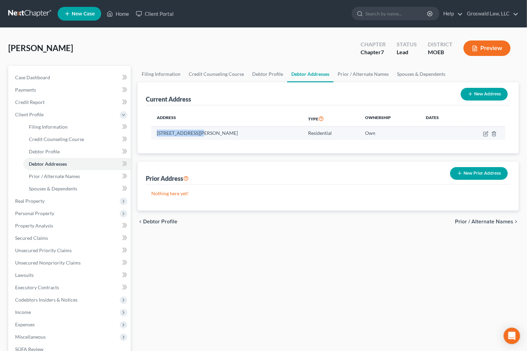
drag, startPoint x: 200, startPoint y: 132, endPoint x: 157, endPoint y: 130, distance: 43.6
click at [156, 131] on td "[STREET_ADDRESS][PERSON_NAME]" at bounding box center [226, 133] width 151 height 13
drag, startPoint x: 359, startPoint y: 238, endPoint x: 352, endPoint y: 239, distance: 6.7
click at [358, 238] on div "Filing Information Credit Counseling Course Debtor Profile Debtor Addresses Pri…" at bounding box center [328, 245] width 388 height 359
drag, startPoint x: 388, startPoint y: 294, endPoint x: 367, endPoint y: 277, distance: 27.2
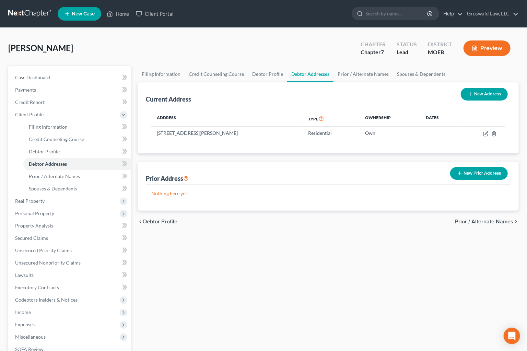
click at [388, 294] on div "Filing Information Credit Counseling Course Debtor Profile Debtor Addresses Pri…" at bounding box center [328, 245] width 388 height 359
drag, startPoint x: 39, startPoint y: 77, endPoint x: 103, endPoint y: 108, distance: 71.5
click at [39, 77] on span "Case Dashboard" at bounding box center [32, 77] width 35 height 6
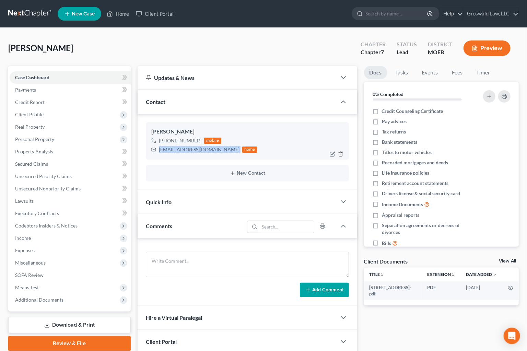
drag, startPoint x: 214, startPoint y: 150, endPoint x: 158, endPoint y: 149, distance: 55.9
click at [158, 149] on div "[EMAIL_ADDRESS][DOMAIN_NAME] home" at bounding box center [204, 149] width 106 height 9
click at [364, 179] on li "Retirement account statements" at bounding box center [441, 183] width 155 height 10
drag, startPoint x: 199, startPoint y: 141, endPoint x: 175, endPoint y: 142, distance: 24.7
click at [178, 141] on div "[PHONE_NUMBER] mobile" at bounding box center [204, 140] width 106 height 9
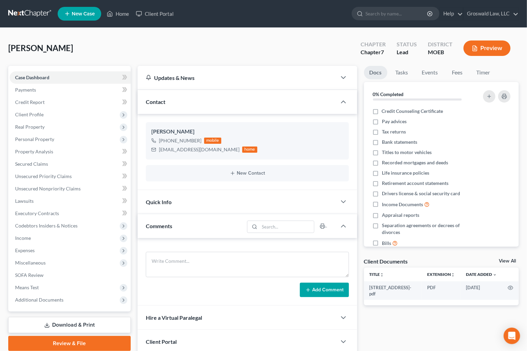
click at [393, 327] on div "Docs Tasks Events Fees Timer 0% Completed Nothing here yet! Credit Counseling C…" at bounding box center [442, 222] width 162 height 312
click at [54, 303] on span "Additional Documents" at bounding box center [70, 300] width 121 height 12
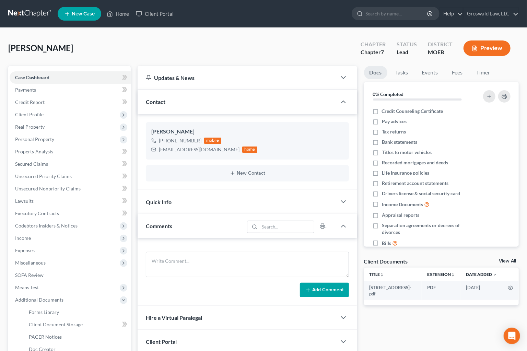
drag, startPoint x: 449, startPoint y: 321, endPoint x: 201, endPoint y: 288, distance: 249.9
click at [449, 321] on div "Docs Tasks Events Fees Timer 0% Completed Nothing here yet! Credit Counseling C…" at bounding box center [442, 222] width 162 height 312
drag, startPoint x: 445, startPoint y: 324, endPoint x: 82, endPoint y: 334, distance: 363.1
click at [438, 322] on div "Docs Tasks Events Fees Timer 0% Completed Nothing here yet! Credit Counseling C…" at bounding box center [442, 222] width 162 height 312
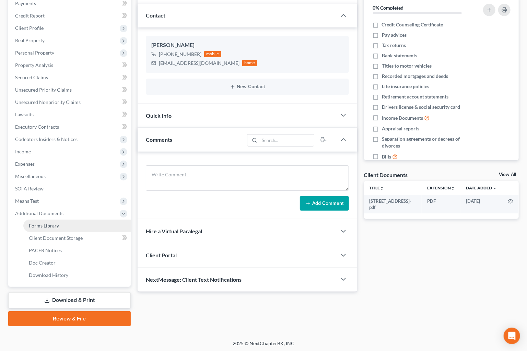
scroll to position [87, 0]
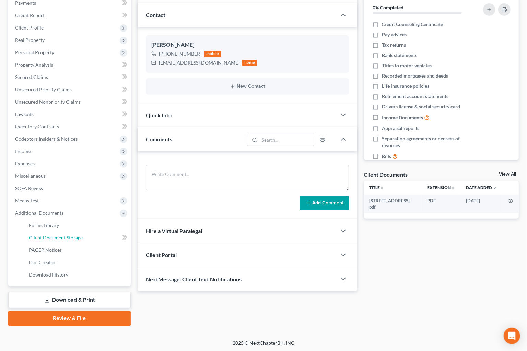
drag, startPoint x: 53, startPoint y: 237, endPoint x: 8, endPoint y: 219, distance: 48.7
click at [53, 236] on span "Client Document Storage" at bounding box center [56, 238] width 54 height 6
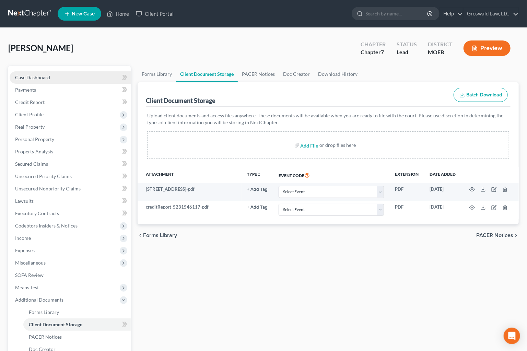
click at [70, 74] on link "Case Dashboard" at bounding box center [70, 77] width 121 height 12
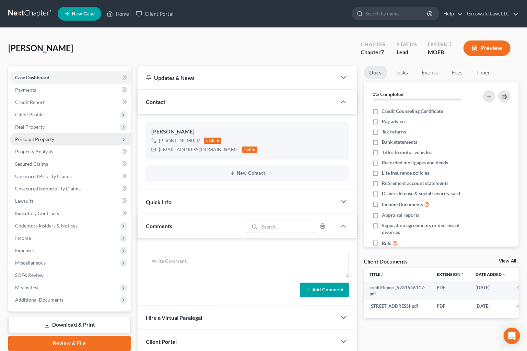
drag, startPoint x: 40, startPoint y: 127, endPoint x: 45, endPoint y: 136, distance: 10.1
click at [40, 127] on span "Real Property" at bounding box center [30, 127] width 30 height 6
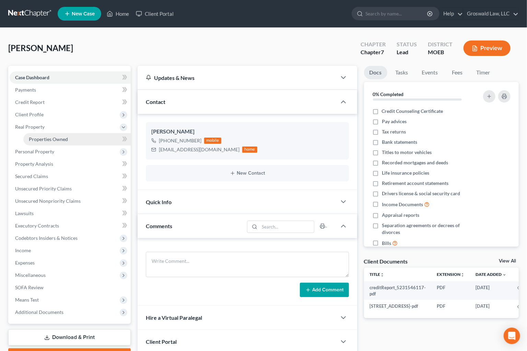
click at [46, 137] on span "Properties Owned" at bounding box center [48, 139] width 39 height 6
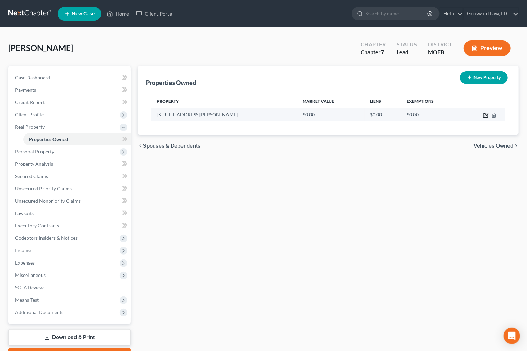
click at [485, 116] on icon "button" at bounding box center [485, 115] width 5 height 5
select select "26"
select select "35"
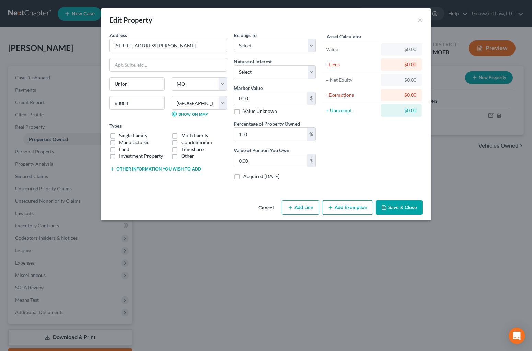
click at [136, 136] on label "Single Family" at bounding box center [133, 135] width 28 height 7
click at [126, 136] on input "Single Family" at bounding box center [124, 134] width 4 height 4
checkbox input "true"
click at [267, 48] on select "Select Debtor 1 Only Debtor 2 Only Debtor 1 And Debtor 2 Only At Least One Of T…" at bounding box center [275, 46] width 82 height 14
select select "0"
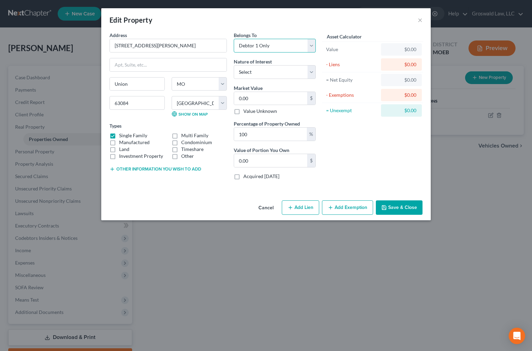
click at [234, 39] on select "Select Debtor 1 Only Debtor 2 Only Debtor 1 And Debtor 2 Only At Least One Of T…" at bounding box center [275, 46] width 82 height 14
click at [268, 73] on select "Select Fee Simple Joint Tenant Life Estate Equitable Interest Future Interest T…" at bounding box center [275, 72] width 82 height 14
select select "0"
click at [234, 65] on select "Select Fee Simple Joint Tenant Life Estate Equitable Interest Future Interest T…" at bounding box center [275, 72] width 82 height 14
click at [264, 103] on input "0.00" at bounding box center [270, 98] width 73 height 13
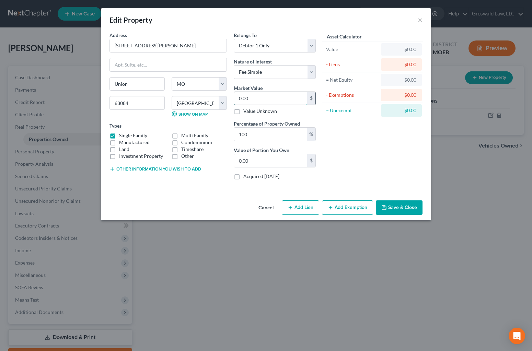
type input "1"
type input "1.00"
type input "19"
type input "19.00"
type input "196"
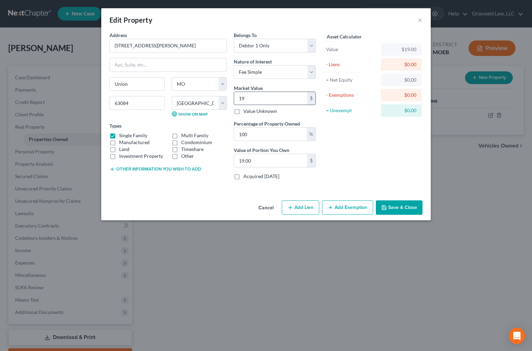
type input "196.00"
type input "1960"
type input "1,960.00"
type input "1,9600"
type input "19,600.00"
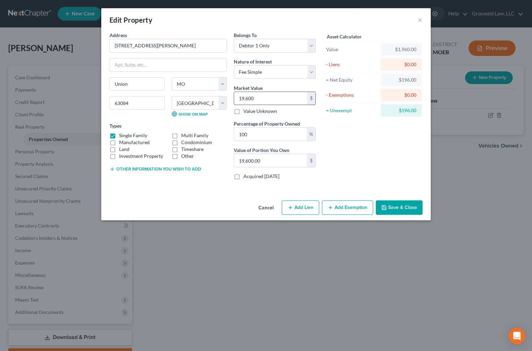
type input "19,6000"
type input "196,000.00"
type input "196,000"
click at [390, 209] on button "Save & Close" at bounding box center [399, 207] width 47 height 14
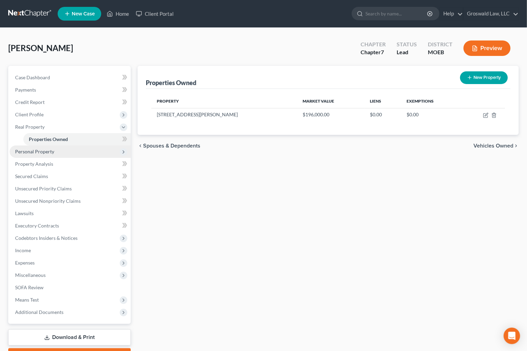
click at [48, 154] on span "Personal Property" at bounding box center [70, 151] width 121 height 12
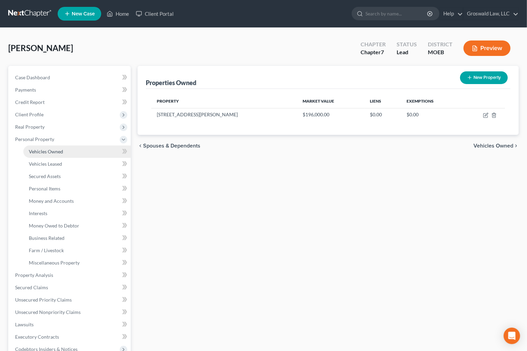
click at [55, 154] on link "Vehicles Owned" at bounding box center [76, 151] width 107 height 12
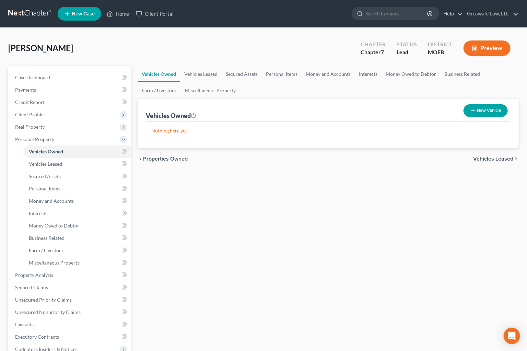
click at [486, 113] on button "New Vehicle" at bounding box center [485, 110] width 44 height 13
select select "0"
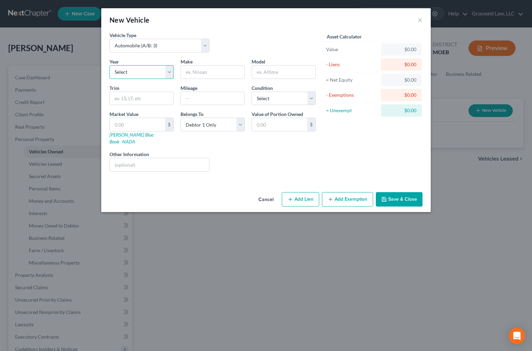
click at [142, 73] on select "Select 2026 2025 2024 2023 2022 2021 2020 2019 2018 2017 2016 2015 2014 2013 20…" at bounding box center [141, 72] width 64 height 14
click at [141, 75] on select "Select 2026 2025 2024 2023 2022 2021 2020 2019 2018 2017 2016 2015 2014 2013 20…" at bounding box center [141, 72] width 64 height 14
select select "8"
click at [109, 65] on select "Select 2026 2025 2024 2023 2022 2021 2020 2019 2018 2017 2016 2015 2014 2013 20…" at bounding box center [141, 72] width 64 height 14
click at [202, 72] on input "text" at bounding box center [212, 72] width 63 height 13
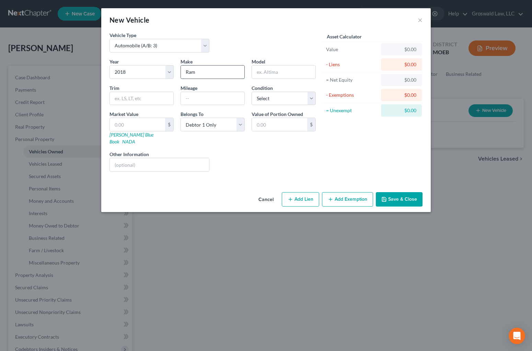
type input "Ram"
type input "1500"
click at [397, 195] on button "Save & Close" at bounding box center [399, 199] width 47 height 14
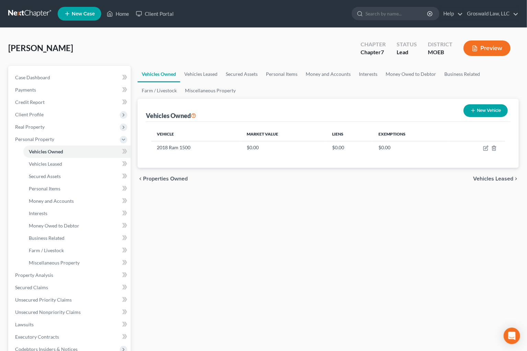
drag, startPoint x: 314, startPoint y: 272, endPoint x: 173, endPoint y: 167, distance: 176.1
click at [311, 268] on div "Vehicles Owned Vehicles Leased Secured Assets Personal Items Money and Accounts…" at bounding box center [328, 270] width 388 height 409
drag, startPoint x: 38, startPoint y: 77, endPoint x: 45, endPoint y: 87, distance: 12.0
click at [38, 77] on span "Case Dashboard" at bounding box center [32, 77] width 35 height 6
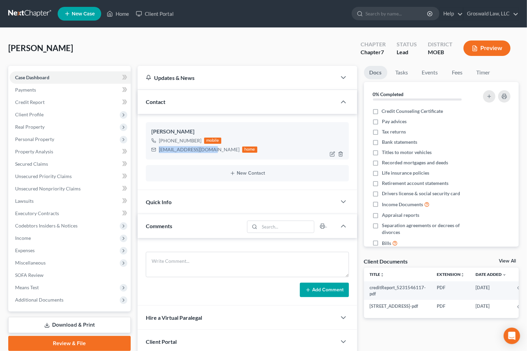
drag, startPoint x: 213, startPoint y: 149, endPoint x: 155, endPoint y: 148, distance: 57.3
click at [155, 148] on div "[EMAIL_ADDRESS][DOMAIN_NAME] home" at bounding box center [204, 149] width 106 height 9
drag, startPoint x: 288, startPoint y: 44, endPoint x: 292, endPoint y: 45, distance: 4.2
click at [289, 44] on div "[PERSON_NAME] Upgraded Chapter Chapter 7 Status Lead District MOEB Preview" at bounding box center [263, 51] width 510 height 30
drag, startPoint x: 45, startPoint y: 133, endPoint x: 48, endPoint y: 130, distance: 4.2
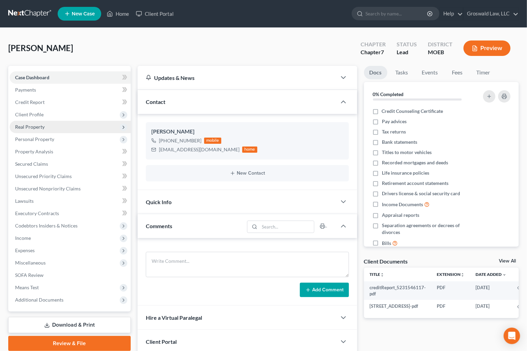
click at [45, 133] on span "Personal Property" at bounding box center [70, 139] width 121 height 12
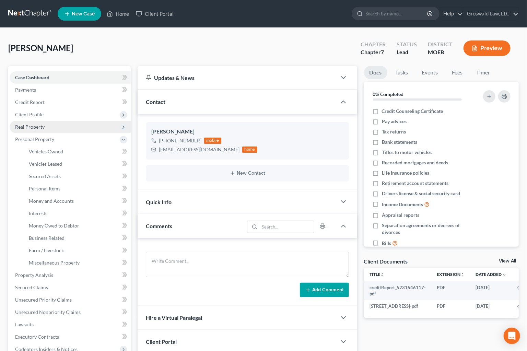
click at [53, 126] on span "Real Property" at bounding box center [70, 127] width 121 height 12
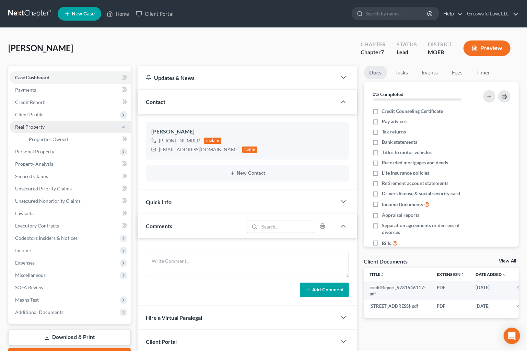
drag, startPoint x: 38, startPoint y: 114, endPoint x: 50, endPoint y: 130, distance: 20.5
click at [38, 114] on span "Client Profile" at bounding box center [29, 114] width 28 height 6
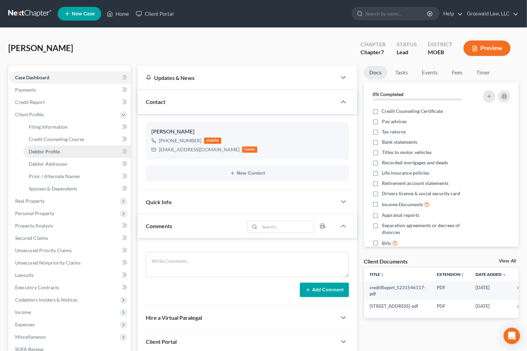
click at [59, 151] on span "Debtor Profile" at bounding box center [44, 152] width 31 height 6
select select "0"
select select "3"
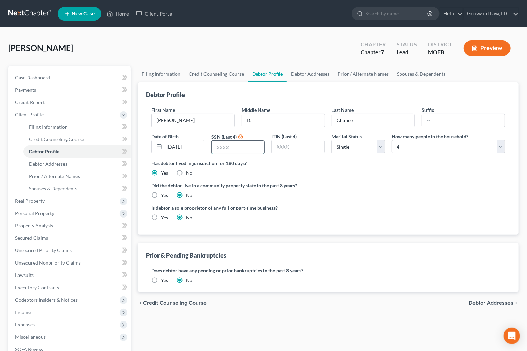
click at [244, 149] on input "text" at bounding box center [238, 147] width 52 height 13
type input "7499"
drag, startPoint x: 349, startPoint y: 188, endPoint x: 343, endPoint y: 186, distance: 6.8
click at [349, 188] on label "Did the debtor live in a community property state in the past 8 years?" at bounding box center [328, 185] width 354 height 7
drag, startPoint x: 316, startPoint y: 196, endPoint x: 313, endPoint y: 194, distance: 3.5
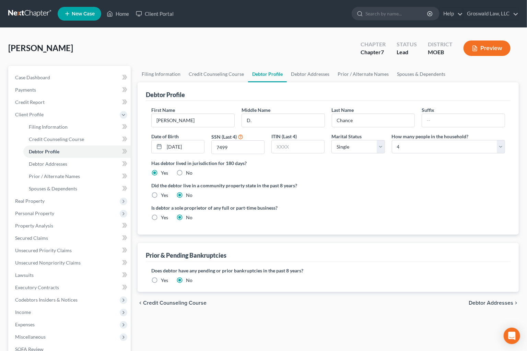
click at [315, 196] on div "Did the debtor live in a community property state in the past 8 years? Yes No" at bounding box center [328, 190] width 354 height 17
click at [431, 66] on link "Spouses & Dependents" at bounding box center [421, 74] width 57 height 16
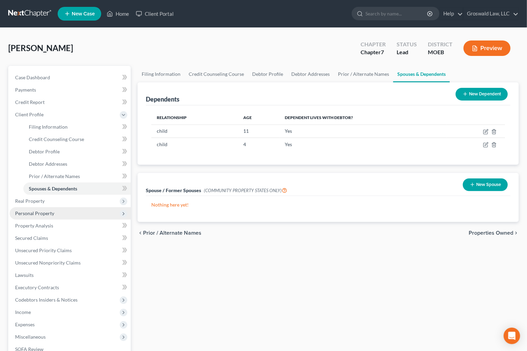
click at [38, 212] on span "Personal Property" at bounding box center [34, 213] width 39 height 6
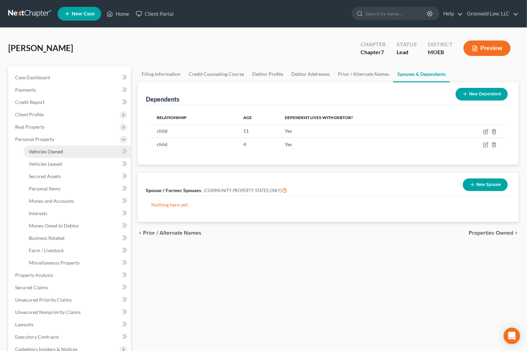
click at [49, 152] on span "Vehicles Owned" at bounding box center [46, 152] width 34 height 6
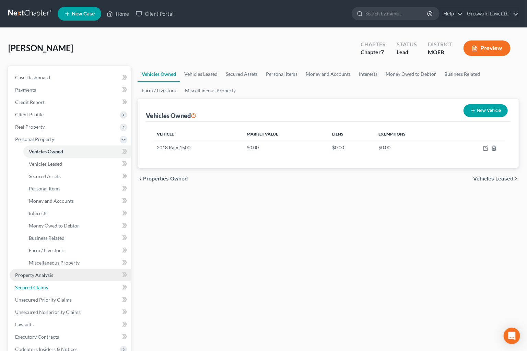
drag, startPoint x: 40, startPoint y: 289, endPoint x: 68, endPoint y: 277, distance: 30.7
click at [40, 289] on span "Secured Claims" at bounding box center [31, 287] width 33 height 6
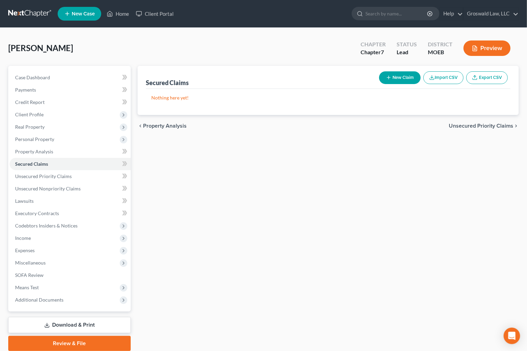
click at [395, 76] on button "New Claim" at bounding box center [400, 77] width 42 height 13
select select "0"
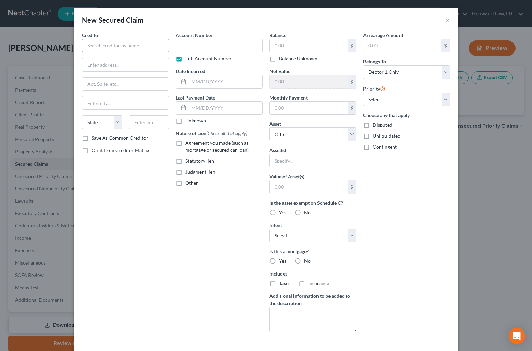
click at [114, 44] on input "text" at bounding box center [125, 46] width 87 height 14
click at [107, 59] on div "Together Credit Union" at bounding box center [122, 57] width 71 height 7
type input "Together Credit Union"
type input "[STREET_ADDRESS][PERSON_NAME]"
type input "Saint Louis"
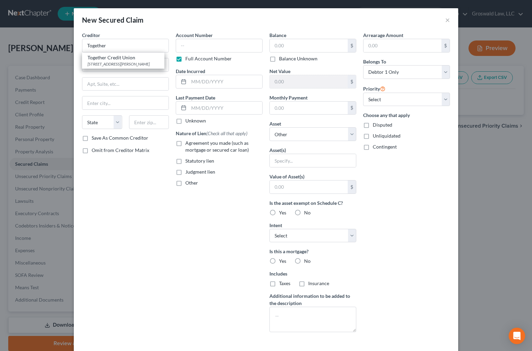
select select "26"
type input "63118"
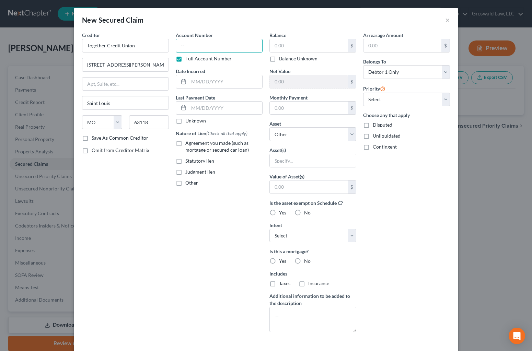
click at [197, 47] on input "text" at bounding box center [219, 46] width 87 height 14
click at [212, 151] on span "Agreement you made (such as mortgage or secured car loan)" at bounding box center [216, 146] width 63 height 13
click at [192, 144] on input "Agreement you made (such as mortgage or secured car loan)" at bounding box center [190, 142] width 4 height 4
checkbox input "true"
click at [291, 46] on input "text" at bounding box center [309, 45] width 78 height 13
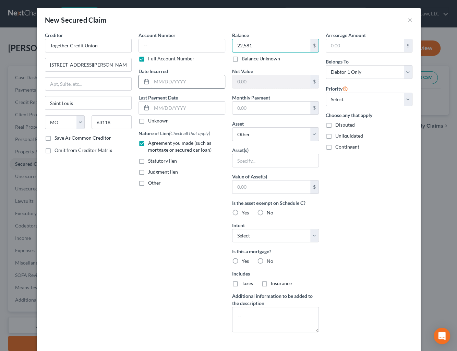
type input "22,581"
click at [194, 82] on input "text" at bounding box center [188, 81] width 73 height 13
type input "05/2021"
click at [174, 43] on input "text" at bounding box center [182, 46] width 87 height 14
type input "0001"
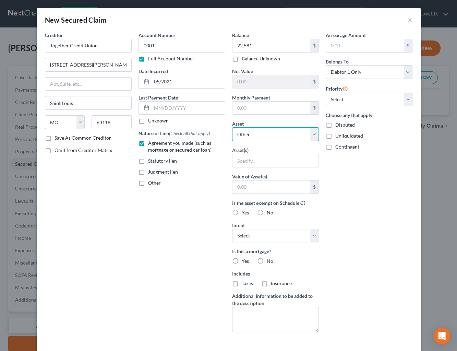
drag, startPoint x: 266, startPoint y: 134, endPoint x: 264, endPoint y: 137, distance: 3.7
click at [266, 134] on select "Select Other Multiple Assets [STREET_ADDRESS][PERSON_NAME] - $196000.0 2018 Ram…" at bounding box center [275, 134] width 87 height 14
select select "3"
click at [232, 127] on select "Select Other Multiple Assets [STREET_ADDRESS][PERSON_NAME] - $196000.0 2018 Ram…" at bounding box center [275, 134] width 87 height 14
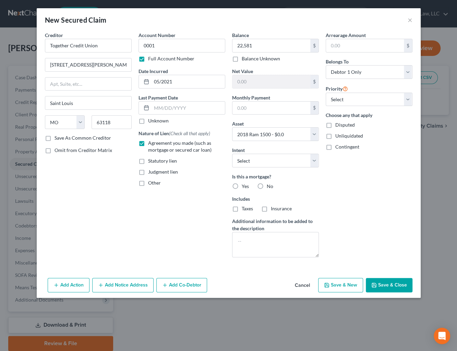
drag, startPoint x: 262, startPoint y: 184, endPoint x: 257, endPoint y: 191, distance: 9.1
click at [267, 184] on label "No" at bounding box center [270, 186] width 7 height 7
click at [270, 184] on input "No" at bounding box center [272, 185] width 4 height 4
radio input "true"
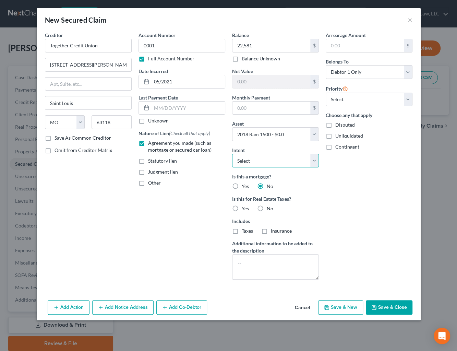
click at [252, 161] on select "Select Surrender Redeem Reaffirm Avoid Other" at bounding box center [275, 161] width 87 height 14
select select "2"
click at [232, 154] on select "Select Surrender Redeem Reaffirm Avoid Other" at bounding box center [275, 161] width 87 height 14
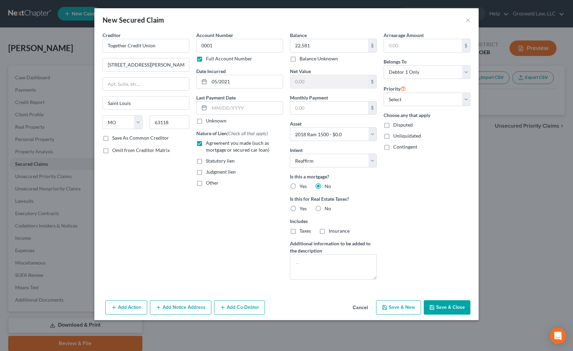
click at [446, 305] on button "Save & Close" at bounding box center [447, 307] width 47 height 14
select select
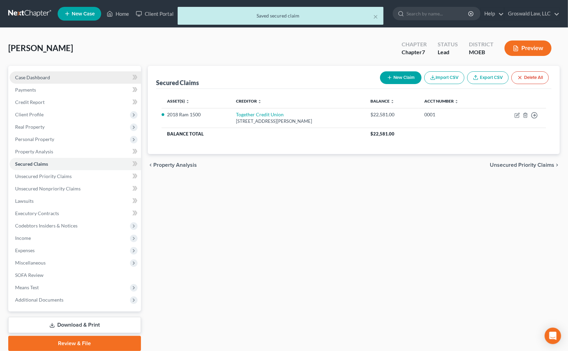
click at [45, 78] on span "Case Dashboard" at bounding box center [32, 77] width 35 height 6
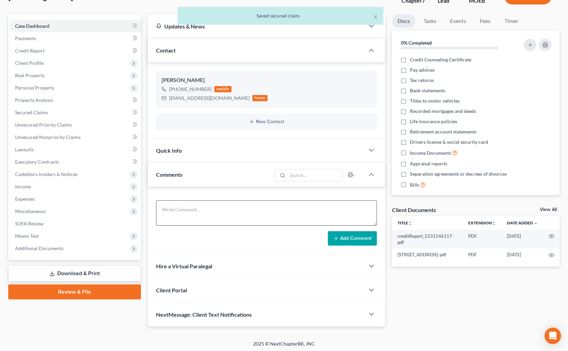
scroll to position [52, 0]
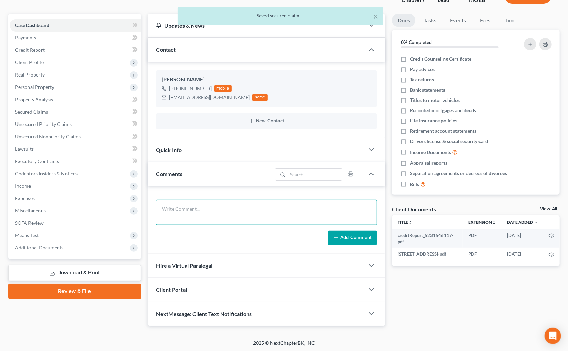
click at [209, 215] on textarea at bounding box center [266, 212] width 221 height 25
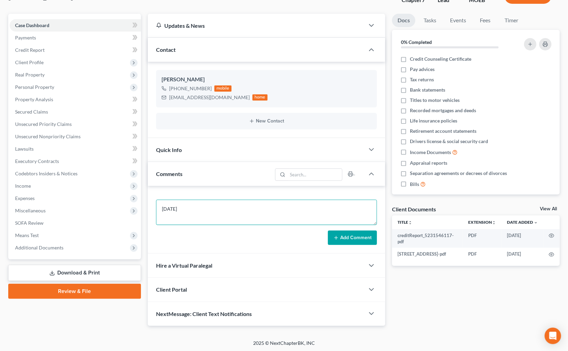
type textarea "[DATE]"
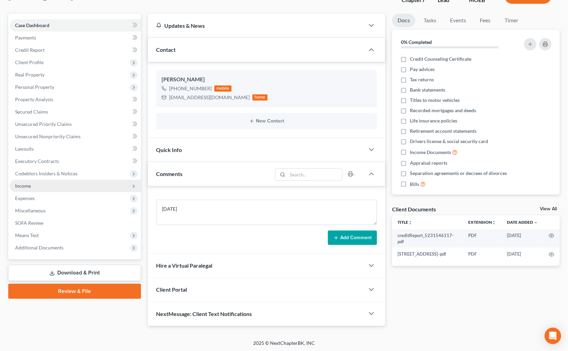
drag, startPoint x: 433, startPoint y: 331, endPoint x: 46, endPoint y: 189, distance: 413.0
click at [432, 329] on div "[PERSON_NAME] Upgraded Chapter Chapter 7 Status Lead District MOEB Preview Peti…" at bounding box center [284, 158] width 568 height 364
click at [59, 247] on span "Additional Documents" at bounding box center [39, 248] width 48 height 6
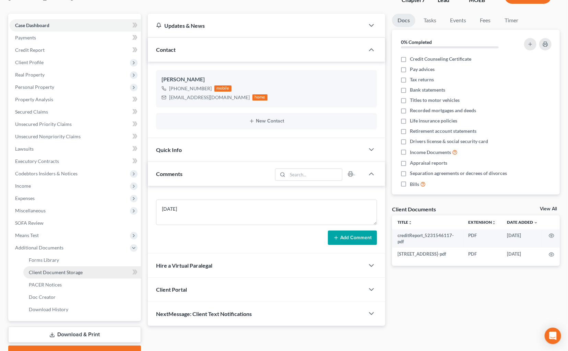
click at [69, 269] on span "Client Document Storage" at bounding box center [56, 272] width 54 height 6
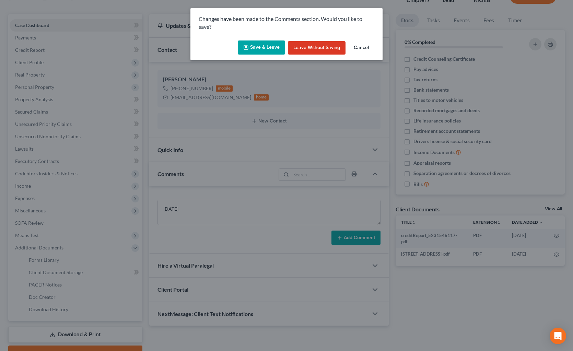
click at [264, 46] on button "Save & Leave" at bounding box center [261, 47] width 47 height 14
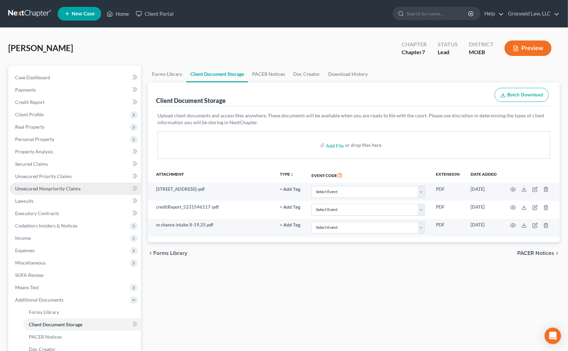
click at [72, 186] on span "Unsecured Nonpriority Claims" at bounding box center [48, 189] width 66 height 6
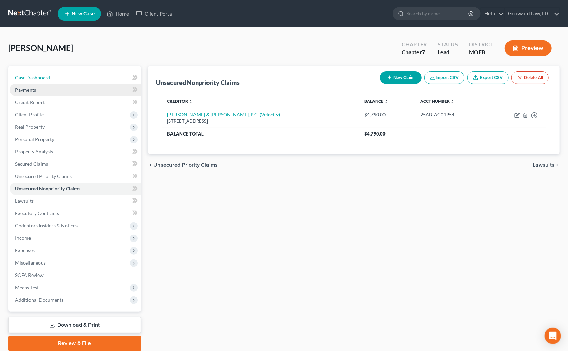
drag, startPoint x: 35, startPoint y: 79, endPoint x: 74, endPoint y: 88, distance: 39.5
click at [36, 79] on span "Case Dashboard" at bounding box center [32, 77] width 35 height 6
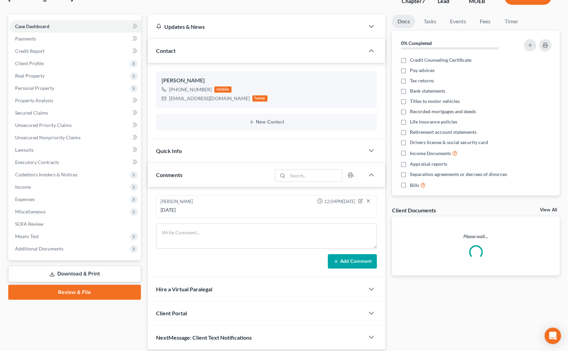
scroll to position [62, 0]
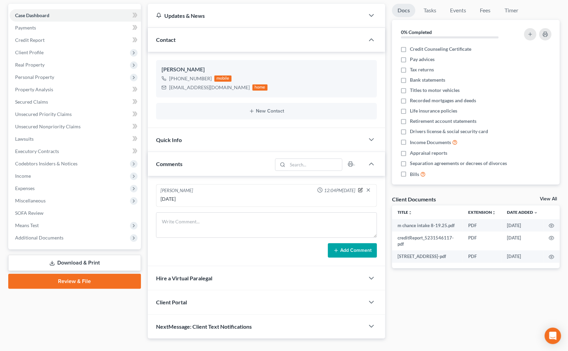
click at [360, 189] on icon "button" at bounding box center [361, 189] width 3 height 3
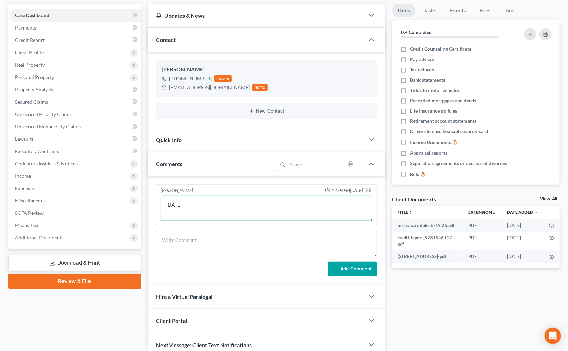
drag, startPoint x: 205, startPoint y: 204, endPoint x: 206, endPoint y: 200, distance: 3.8
click at [205, 204] on textarea "[DATE]" at bounding box center [267, 208] width 212 height 25
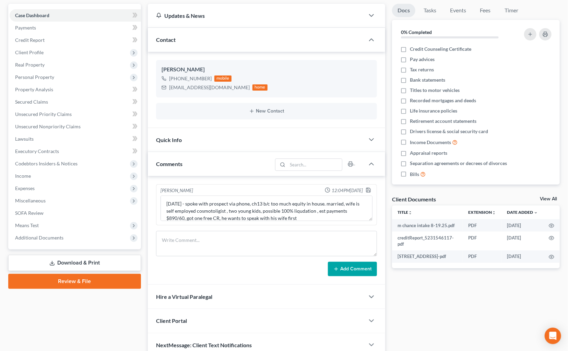
drag, startPoint x: 359, startPoint y: 269, endPoint x: 130, endPoint y: 104, distance: 282.3
click at [359, 269] on button "Add Comment" at bounding box center [352, 269] width 49 height 14
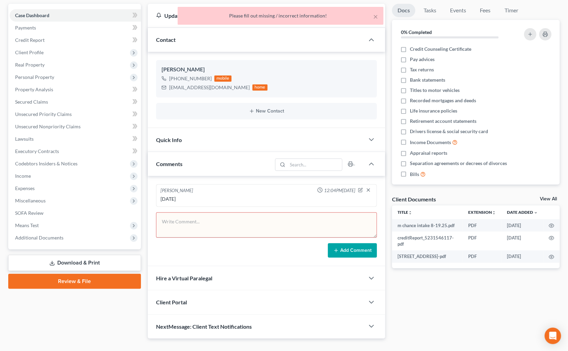
click at [318, 220] on textarea at bounding box center [266, 224] width 221 height 25
click at [361, 189] on icon "button" at bounding box center [361, 189] width 3 height 3
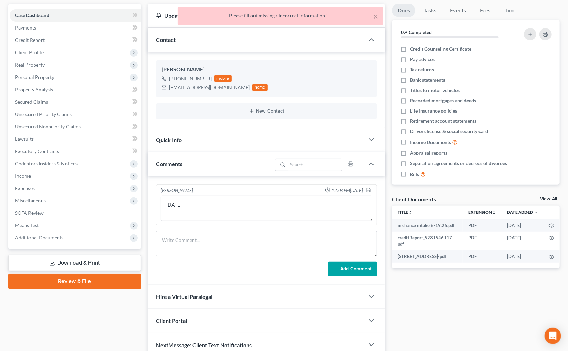
scroll to position [0, 0]
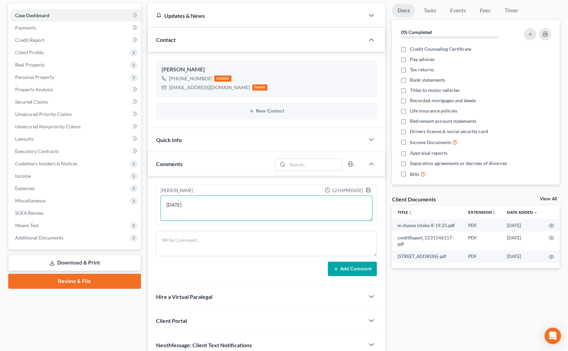
drag, startPoint x: 320, startPoint y: 205, endPoint x: 319, endPoint y: 199, distance: 6.0
click at [320, 204] on textarea "[DATE]" at bounding box center [267, 208] width 212 height 25
type textarea "[DATE] - few"
click at [254, 251] on textarea at bounding box center [266, 243] width 221 height 25
drag, startPoint x: 296, startPoint y: 202, endPoint x: 122, endPoint y: 199, distance: 174.0
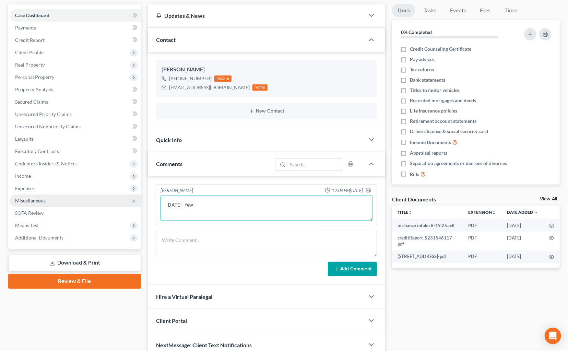
click at [68, 187] on div "Petition Navigation Case Dashboard Payments Invoices Payments Payments Credit R…" at bounding box center [284, 180] width 559 height 353
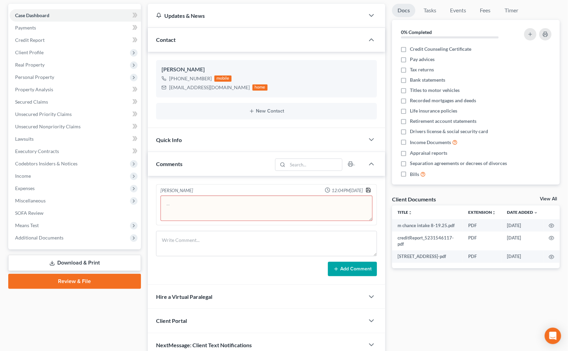
drag, startPoint x: 368, startPoint y: 189, endPoint x: 364, endPoint y: 192, distance: 5.1
click at [368, 189] on icon "button" at bounding box center [368, 189] width 5 height 5
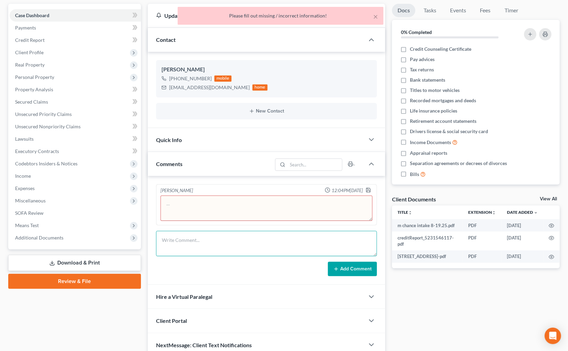
drag, startPoint x: 254, startPoint y: 254, endPoint x: 257, endPoint y: 208, distance: 46.4
click at [255, 250] on textarea at bounding box center [266, 243] width 221 height 25
click at [257, 208] on textarea at bounding box center [267, 208] width 212 height 25
paste textarea "[EMAIL_ADDRESS][DOMAIN_NAME]"
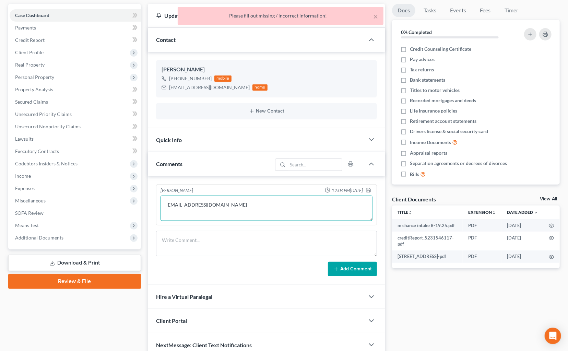
type textarea "[EMAIL_ADDRESS][DOMAIN_NAME]"
click at [359, 271] on button "Add Comment" at bounding box center [352, 269] width 49 height 14
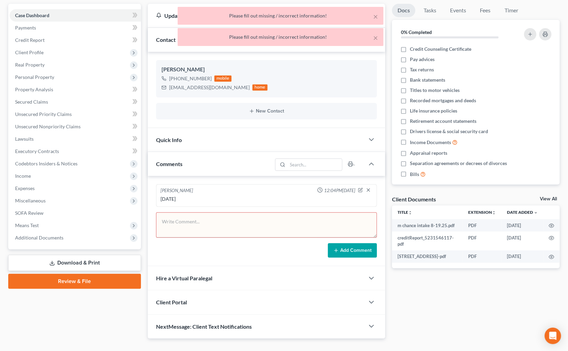
drag, startPoint x: 250, startPoint y: 228, endPoint x: 249, endPoint y: 223, distance: 5.3
click at [250, 227] on textarea at bounding box center [266, 224] width 221 height 25
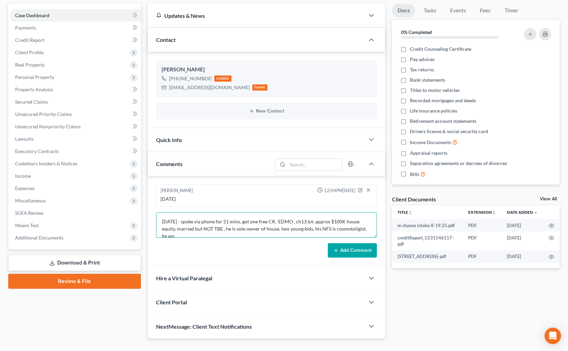
scroll to position [1, 0]
type textarea "[DATE] - spoke via phone for 51 mins, got one free CR, EDMO , ch13 b/c approx $…"
click at [374, 250] on button "Add Comment" at bounding box center [352, 250] width 49 height 14
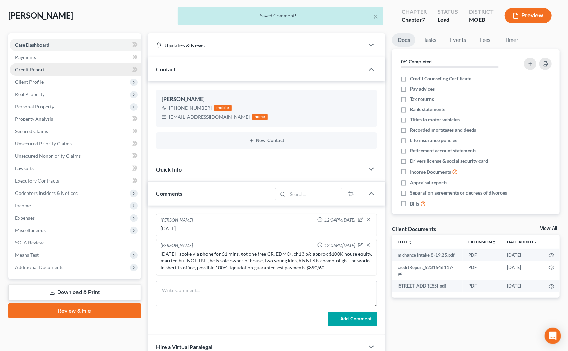
scroll to position [0, 0]
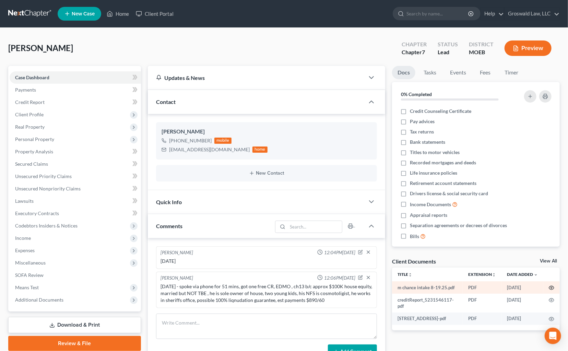
click at [550, 285] on icon "button" at bounding box center [551, 287] width 5 height 5
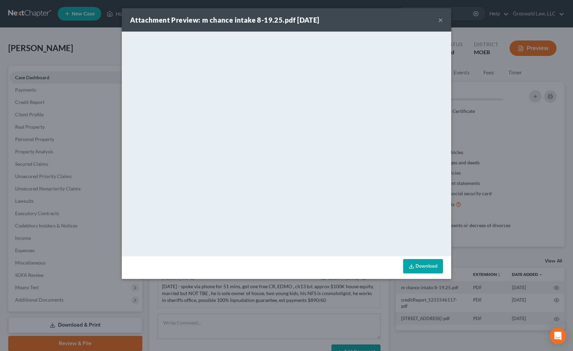
click at [440, 20] on button "×" at bounding box center [440, 20] width 5 height 8
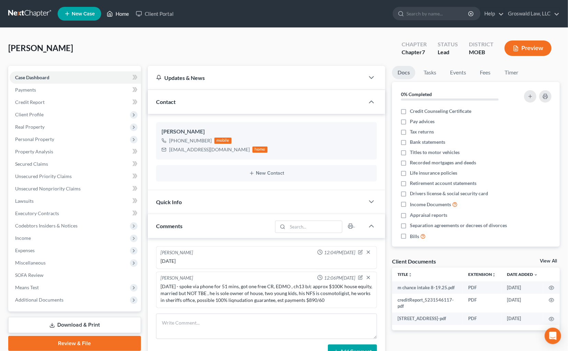
click at [117, 16] on link "Home" at bounding box center [117, 14] width 29 height 12
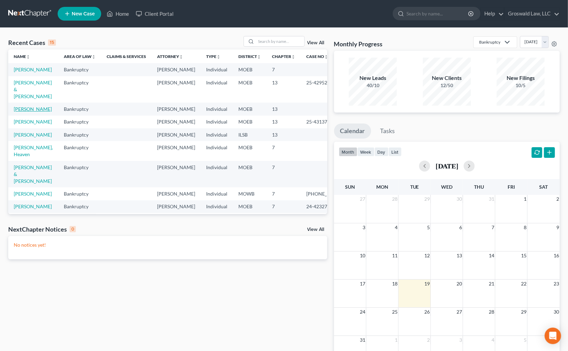
click at [24, 109] on link "[PERSON_NAME]" at bounding box center [33, 109] width 38 height 6
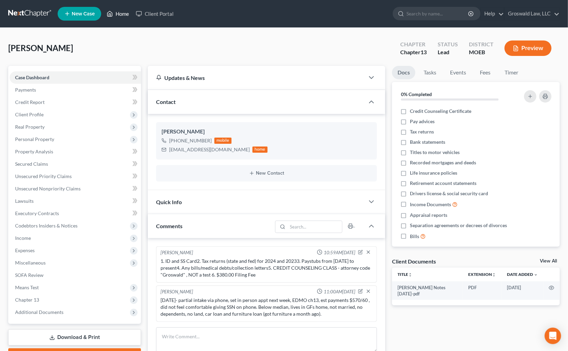
drag, startPoint x: 113, startPoint y: 18, endPoint x: 178, endPoint y: 6, distance: 66.3
click at [113, 18] on link "Home" at bounding box center [117, 14] width 29 height 12
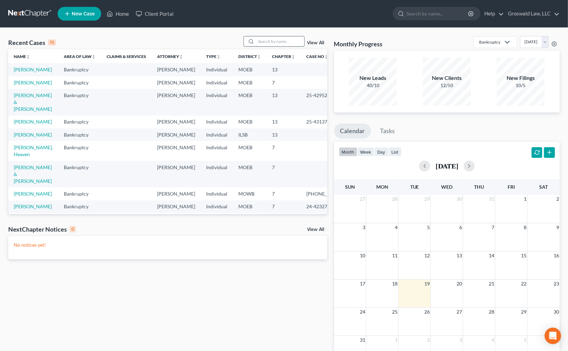
click at [269, 42] on input "search" at bounding box center [280, 41] width 48 height 10
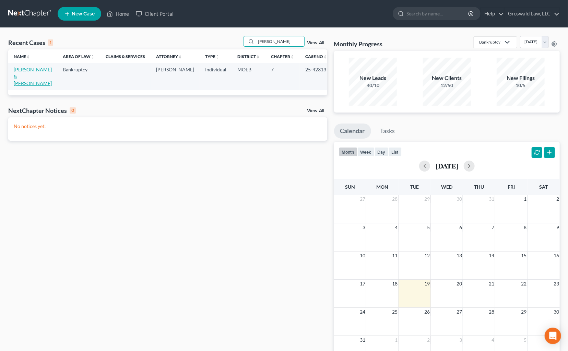
type input "[PERSON_NAME]"
click at [44, 69] on link "[PERSON_NAME] & [PERSON_NAME]" at bounding box center [33, 77] width 38 height 20
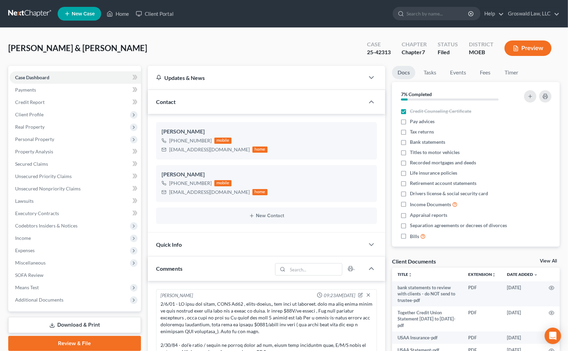
scroll to position [983, 0]
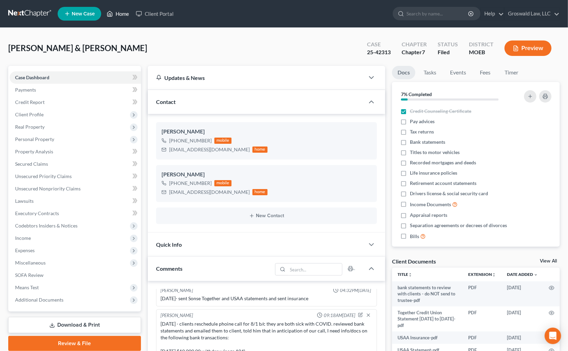
click at [120, 14] on link "Home" at bounding box center [117, 14] width 29 height 12
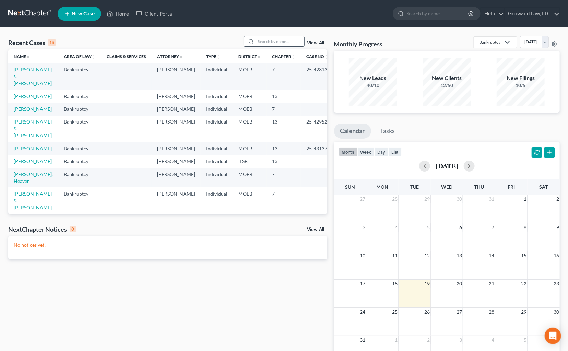
click at [274, 39] on input "search" at bounding box center [280, 41] width 48 height 10
click at [267, 42] on input "search" at bounding box center [280, 41] width 48 height 10
click at [20, 151] on link "[PERSON_NAME]" at bounding box center [33, 148] width 38 height 6
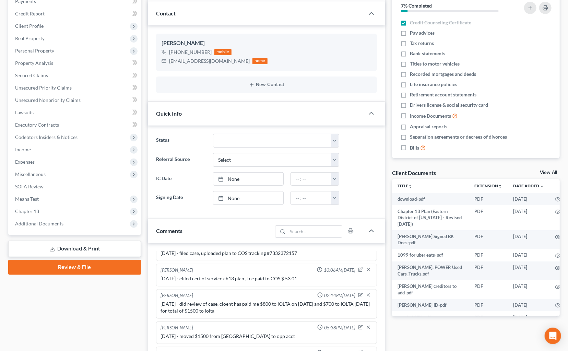
scroll to position [187, 0]
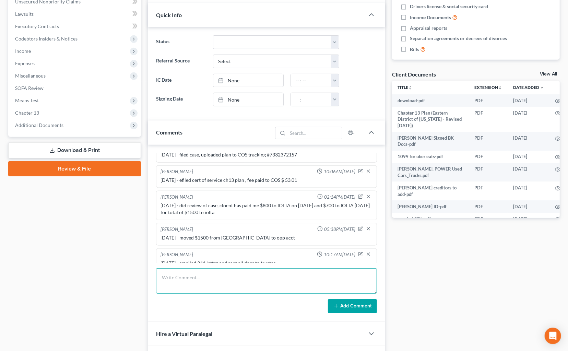
click at [242, 280] on textarea at bounding box center [266, 280] width 221 height 25
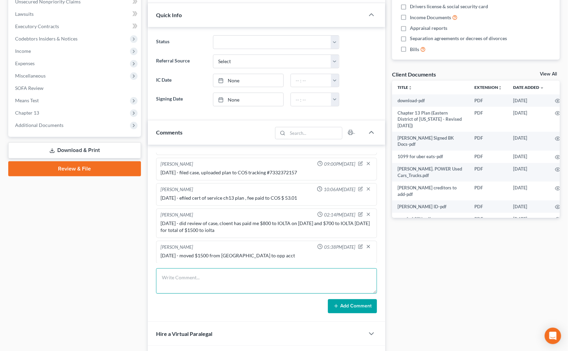
scroll to position [530, 0]
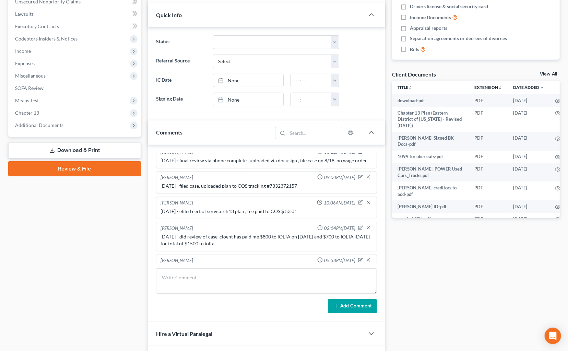
drag, startPoint x: 494, startPoint y: 260, endPoint x: 297, endPoint y: 225, distance: 200.7
click at [494, 260] on div "Docs Tasks Events Fees Timer 7% Completed Nothing here yet! Credit Counseling C…" at bounding box center [476, 136] width 175 height 515
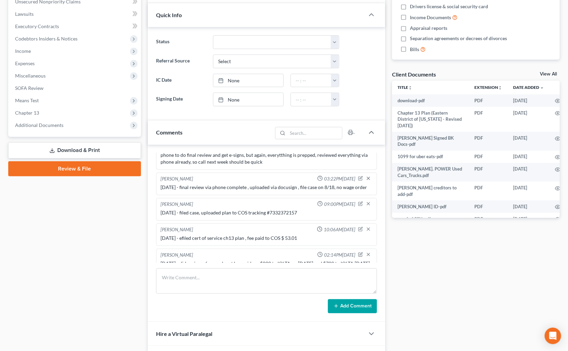
scroll to position [561, 0]
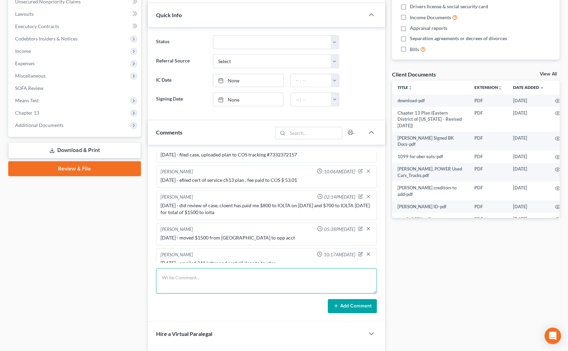
click at [269, 277] on textarea at bounding box center [266, 280] width 221 height 25
drag, startPoint x: 500, startPoint y: 233, endPoint x: 340, endPoint y: 257, distance: 162.2
click at [500, 233] on div "Docs Tasks Events Fees Timer 7% Completed Nothing here yet! Credit Counseling C…" at bounding box center [476, 136] width 175 height 515
click at [271, 280] on textarea at bounding box center [266, 280] width 221 height 25
type textarea "[DATE] - tc w/ client, she will setup TFS on her own, confirmed she rec'd my em…"
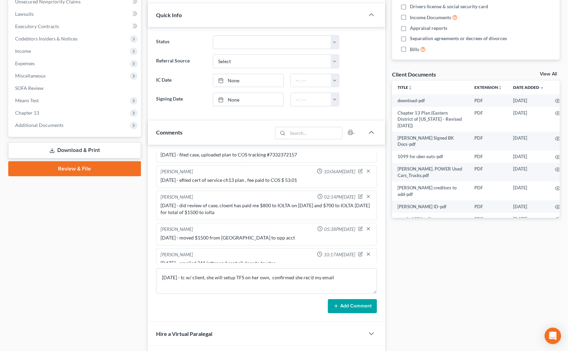
click at [361, 301] on button "Add Comment" at bounding box center [352, 306] width 49 height 14
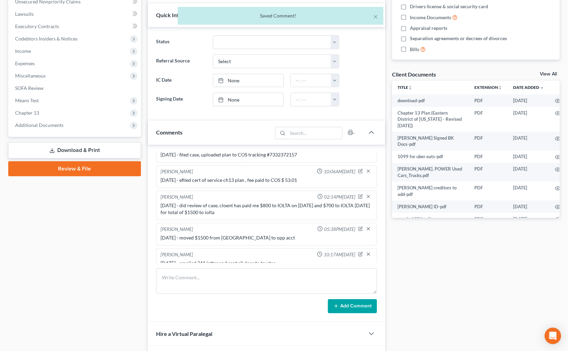
scroll to position [586, 0]
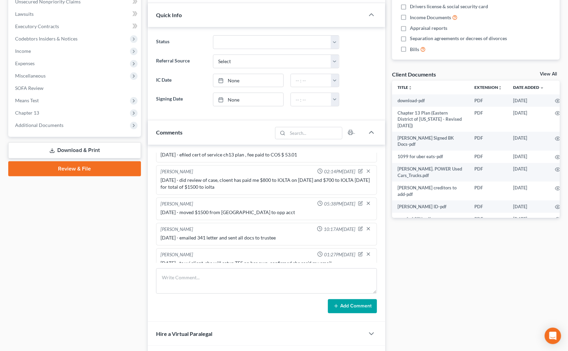
drag, startPoint x: 510, startPoint y: 294, endPoint x: 165, endPoint y: 28, distance: 435.7
click at [510, 293] on div "Docs Tasks Events Fees Timer 7% Completed Nothing here yet! Credit Counseling C…" at bounding box center [476, 136] width 175 height 515
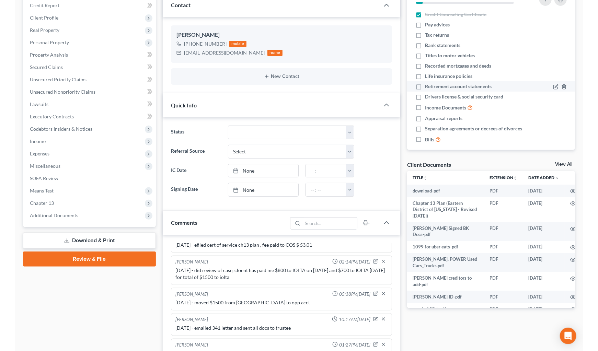
scroll to position [0, 0]
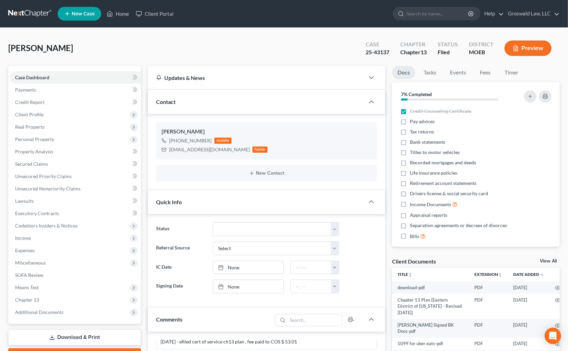
drag, startPoint x: 508, startPoint y: 61, endPoint x: 395, endPoint y: 3, distance: 126.9
click at [506, 61] on div "[PERSON_NAME] Upgraded Case 25-43137 Chapter Chapter 13 Status Filed District M…" at bounding box center [284, 51] width 552 height 30
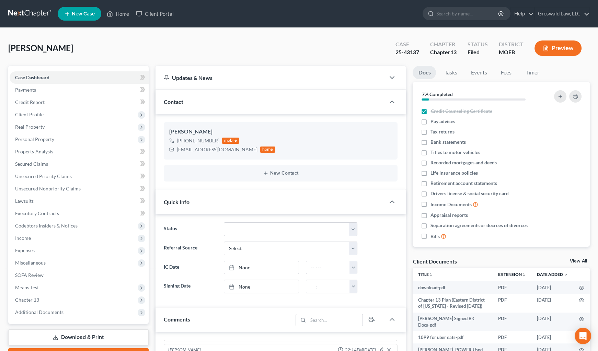
scroll to position [573, 0]
click at [123, 17] on link "Home" at bounding box center [117, 14] width 29 height 12
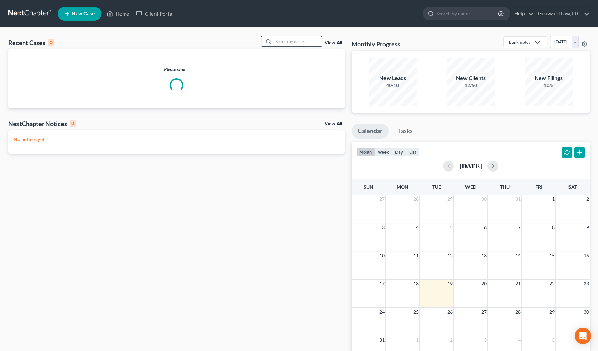
click at [295, 42] on input "search" at bounding box center [297, 41] width 48 height 10
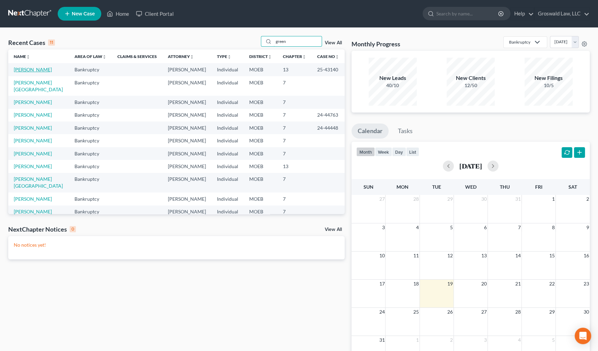
type input "green"
click at [35, 71] on link "[PERSON_NAME]" at bounding box center [33, 70] width 38 height 6
select select "6"
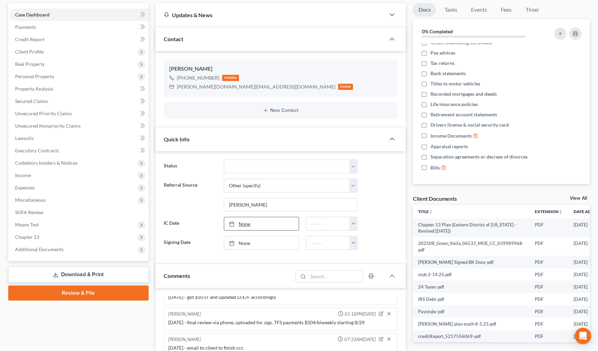
scroll to position [93, 0]
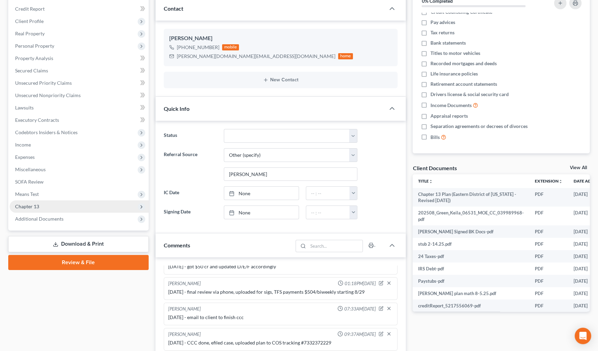
click at [57, 205] on span "Chapter 13" at bounding box center [79, 206] width 139 height 12
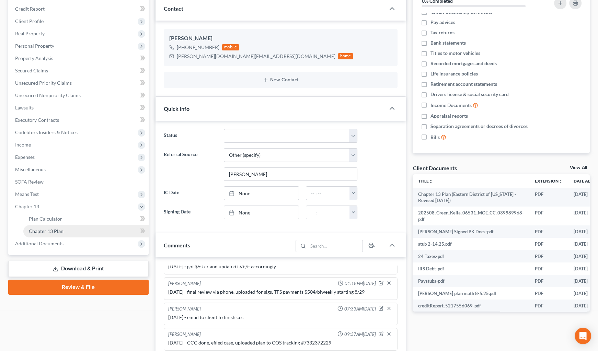
click at [71, 230] on link "Chapter 13 Plan" at bounding box center [85, 231] width 125 height 12
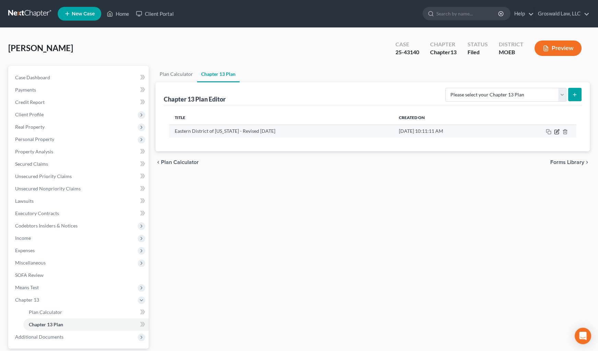
click at [556, 132] on icon "button" at bounding box center [556, 131] width 5 height 5
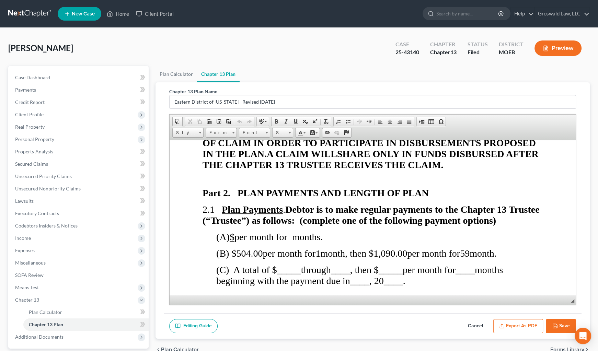
scroll to position [530, 0]
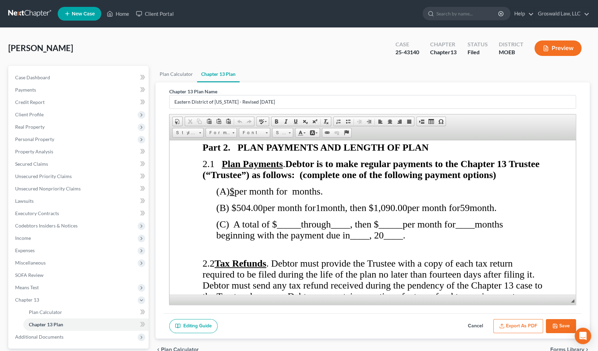
click at [530, 212] on p "(B) $ 504.00 per month for 1 month, then $ 1,090.00 per month for 59 month." at bounding box center [379, 207] width 327 height 11
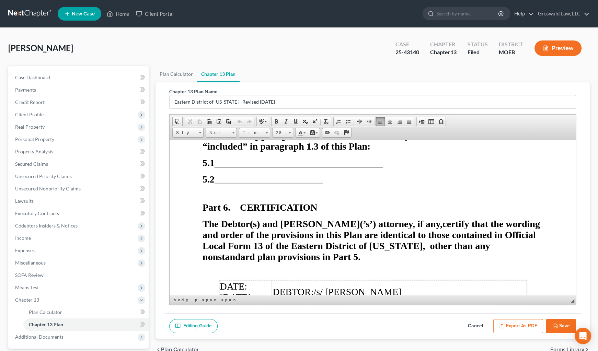
scroll to position [3598, 0]
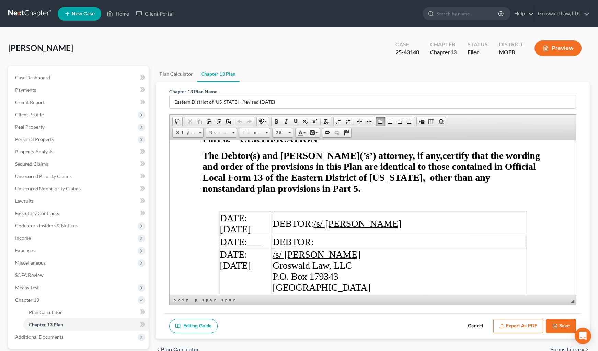
click at [454, 235] on td "DEBTOR:" at bounding box center [398, 241] width 254 height 12
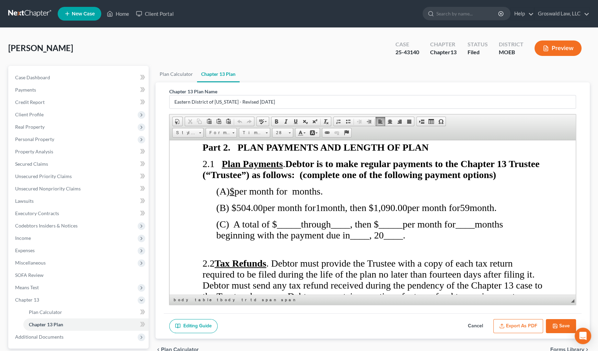
scroll to position [539, 0]
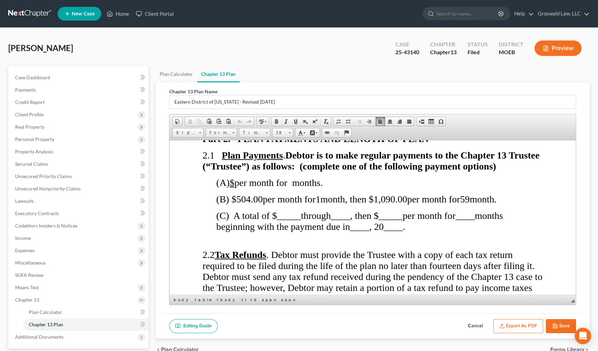
click at [480, 326] on button "Cancel" at bounding box center [475, 326] width 30 height 14
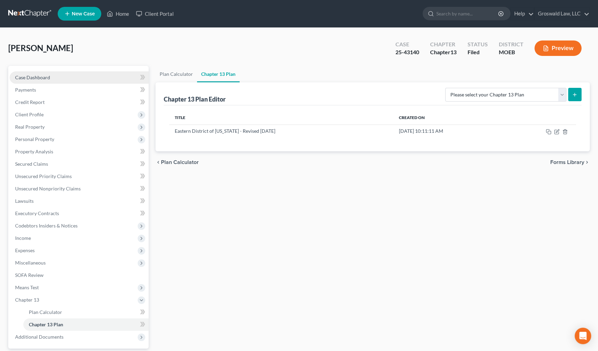
drag, startPoint x: 73, startPoint y: 75, endPoint x: 76, endPoint y: 74, distance: 3.4
click at [73, 75] on link "Case Dashboard" at bounding box center [79, 77] width 139 height 12
select select "6"
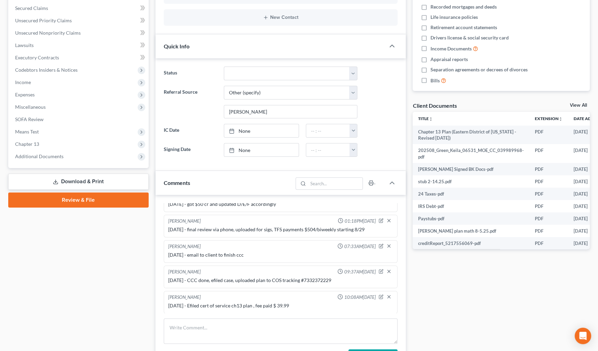
scroll to position [180, 0]
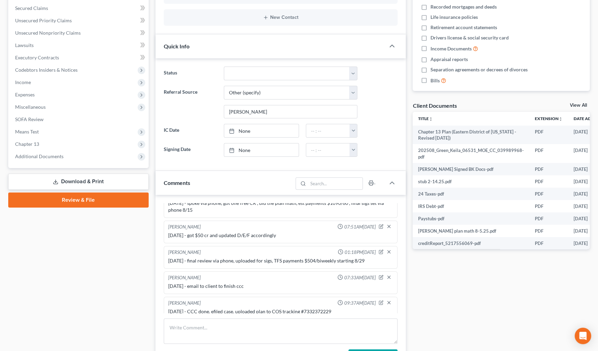
drag, startPoint x: 528, startPoint y: 291, endPoint x: 418, endPoint y: 254, distance: 116.4
click at [529, 291] on div "Docs Tasks Events Fees Timer 0% Completed Nothing here yet! Credit Counseling C…" at bounding box center [501, 177] width 184 height 534
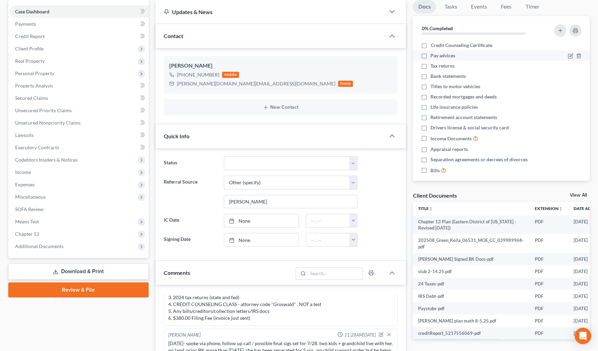
scroll to position [0, 0]
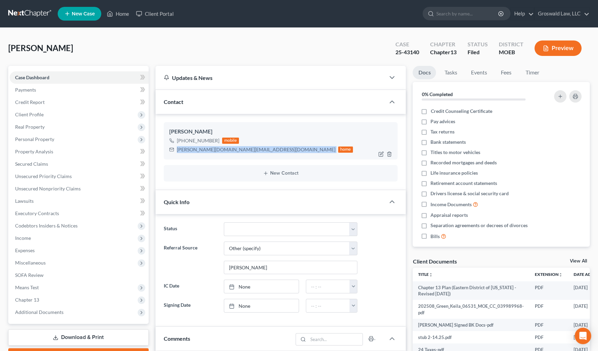
drag, startPoint x: 227, startPoint y: 150, endPoint x: 178, endPoint y: 145, distance: 49.0
click at [164, 154] on div "[PERSON_NAME] [PHONE_NUMBER] mobile [PERSON_NAME][DOMAIN_NAME][EMAIL_ADDRESS][D…" at bounding box center [281, 140] width 234 height 37
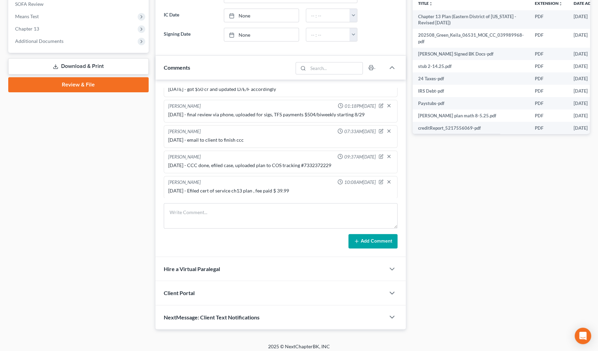
scroll to position [274, 0]
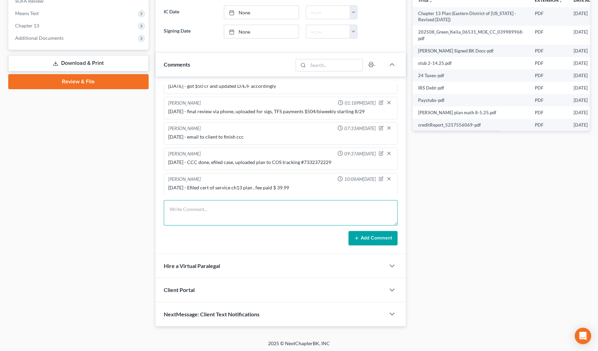
click at [250, 216] on textarea at bounding box center [281, 212] width 234 height 25
type textarea "[DATE]- emailed 341 info to client"
click at [381, 240] on button "Add Comment" at bounding box center [372, 238] width 49 height 14
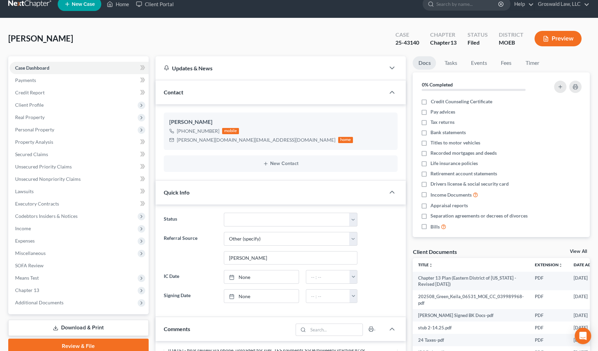
scroll to position [0, 0]
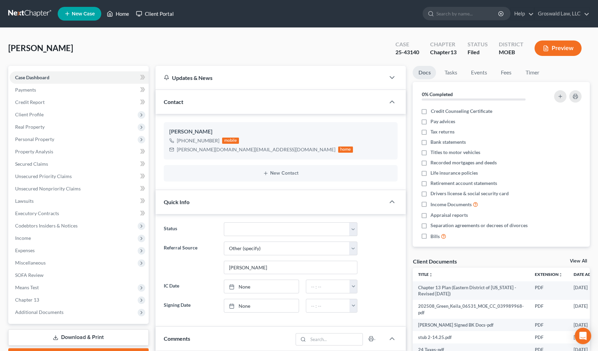
drag, startPoint x: 127, startPoint y: 14, endPoint x: 138, endPoint y: 10, distance: 11.3
click at [127, 14] on link "Home" at bounding box center [117, 14] width 29 height 12
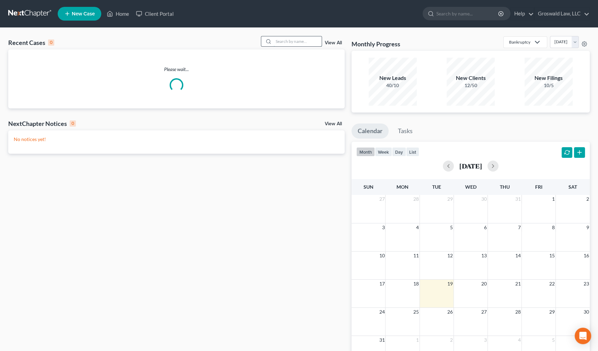
click at [283, 39] on input "search" at bounding box center [297, 41] width 48 height 10
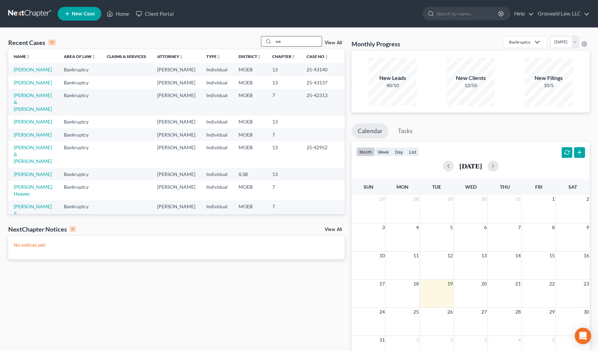
type input "w"
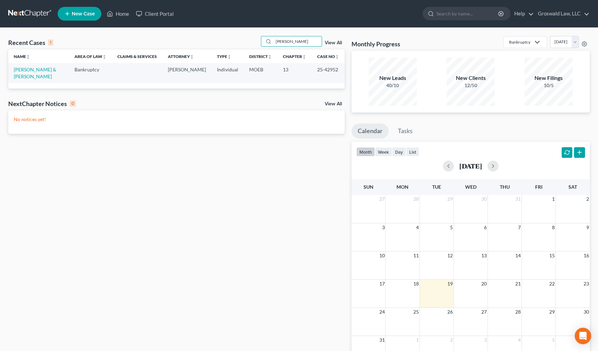
type input "[PERSON_NAME]"
click at [33, 73] on td "[PERSON_NAME] & [PERSON_NAME]" at bounding box center [38, 73] width 61 height 20
click at [33, 70] on link "[PERSON_NAME] & [PERSON_NAME]" at bounding box center [35, 73] width 43 height 13
select select "6"
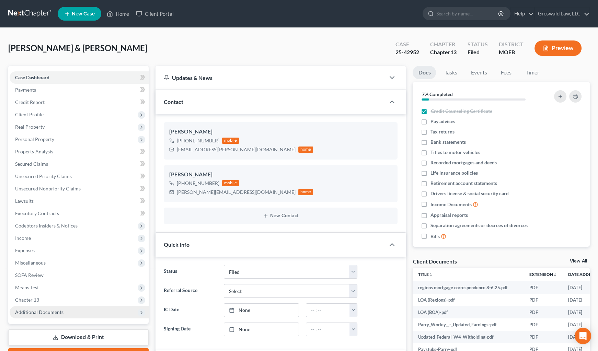
scroll to position [250, 0]
click at [79, 312] on span "Additional Documents" at bounding box center [79, 312] width 139 height 12
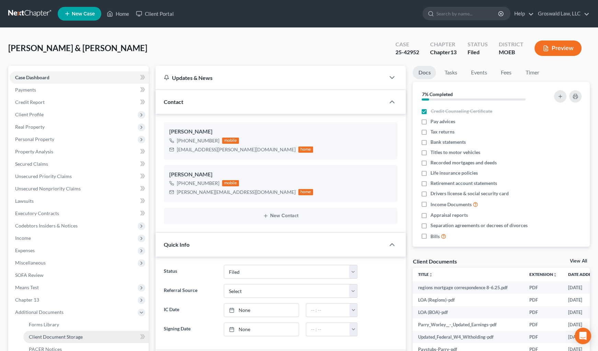
click at [56, 335] on span "Client Document Storage" at bounding box center [56, 337] width 54 height 6
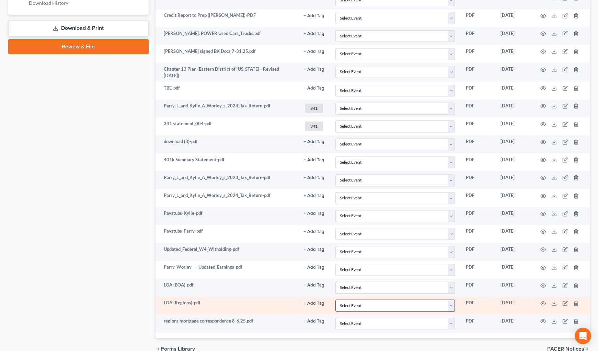
scroll to position [403, 0]
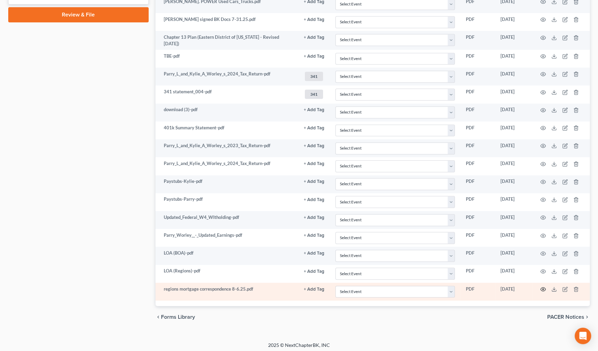
click at [542, 289] on circle "button" at bounding box center [542, 289] width 1 height 1
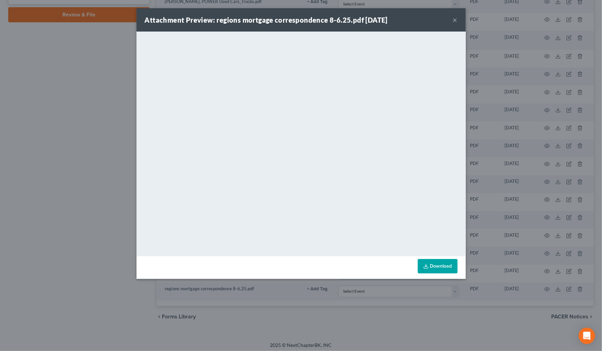
click at [456, 18] on button "×" at bounding box center [455, 20] width 5 height 8
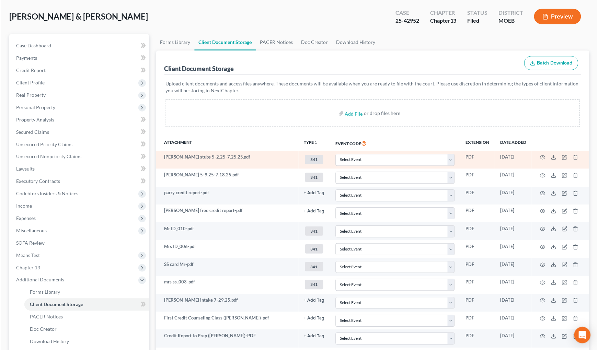
scroll to position [0, 0]
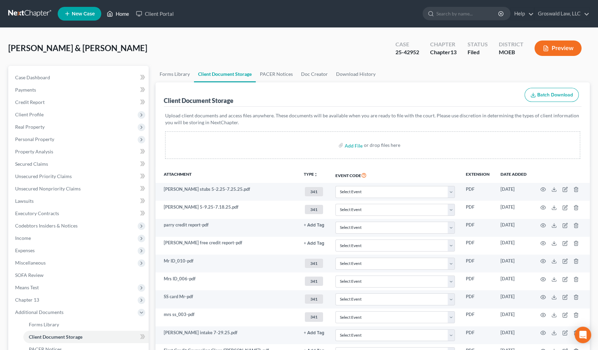
click at [112, 15] on icon at bounding box center [110, 14] width 6 height 8
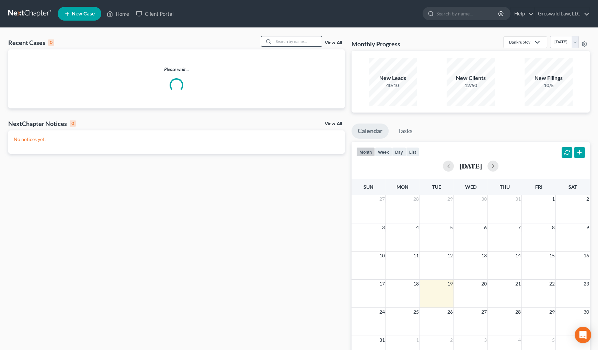
click at [291, 43] on input "search" at bounding box center [297, 41] width 48 height 10
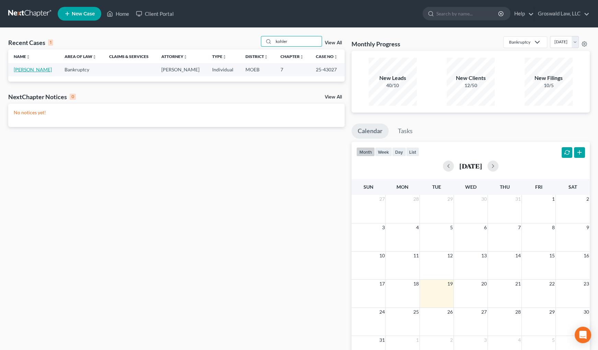
type input "kohler"
click at [29, 70] on link "[PERSON_NAME]" at bounding box center [33, 70] width 38 height 6
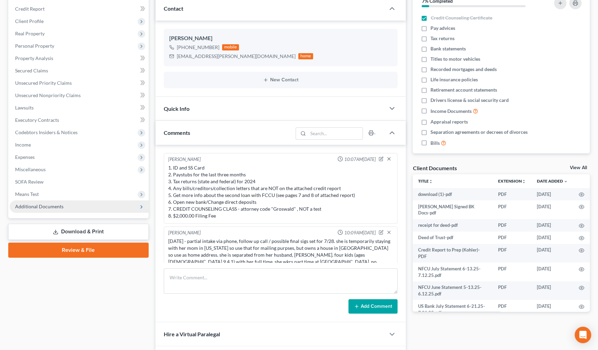
scroll to position [226, 0]
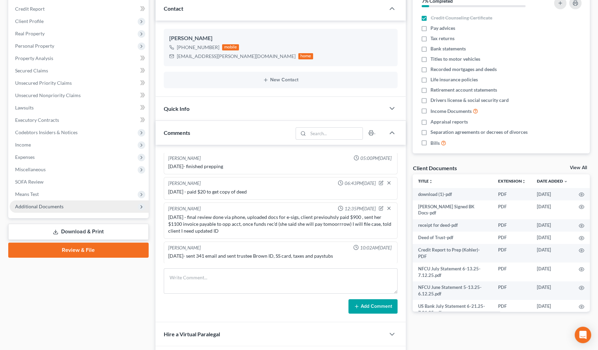
click at [68, 204] on span "Additional Documents" at bounding box center [79, 206] width 139 height 12
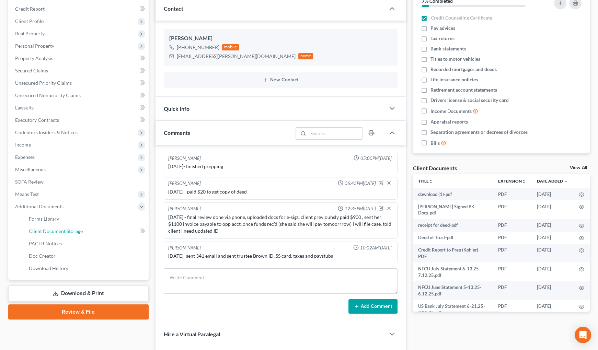
drag, startPoint x: 64, startPoint y: 230, endPoint x: 4, endPoint y: 174, distance: 83.0
click at [63, 230] on span "Client Document Storage" at bounding box center [56, 231] width 54 height 6
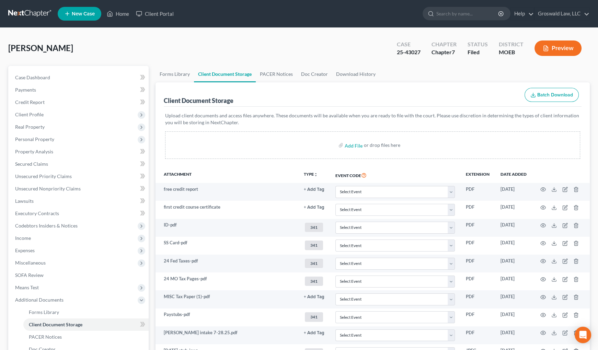
drag, startPoint x: 381, startPoint y: 43, endPoint x: 115, endPoint y: 32, distance: 266.8
click at [373, 42] on div "[PERSON_NAME] Upgraded Case 25-43027 Chapter Chapter 7 Status Filed District MO…" at bounding box center [298, 51] width 581 height 30
drag, startPoint x: 116, startPoint y: 14, endPoint x: 128, endPoint y: 50, distance: 37.4
click at [116, 14] on link "Home" at bounding box center [117, 14] width 29 height 12
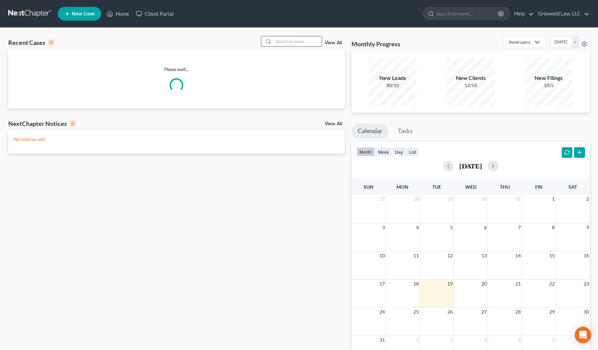
click at [292, 40] on input "search" at bounding box center [297, 41] width 48 height 10
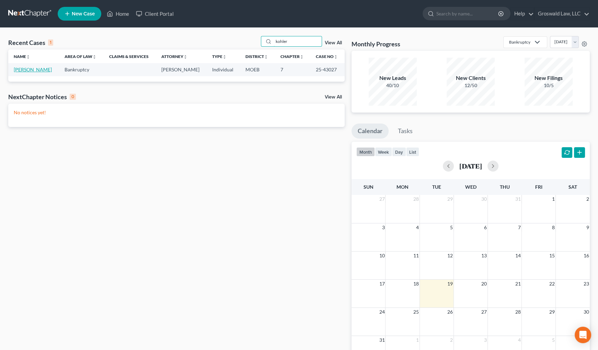
type input "kohler"
click at [23, 70] on link "[PERSON_NAME]" at bounding box center [33, 70] width 38 height 6
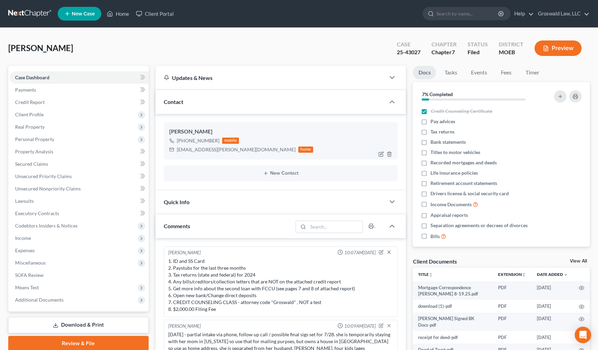
scroll to position [226, 0]
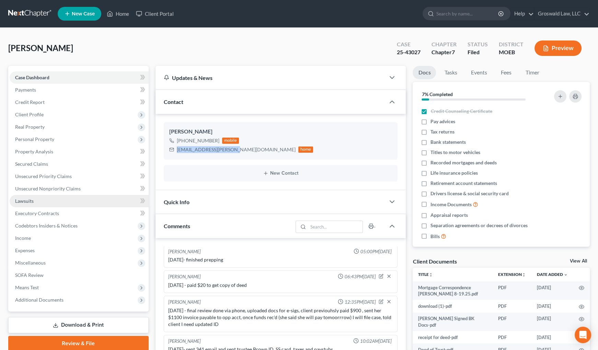
drag, startPoint x: 233, startPoint y: 147, endPoint x: 11, endPoint y: 200, distance: 227.4
click at [156, 147] on div "[PERSON_NAME] [PHONE_NUMBER] mobile [EMAIL_ADDRESS][PERSON_NAME][DOMAIN_NAME] h…" at bounding box center [280, 152] width 250 height 76
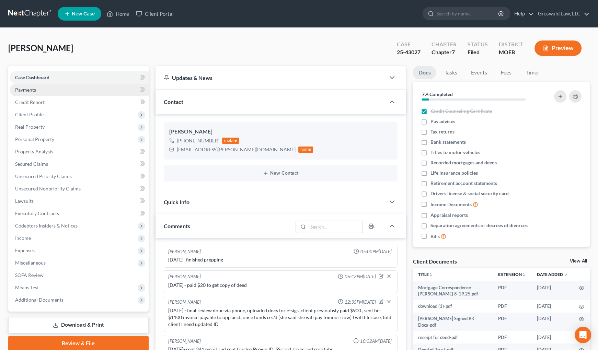
drag, startPoint x: 513, startPoint y: 62, endPoint x: 95, endPoint y: 86, distance: 418.6
click at [513, 62] on div "[PERSON_NAME] Upgraded Case 25-43027 Chapter Chapter 7 Status Filed District MO…" at bounding box center [298, 51] width 581 height 30
click at [120, 12] on link "Home" at bounding box center [117, 14] width 29 height 12
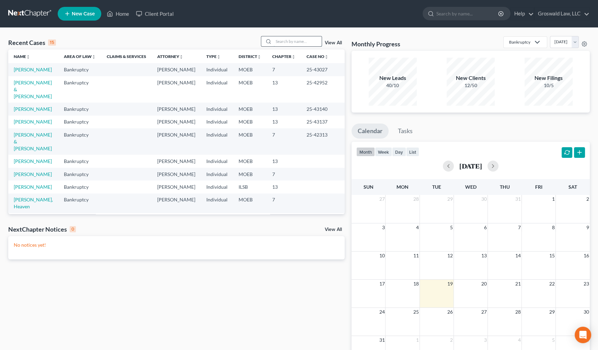
drag, startPoint x: 305, startPoint y: 41, endPoint x: 302, endPoint y: 38, distance: 4.4
click at [304, 40] on input "search" at bounding box center [297, 41] width 48 height 10
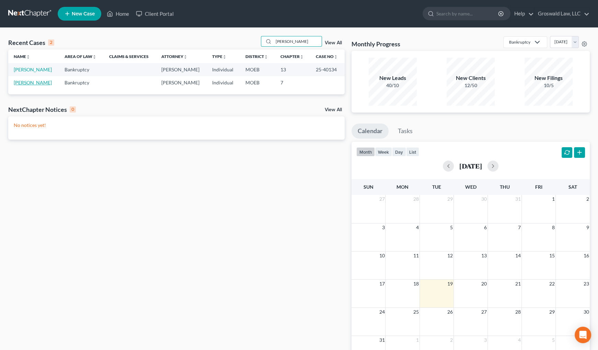
type input "[PERSON_NAME]"
click at [43, 82] on link "[PERSON_NAME]" at bounding box center [33, 83] width 38 height 6
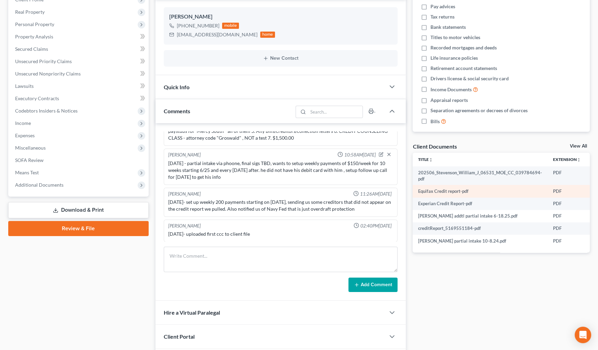
scroll to position [125, 0]
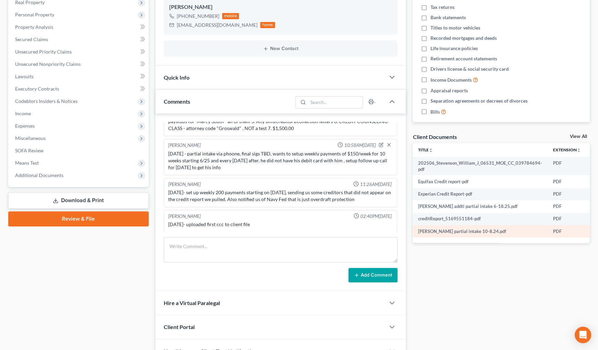
drag, startPoint x: 532, startPoint y: 300, endPoint x: 458, endPoint y: 231, distance: 101.0
click at [532, 300] on div "Docs Tasks Events Fees Timer 7% Completed Nothing here yet! Credit Counseling C…" at bounding box center [501, 152] width 184 height 422
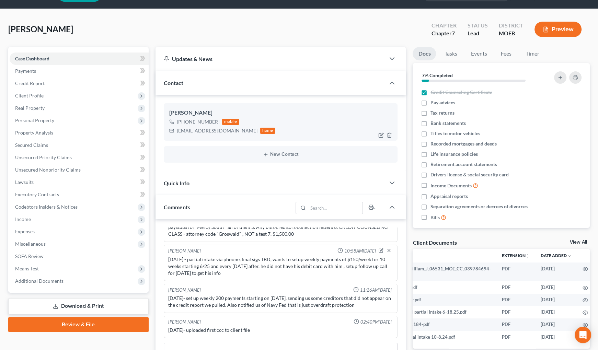
scroll to position [0, 0]
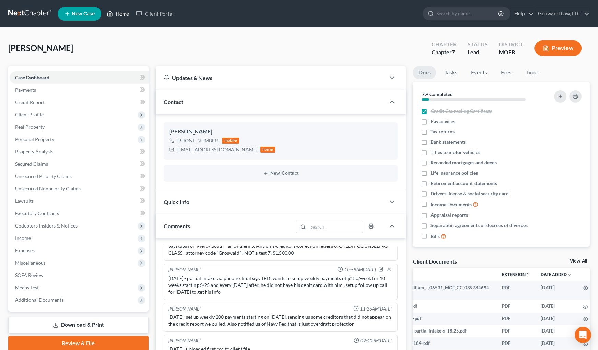
click at [127, 14] on link "Home" at bounding box center [117, 14] width 29 height 12
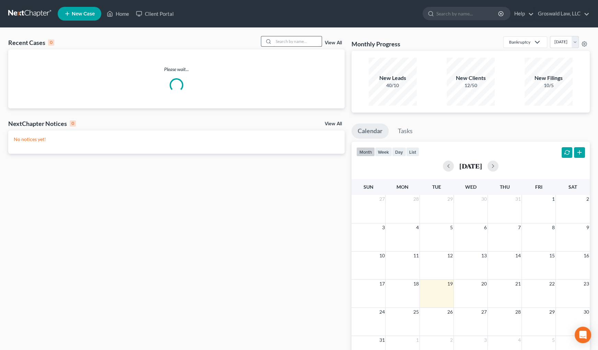
click at [296, 43] on input "search" at bounding box center [297, 41] width 48 height 10
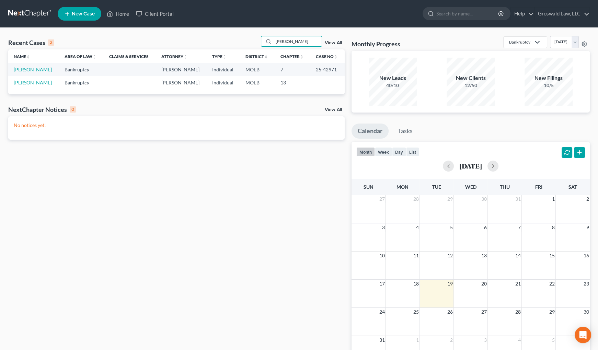
type input "[PERSON_NAME]"
click at [36, 69] on link "[PERSON_NAME]" at bounding box center [33, 70] width 38 height 6
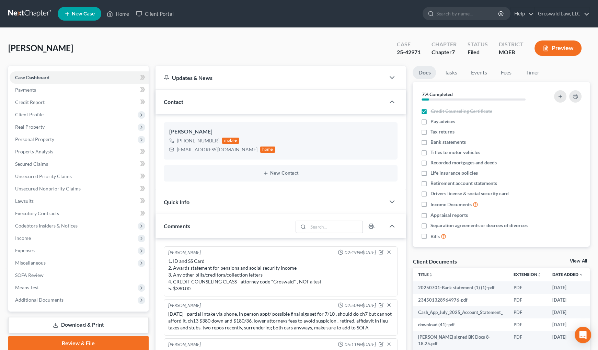
scroll to position [79, 0]
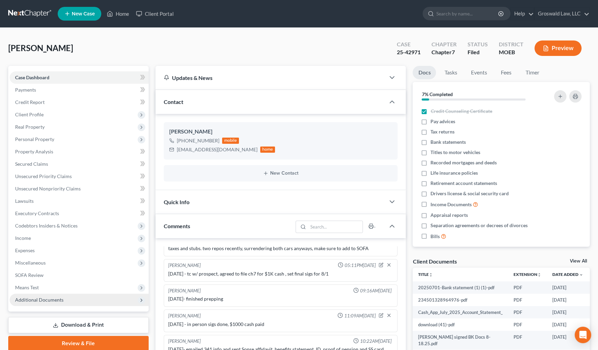
click at [65, 302] on span "Additional Documents" at bounding box center [79, 300] width 139 height 12
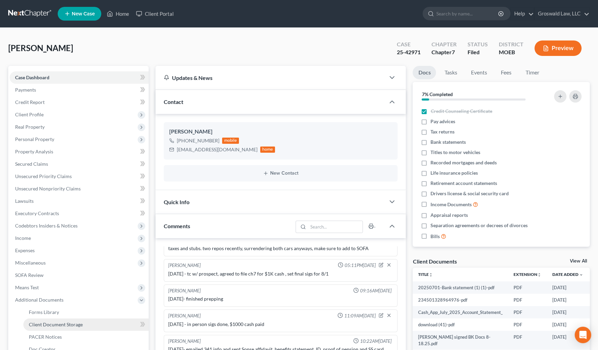
click at [75, 321] on span "Client Document Storage" at bounding box center [56, 324] width 54 height 6
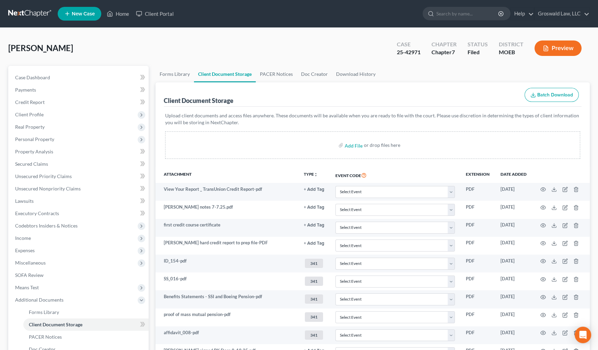
click at [463, 72] on ul "Forms Library Client Document Storage PACER Notices Doc Creator Download History" at bounding box center [372, 74] width 434 height 16
click at [62, 74] on link "Case Dashboard" at bounding box center [79, 77] width 139 height 12
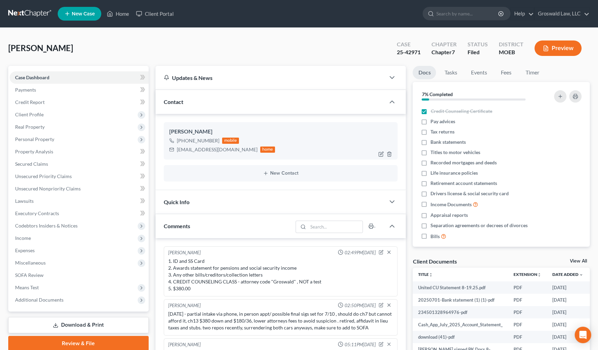
scroll to position [79, 0]
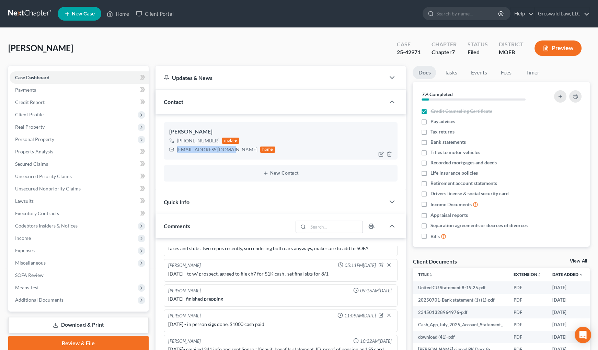
drag, startPoint x: 228, startPoint y: 147, endPoint x: 175, endPoint y: 147, distance: 53.2
click at [175, 147] on div "[EMAIL_ADDRESS][DOMAIN_NAME] home" at bounding box center [222, 149] width 106 height 9
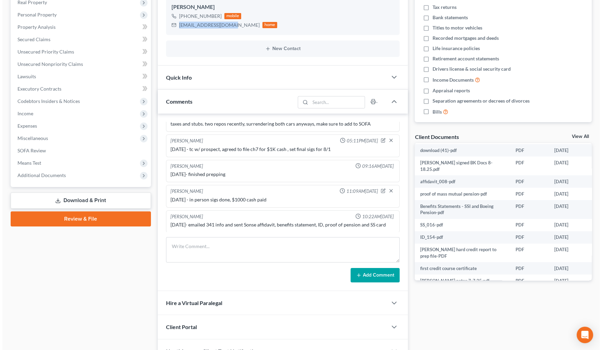
scroll to position [62, 21]
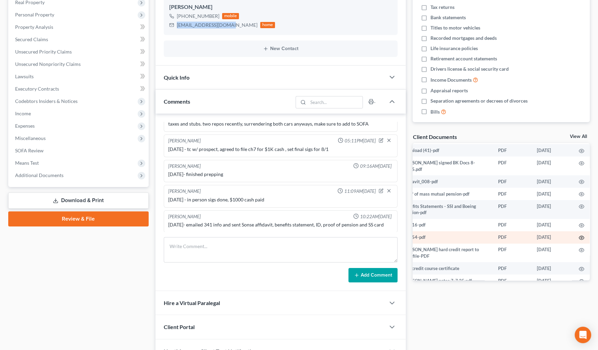
click at [578, 235] on icon "button" at bounding box center [580, 237] width 5 height 5
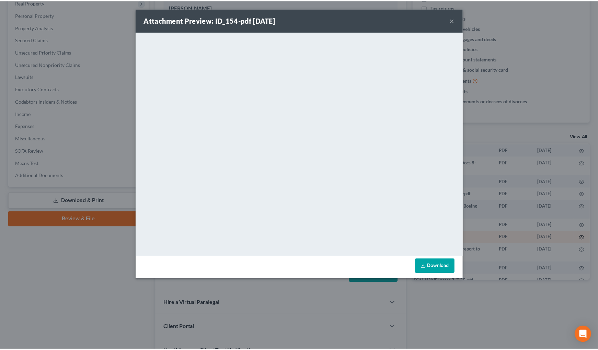
scroll to position [62, 19]
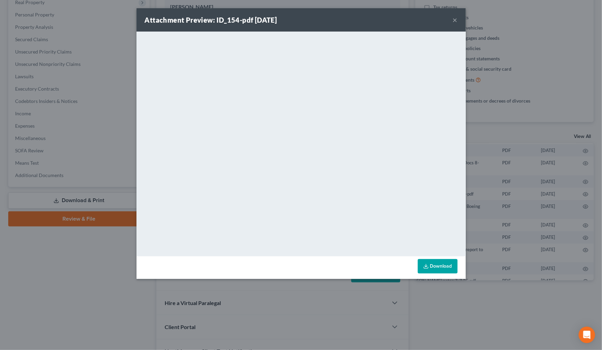
click at [455, 20] on button "×" at bounding box center [455, 20] width 5 height 8
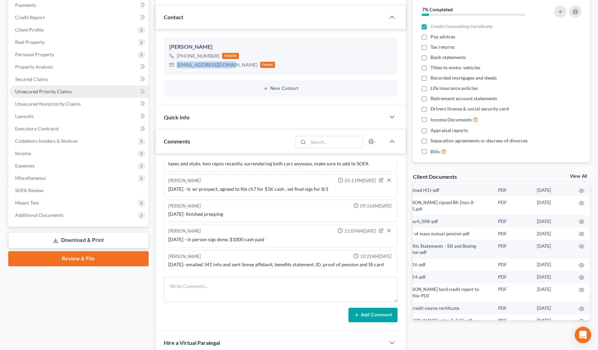
scroll to position [62, 0]
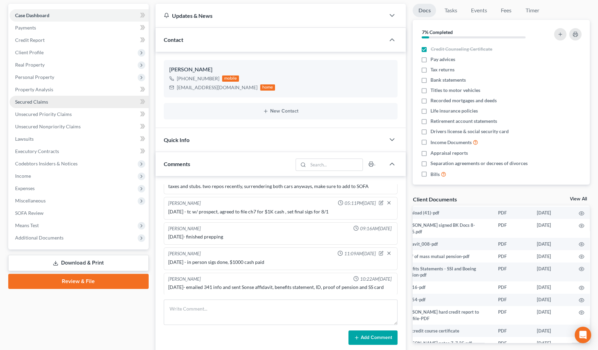
drag, startPoint x: 34, startPoint y: 77, endPoint x: 93, endPoint y: 103, distance: 64.0
click at [34, 77] on span "Personal Property" at bounding box center [34, 77] width 39 height 6
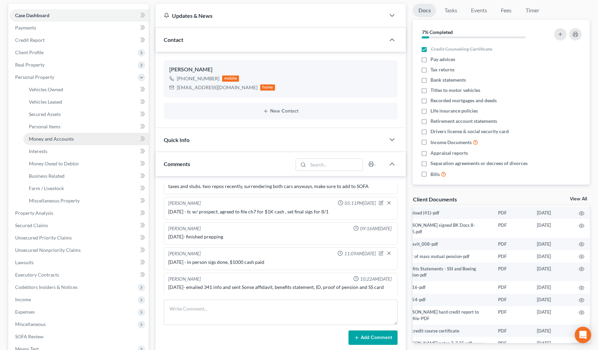
click at [52, 139] on span "Money and Accounts" at bounding box center [51, 139] width 45 height 6
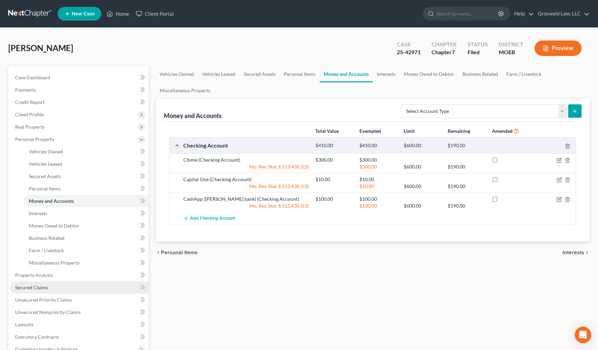
click at [35, 292] on link "Secured Claims" at bounding box center [79, 287] width 139 height 12
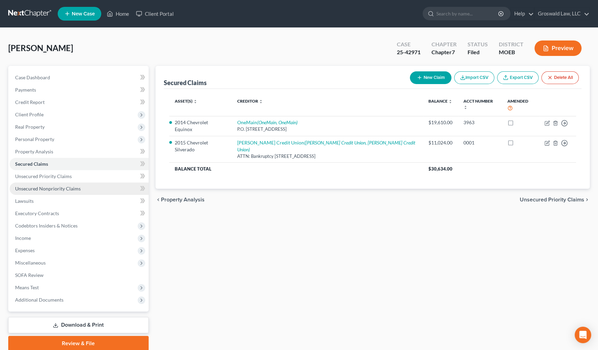
click at [60, 191] on link "Unsecured Nonpriority Claims" at bounding box center [79, 189] width 139 height 12
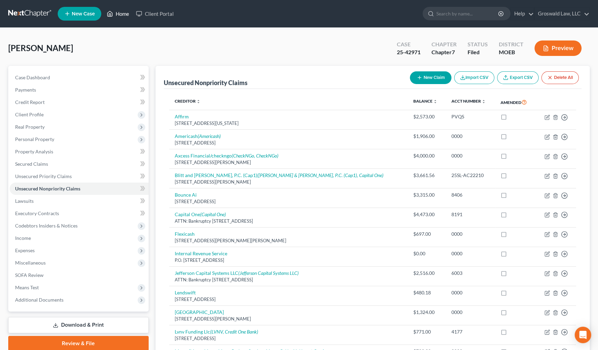
click at [110, 16] on icon at bounding box center [110, 13] width 5 height 5
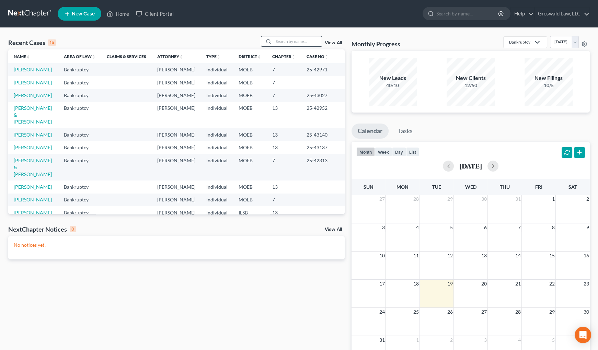
click at [289, 40] on input "search" at bounding box center [297, 41] width 48 height 10
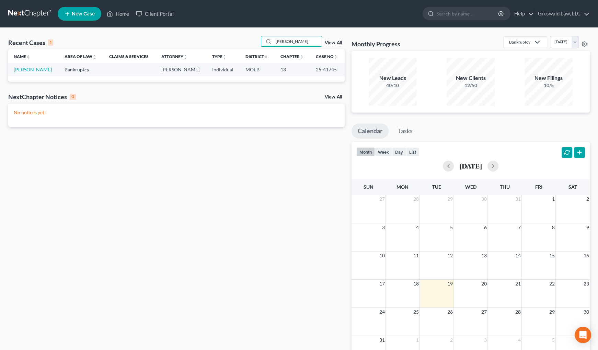
type input "[PERSON_NAME]"
click at [21, 70] on link "[PERSON_NAME]" at bounding box center [33, 70] width 38 height 6
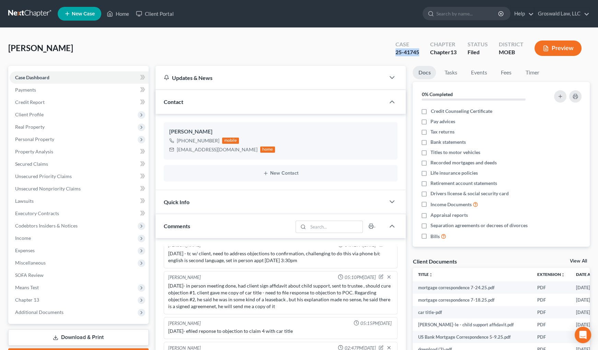
drag, startPoint x: 414, startPoint y: 52, endPoint x: 422, endPoint y: 52, distance: 7.9
click at [422, 52] on div "Case 25-41745" at bounding box center [407, 49] width 35 height 20
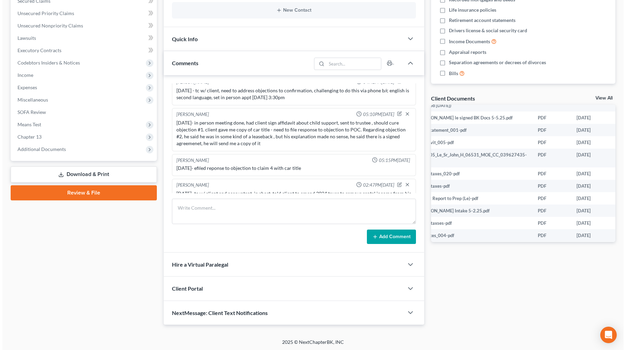
scroll to position [125, 34]
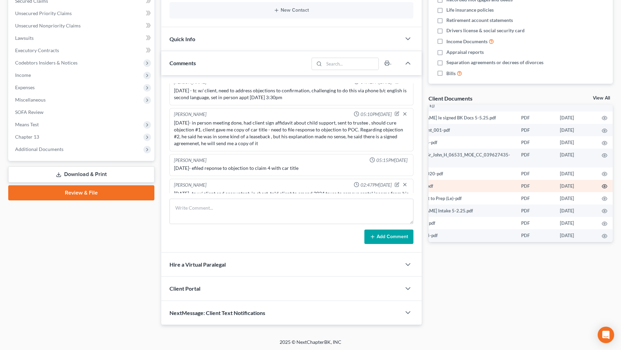
click at [590, 185] on icon "button" at bounding box center [604, 186] width 5 height 5
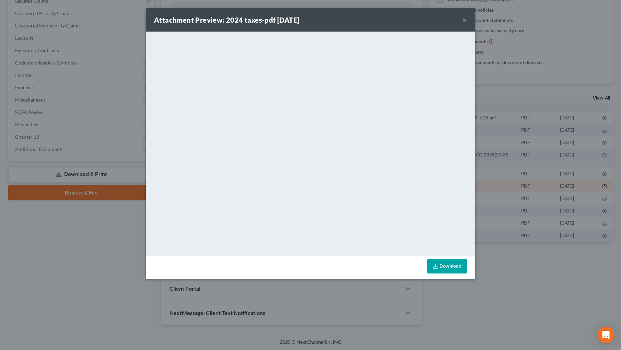
scroll to position [125, 32]
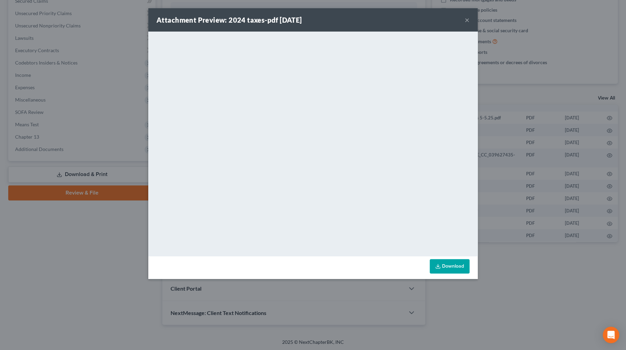
click at [467, 22] on button "×" at bounding box center [467, 20] width 5 height 8
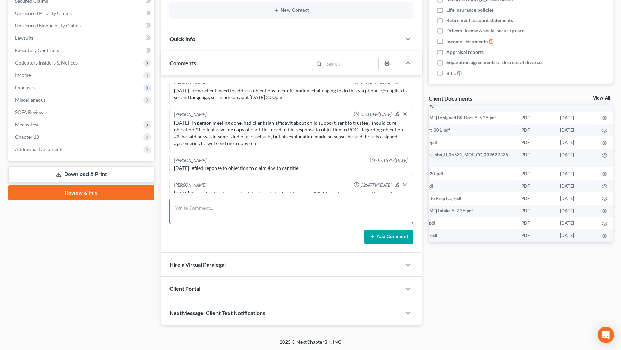
click at [222, 210] on textarea at bounding box center [291, 211] width 244 height 25
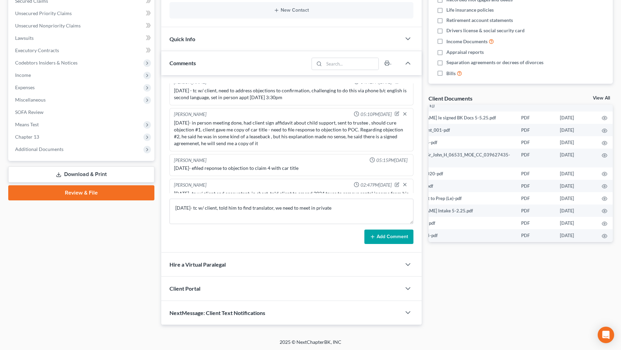
click at [396, 235] on button "Add Comment" at bounding box center [388, 237] width 49 height 14
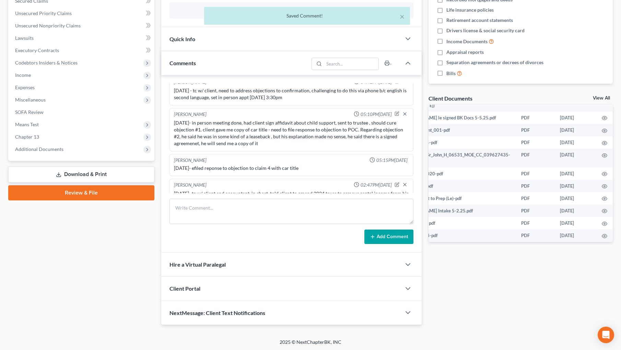
scroll to position [480, 0]
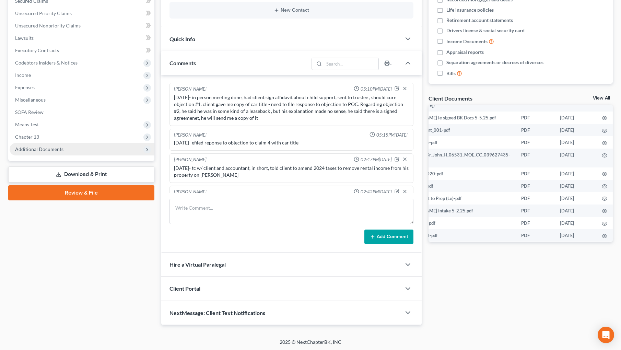
click at [57, 146] on span "Additional Documents" at bounding box center [39, 149] width 48 height 6
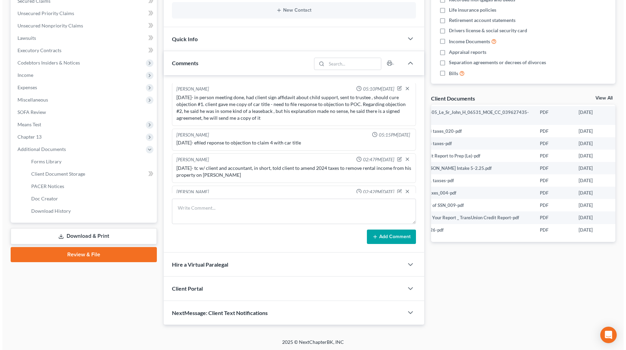
scroll to position [171, 34]
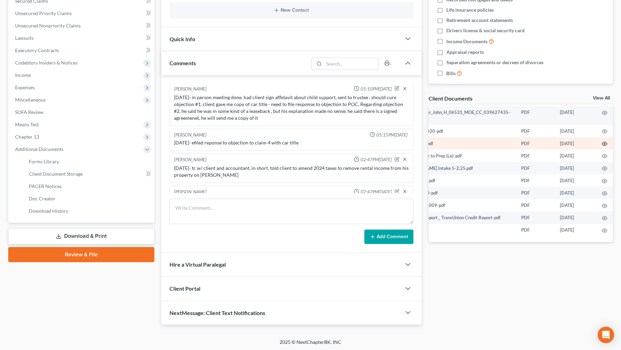
click at [590, 141] on icon "button" at bounding box center [604, 143] width 5 height 5
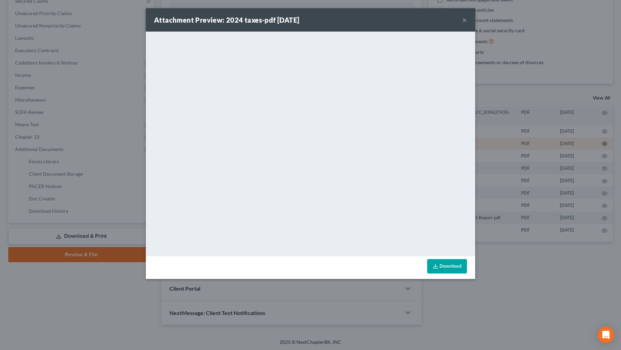
scroll to position [171, 32]
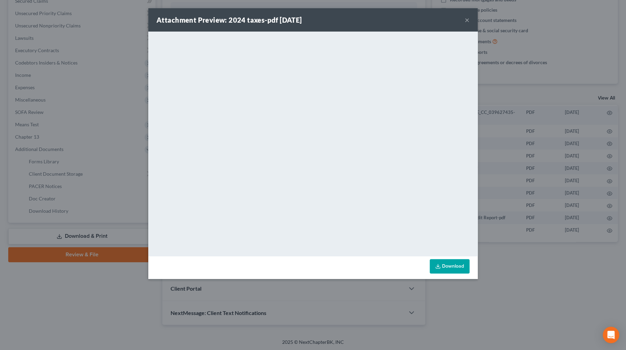
click at [467, 20] on button "×" at bounding box center [467, 20] width 5 height 8
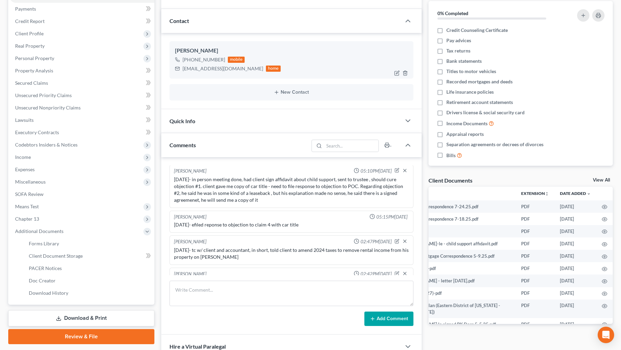
scroll to position [0, 0]
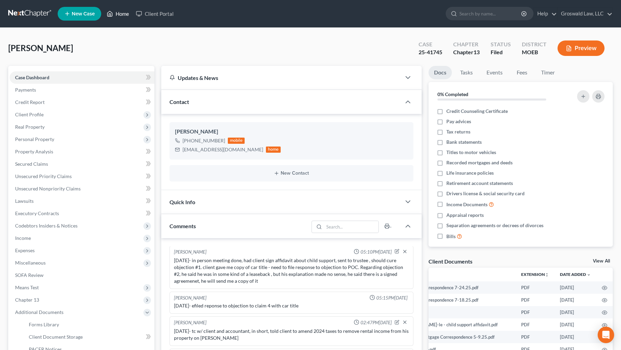
click at [114, 12] on link "Home" at bounding box center [117, 14] width 29 height 12
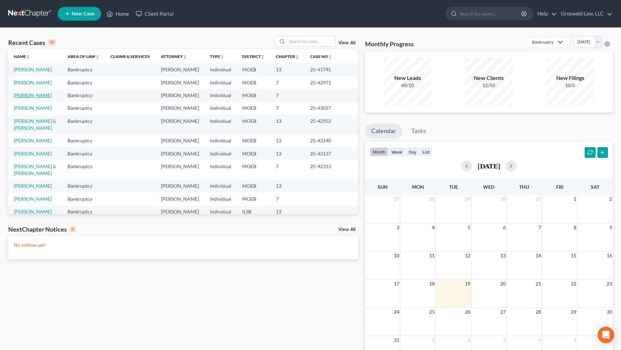
click at [41, 98] on link "[PERSON_NAME]" at bounding box center [33, 95] width 38 height 6
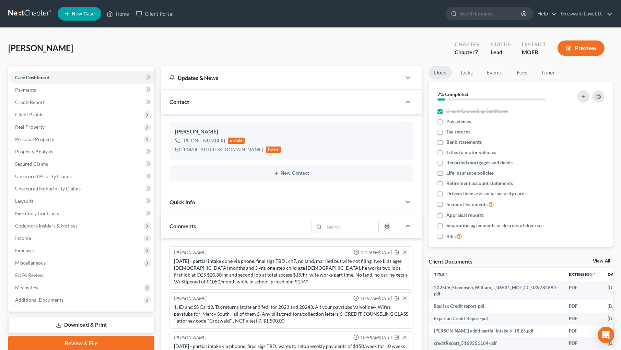
scroll to position [68, 0]
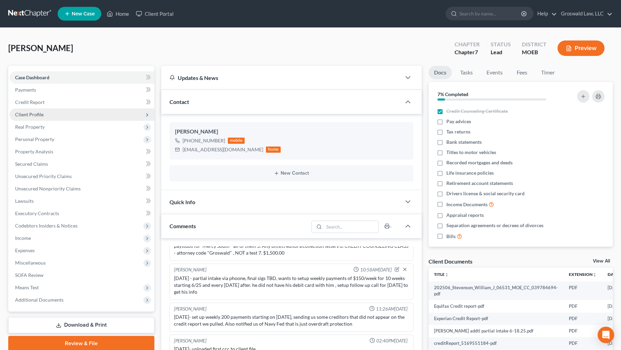
drag, startPoint x: 31, startPoint y: 128, endPoint x: 33, endPoint y: 117, distance: 11.5
click at [31, 127] on span "Real Property" at bounding box center [30, 127] width 30 height 6
click at [31, 118] on span "Client Profile" at bounding box center [82, 114] width 145 height 12
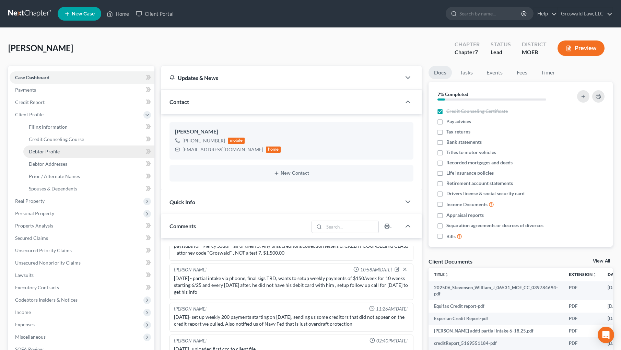
click at [56, 150] on span "Debtor Profile" at bounding box center [44, 152] width 31 height 6
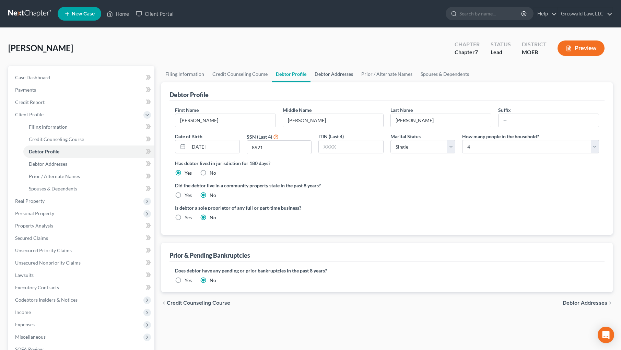
click at [338, 72] on link "Debtor Addresses" at bounding box center [333, 74] width 47 height 16
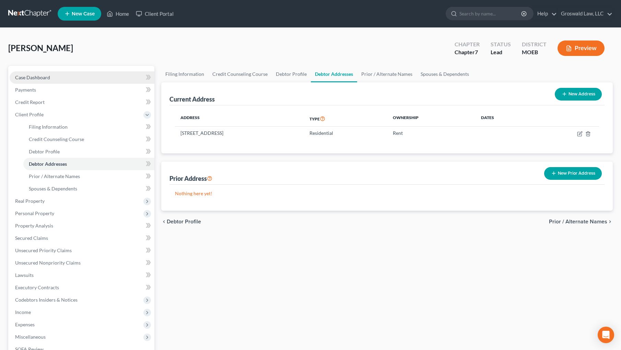
click at [21, 79] on span "Case Dashboard" at bounding box center [32, 77] width 35 height 6
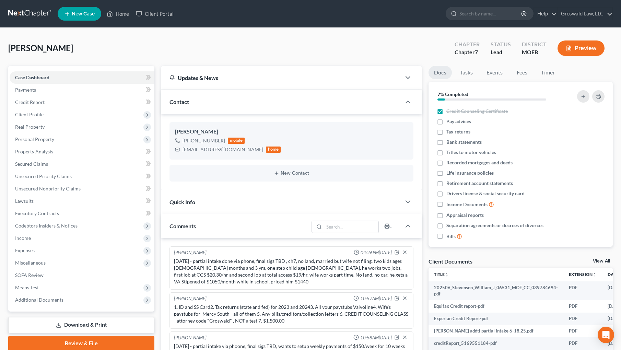
click at [590, 166] on div "[PERSON_NAME] Upgraded Chapter Chapter 7 Status Lead District MOEB Preview Peti…" at bounding box center [310, 265] width 621 height 474
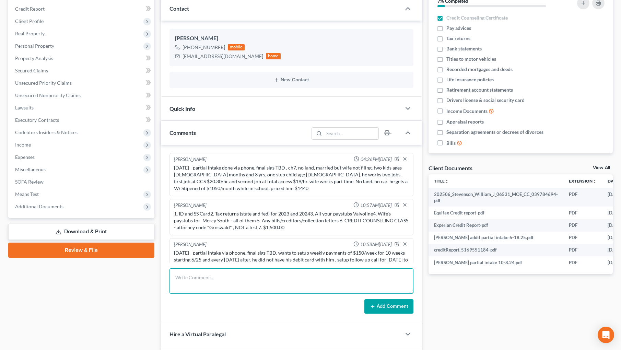
drag, startPoint x: 358, startPoint y: 280, endPoint x: 355, endPoint y: 232, distance: 48.8
click at [359, 273] on textarea at bounding box center [291, 280] width 244 height 25
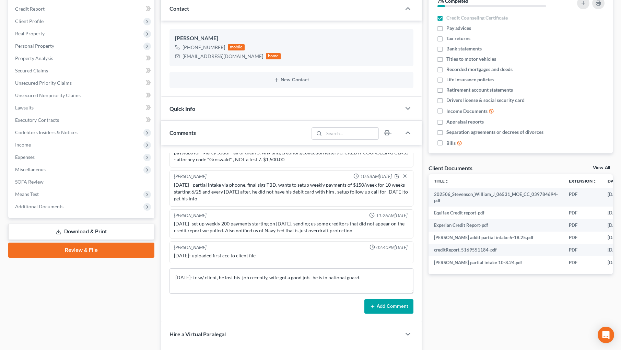
click at [400, 311] on button "Add Comment" at bounding box center [388, 306] width 49 height 14
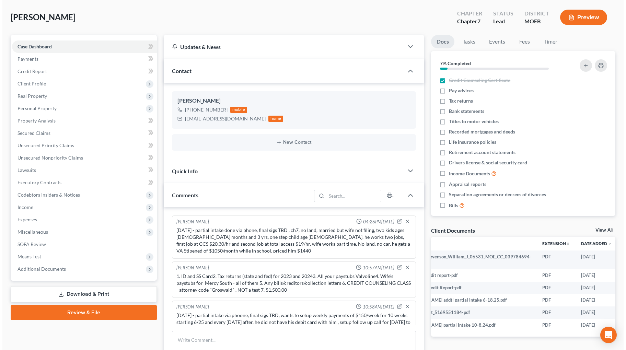
scroll to position [0, 44]
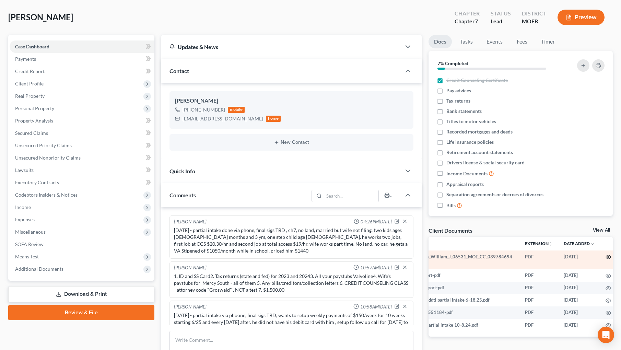
click at [590, 256] on circle "button" at bounding box center [608, 256] width 1 height 1
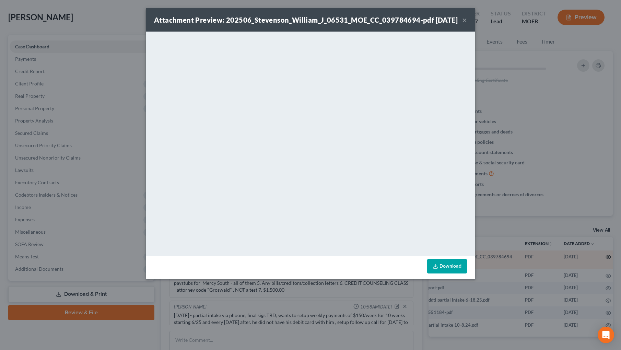
scroll to position [0, 43]
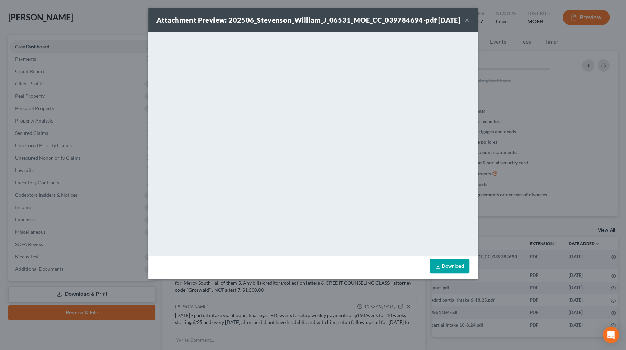
click at [467, 24] on button "×" at bounding box center [467, 20] width 5 height 8
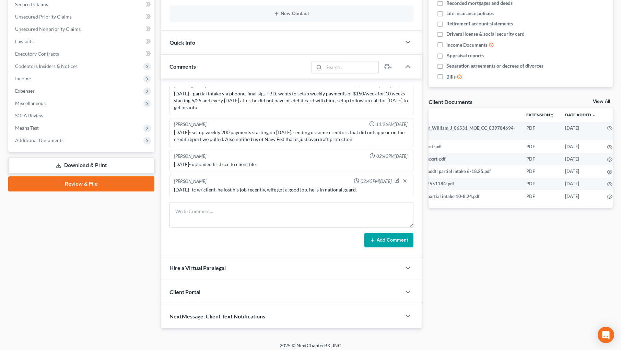
scroll to position [163, 0]
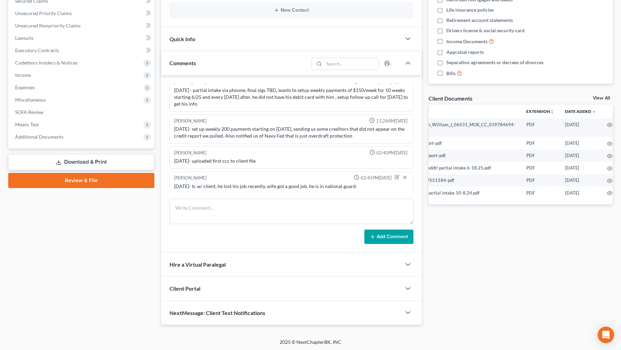
click at [510, 297] on div "Docs Tasks Events Fees Timer 7% Completed Nothing here yet! Credit Counseling C…" at bounding box center [520, 114] width 191 height 422
drag, startPoint x: 268, startPoint y: 211, endPoint x: 370, endPoint y: 178, distance: 107.5
click at [268, 210] on textarea at bounding box center [291, 211] width 244 height 25
click at [395, 175] on icon "button" at bounding box center [397, 177] width 5 height 5
drag, startPoint x: 375, startPoint y: 189, endPoint x: 379, endPoint y: 180, distance: 9.4
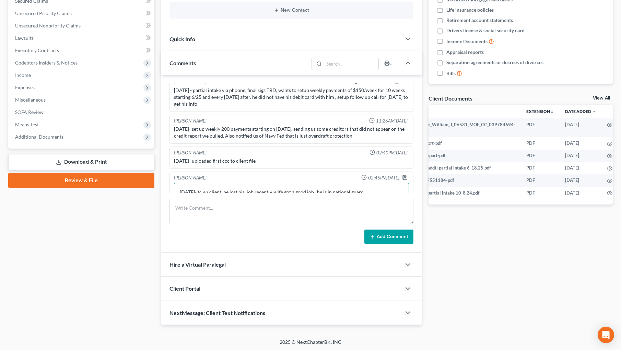
click at [376, 185] on textarea "[DATE]- tc w/ client, he lost his job recently, wife got a good job. he is in n…" at bounding box center [291, 195] width 235 height 25
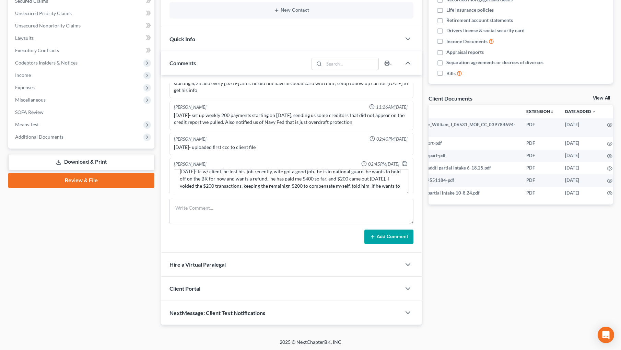
scroll to position [8, 0]
type textarea "8/19/25- tc w/ client, he lost his job recently, wife got a good job. he is in …"
click at [402, 164] on icon "button" at bounding box center [404, 163] width 5 height 5
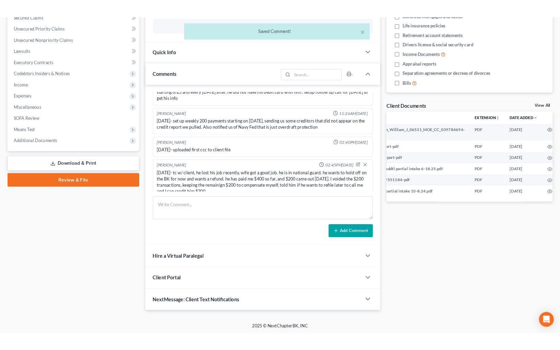
scroll to position [114, 0]
